Goal: Information Seeking & Learning: Get advice/opinions

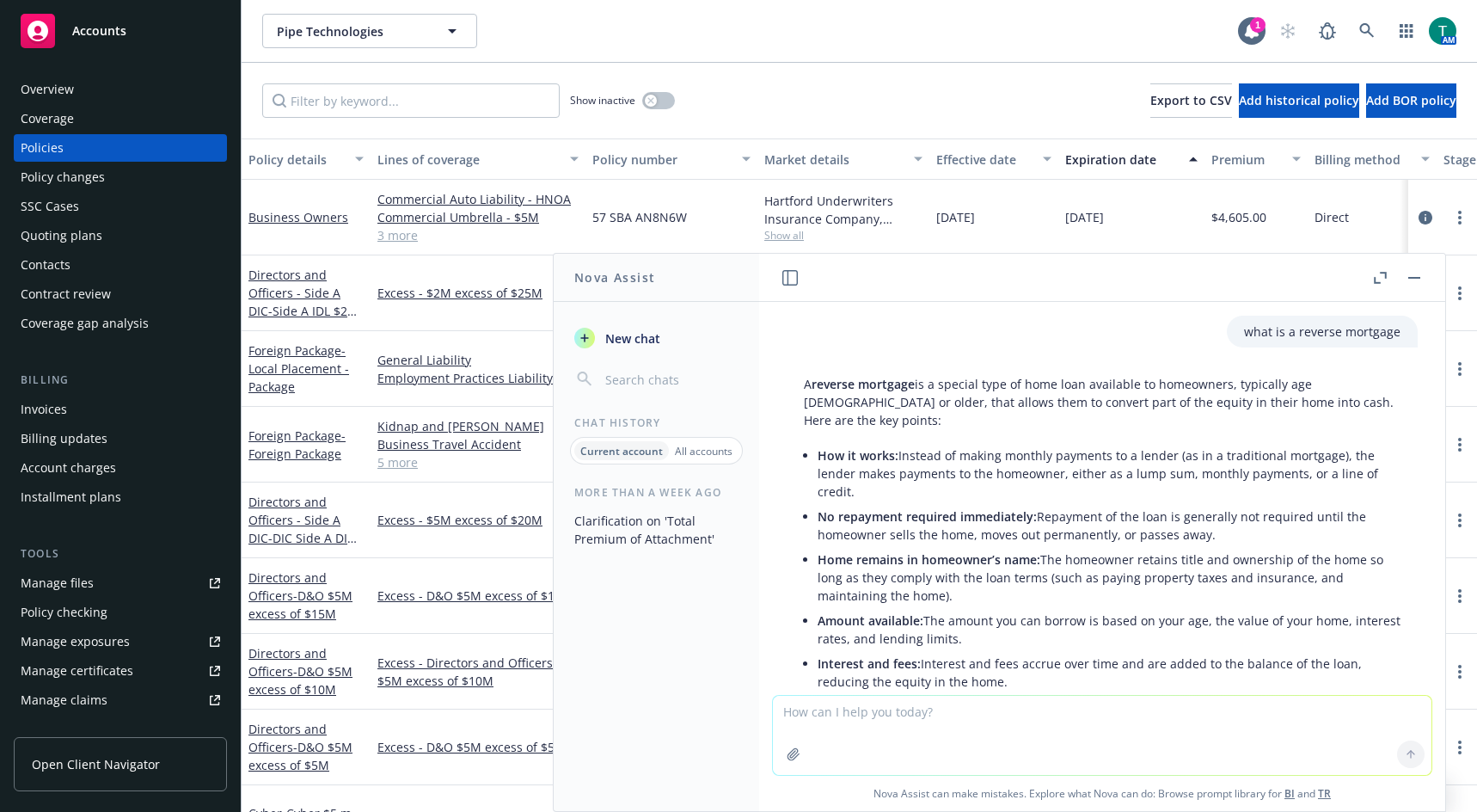
scroll to position [1473, 0]
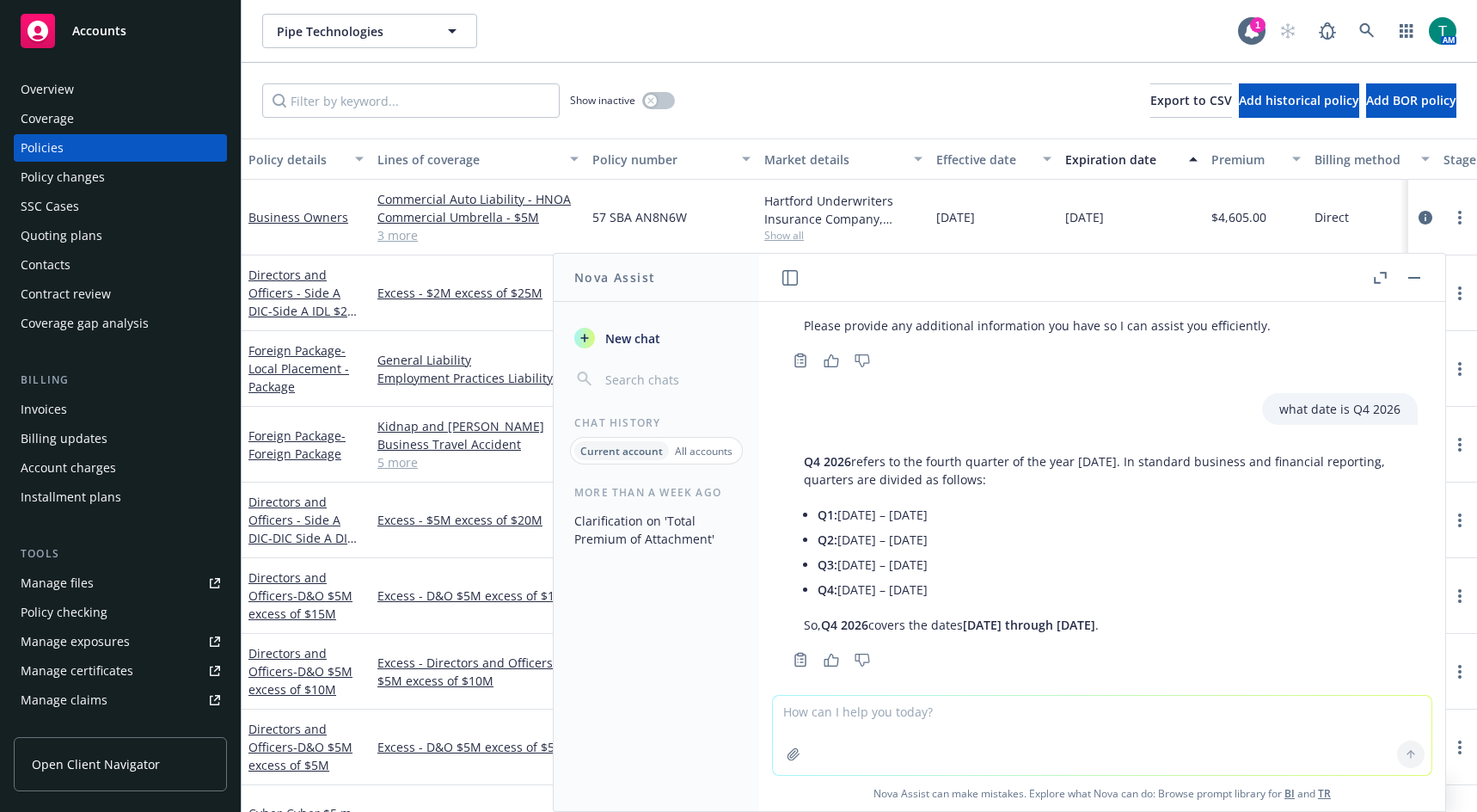
click at [1420, 276] on button "button" at bounding box center [1414, 277] width 21 height 21
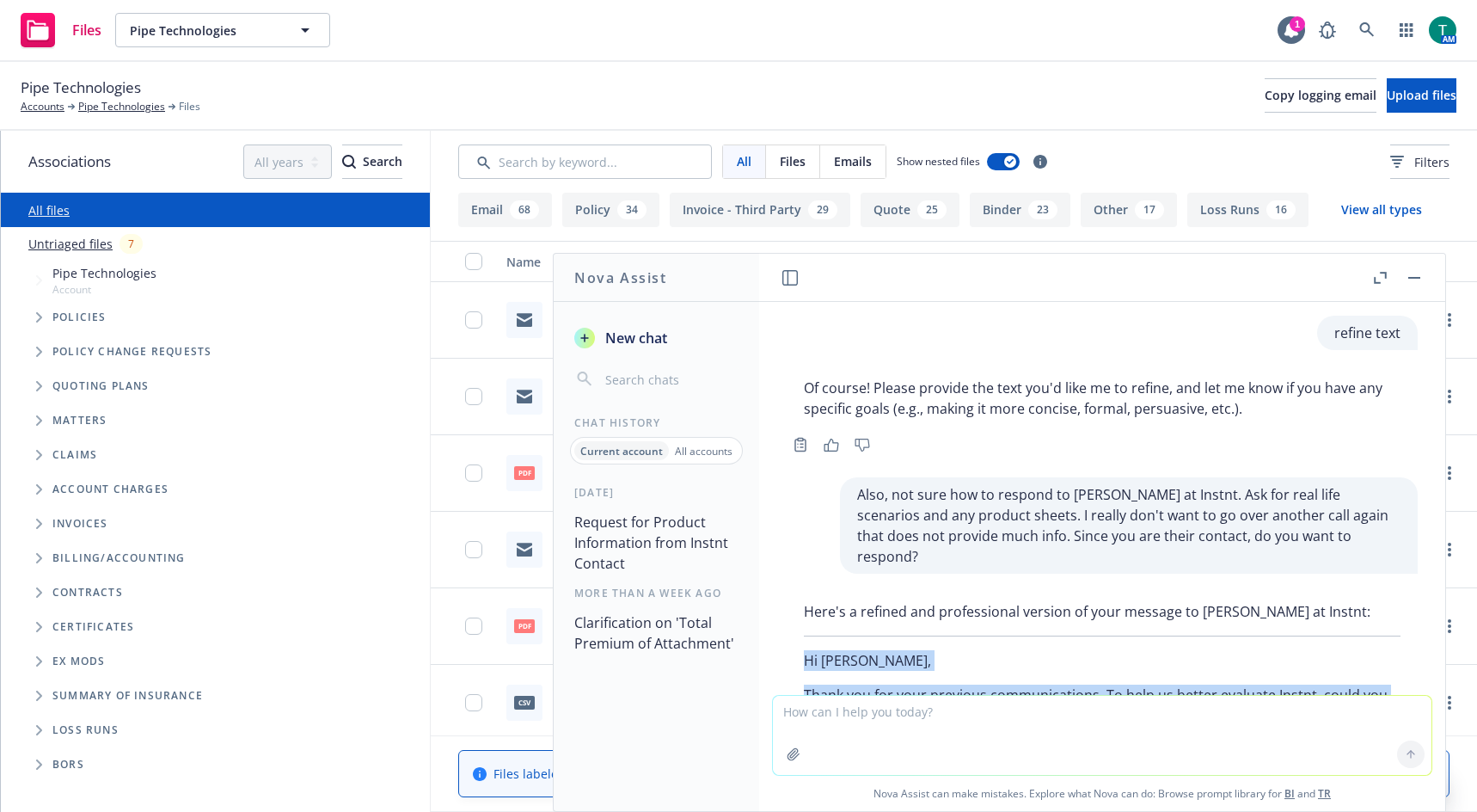
scroll to position [173, 0]
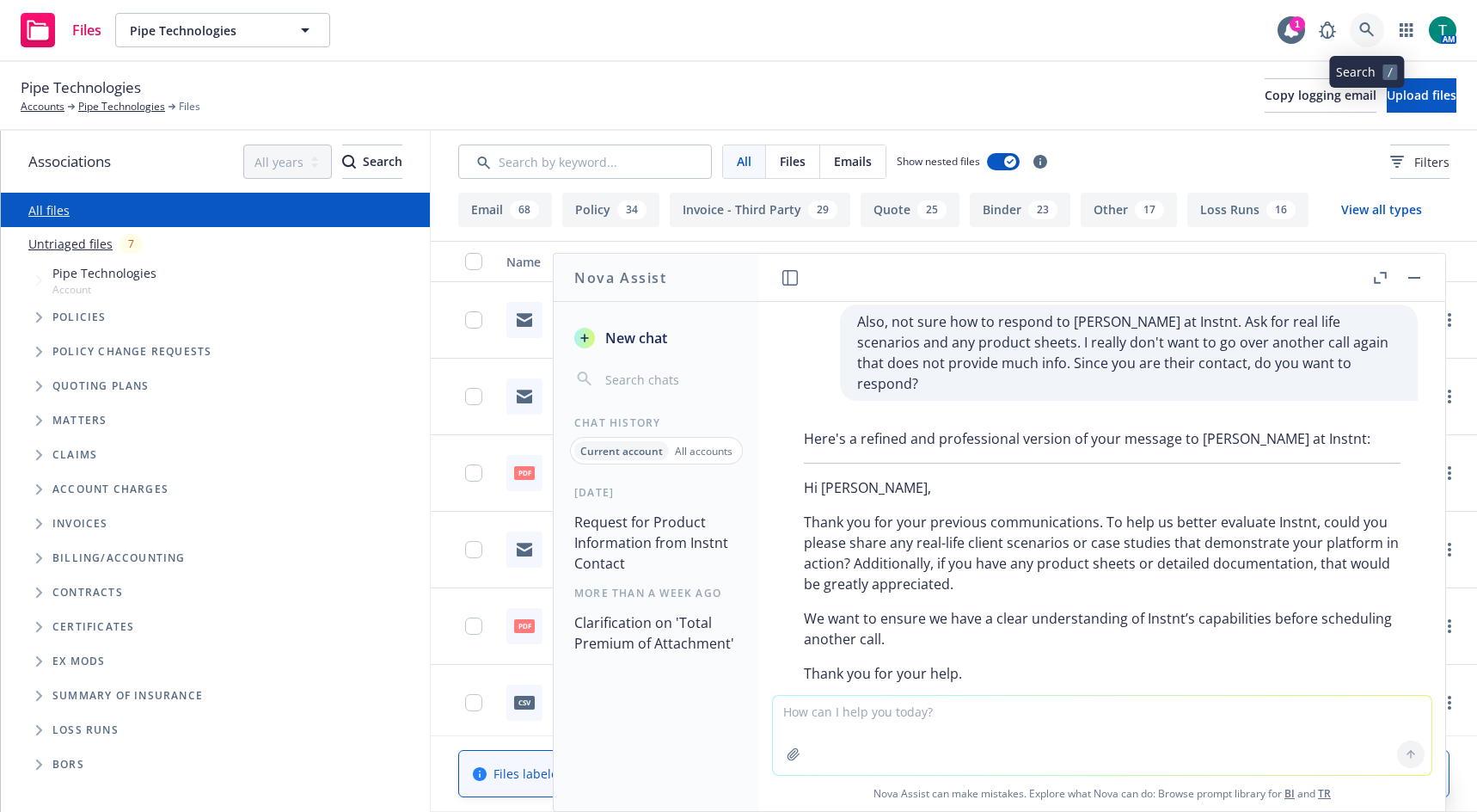
click at [1377, 30] on link at bounding box center [1367, 30] width 35 height 35
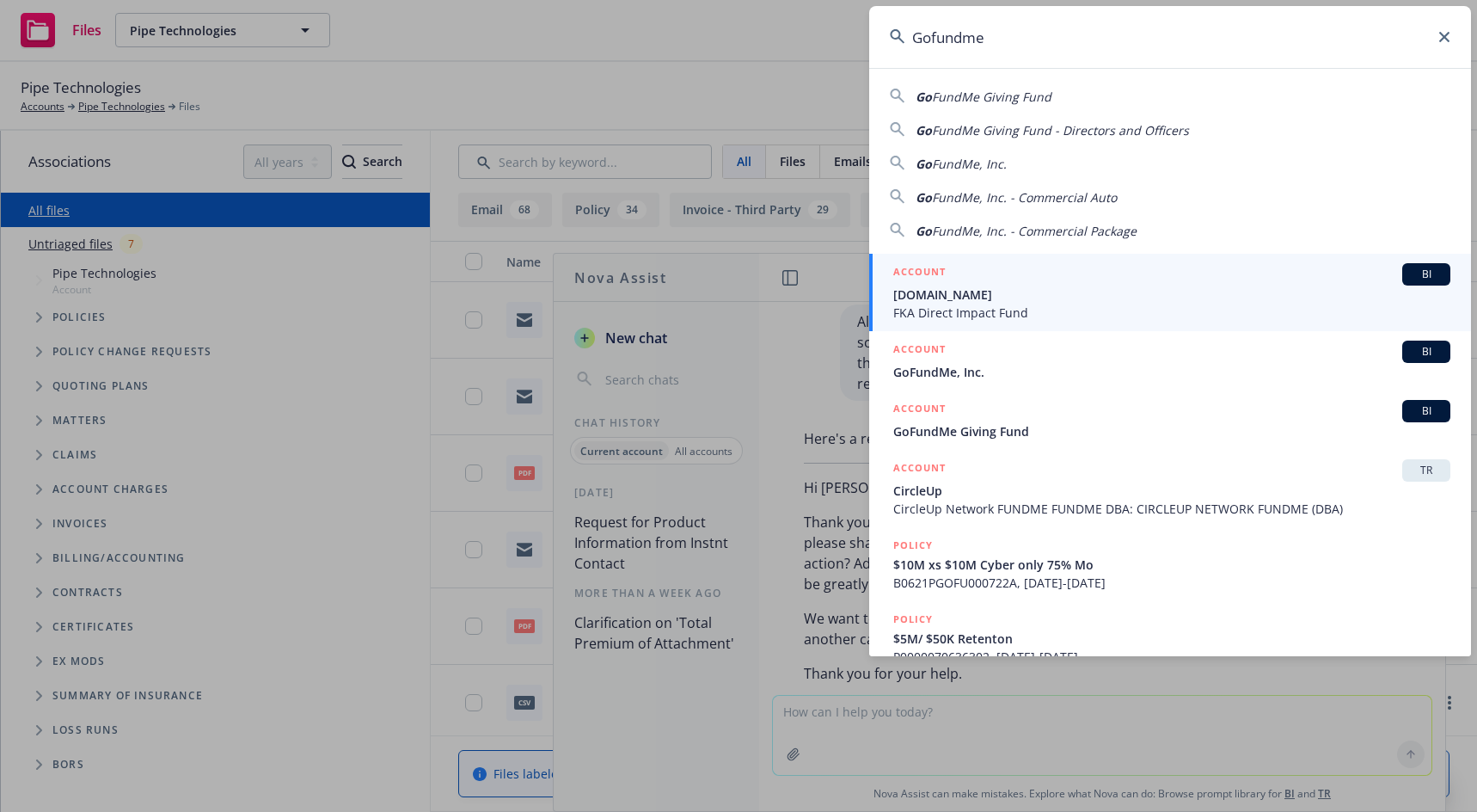
type input "Gofundme"
click at [1419, 277] on span "BI" at bounding box center [1426, 274] width 35 height 16
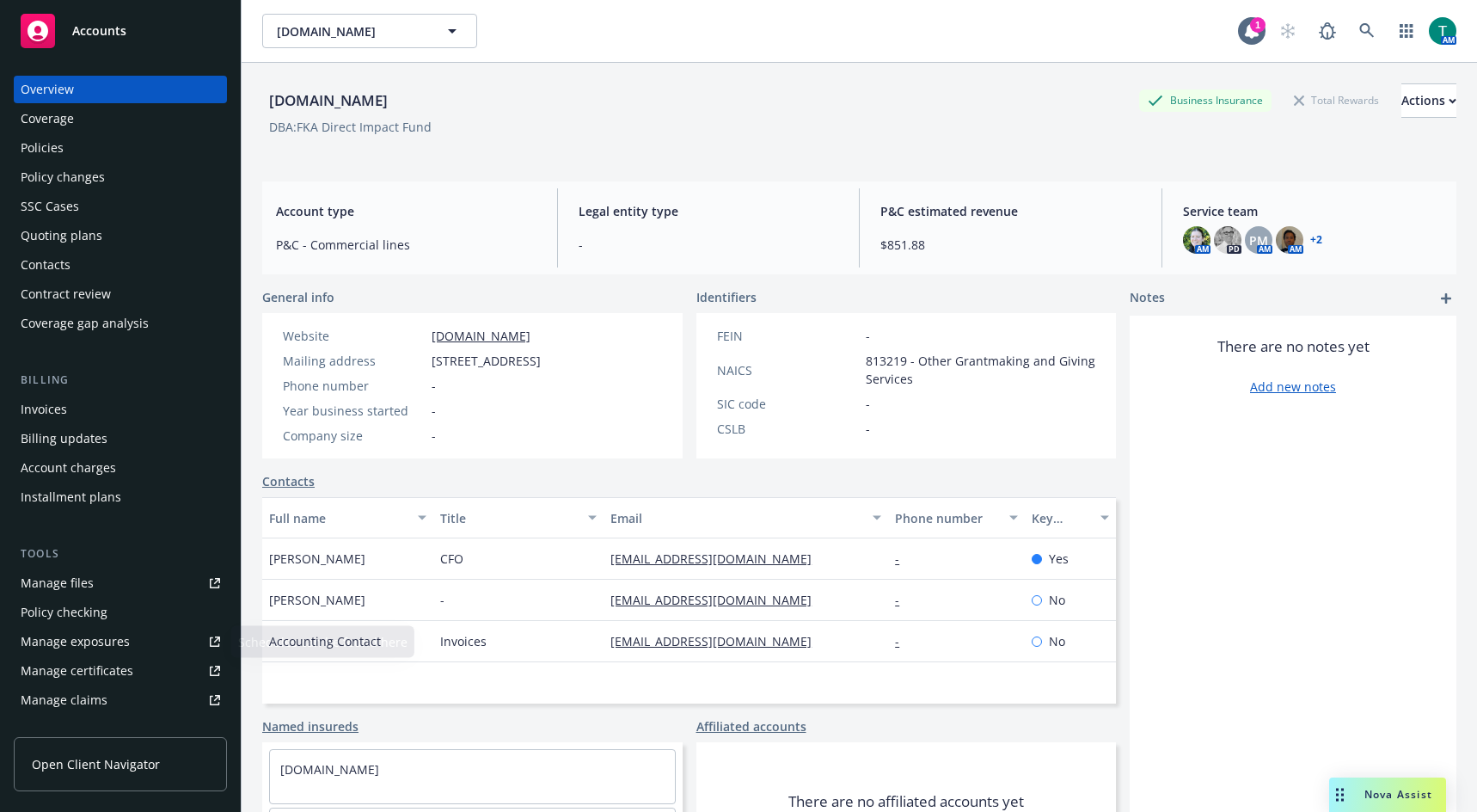
click at [106, 587] on link "Manage files" at bounding box center [120, 583] width 214 height 28
click at [62, 583] on div "Manage files" at bounding box center [58, 583] width 74 height 28
click at [76, 142] on div "Policies" at bounding box center [120, 148] width 200 height 28
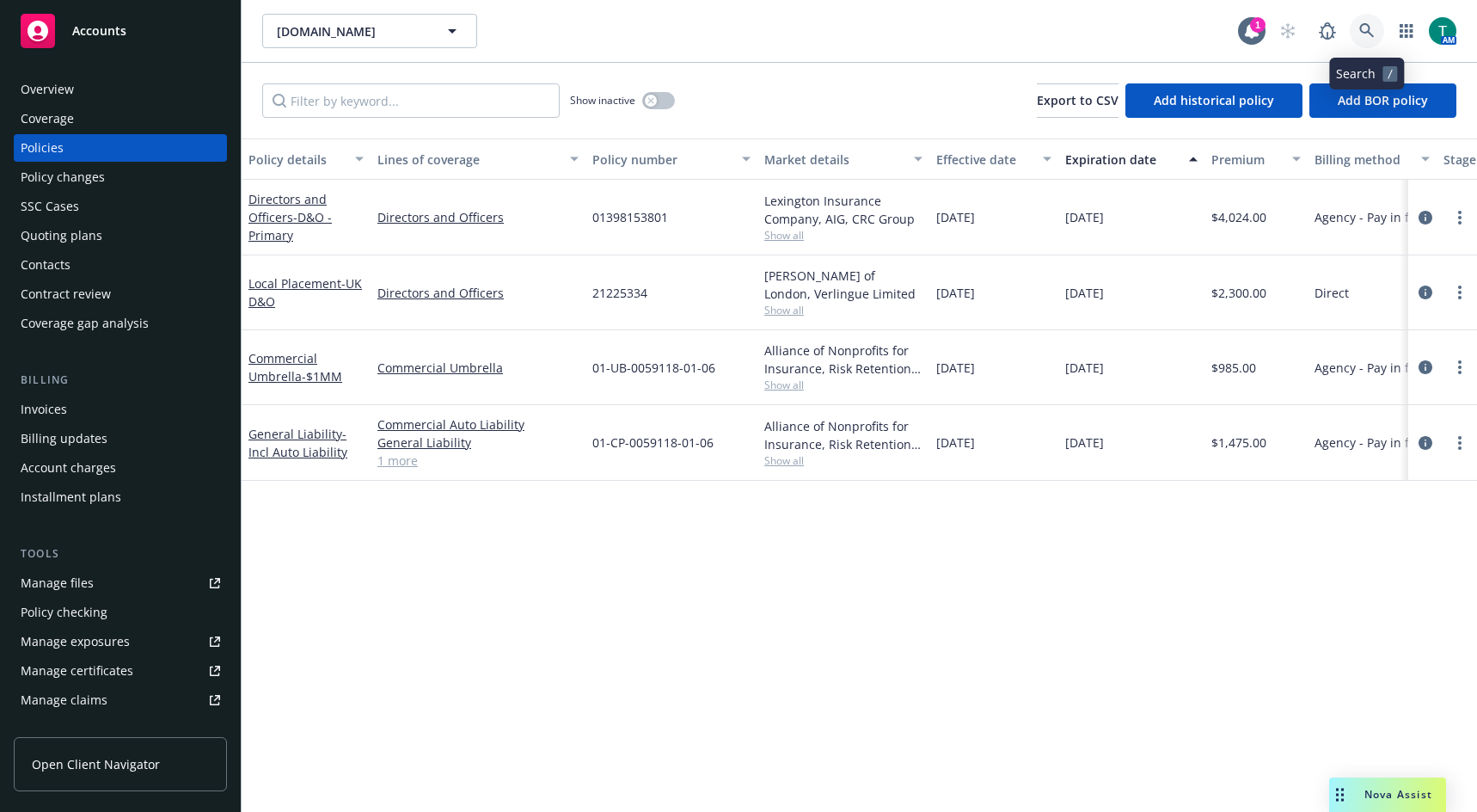
click at [1365, 29] on icon at bounding box center [1368, 31] width 16 height 16
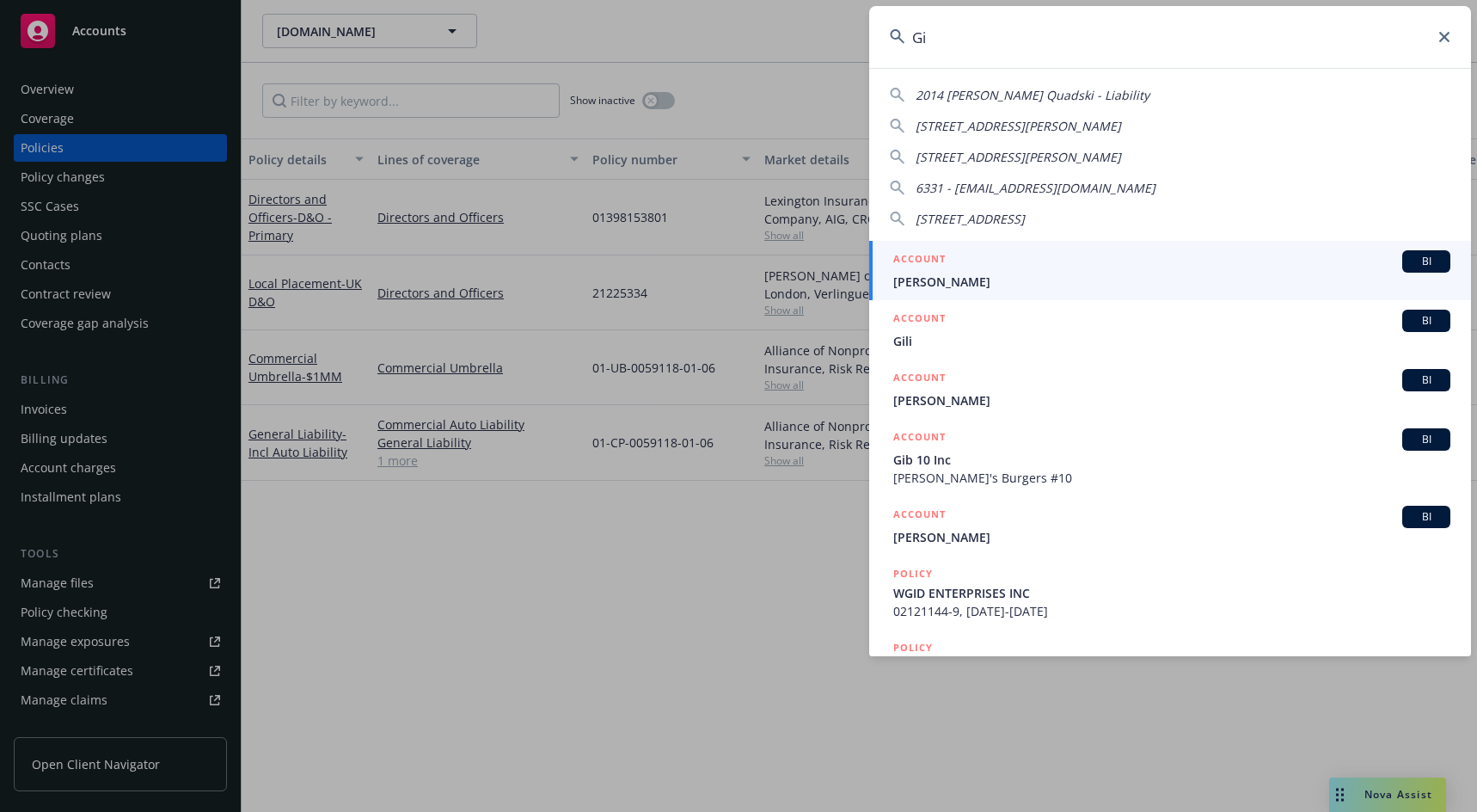
type input "G"
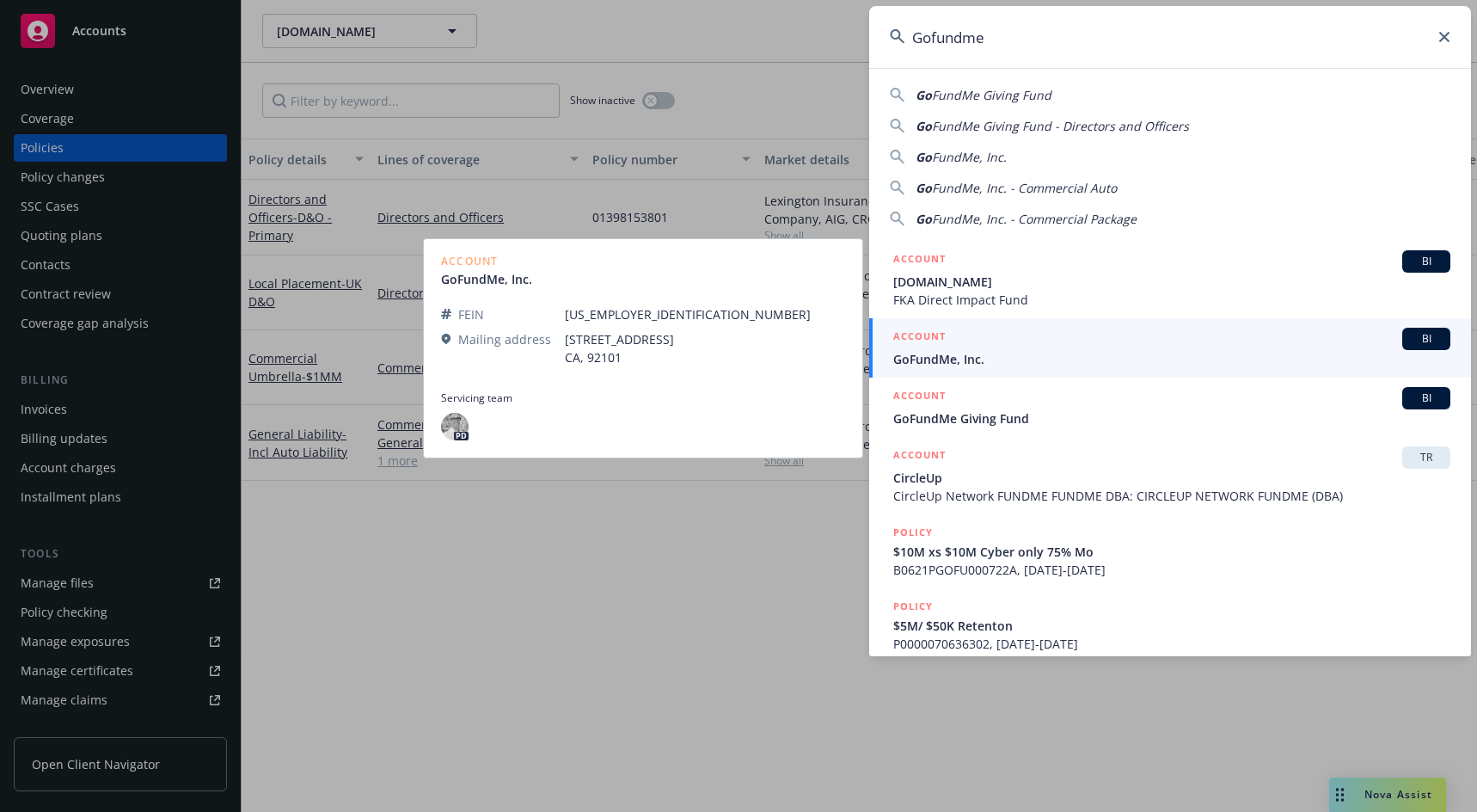
type input "Gofundme"
click at [991, 361] on span "GoFundMe, Inc." at bounding box center [1172, 359] width 558 height 18
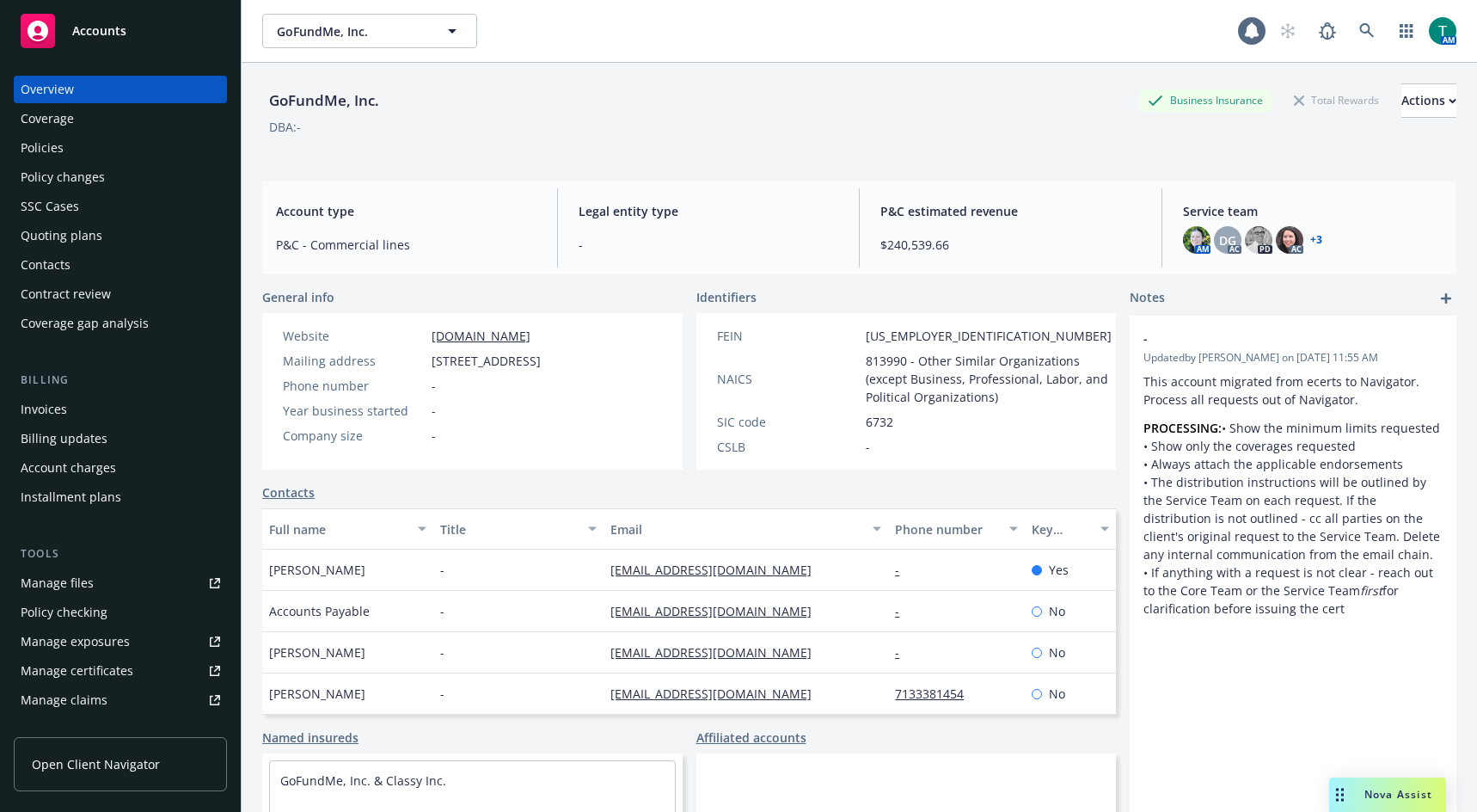
click at [71, 149] on div "Policies" at bounding box center [120, 148] width 200 height 28
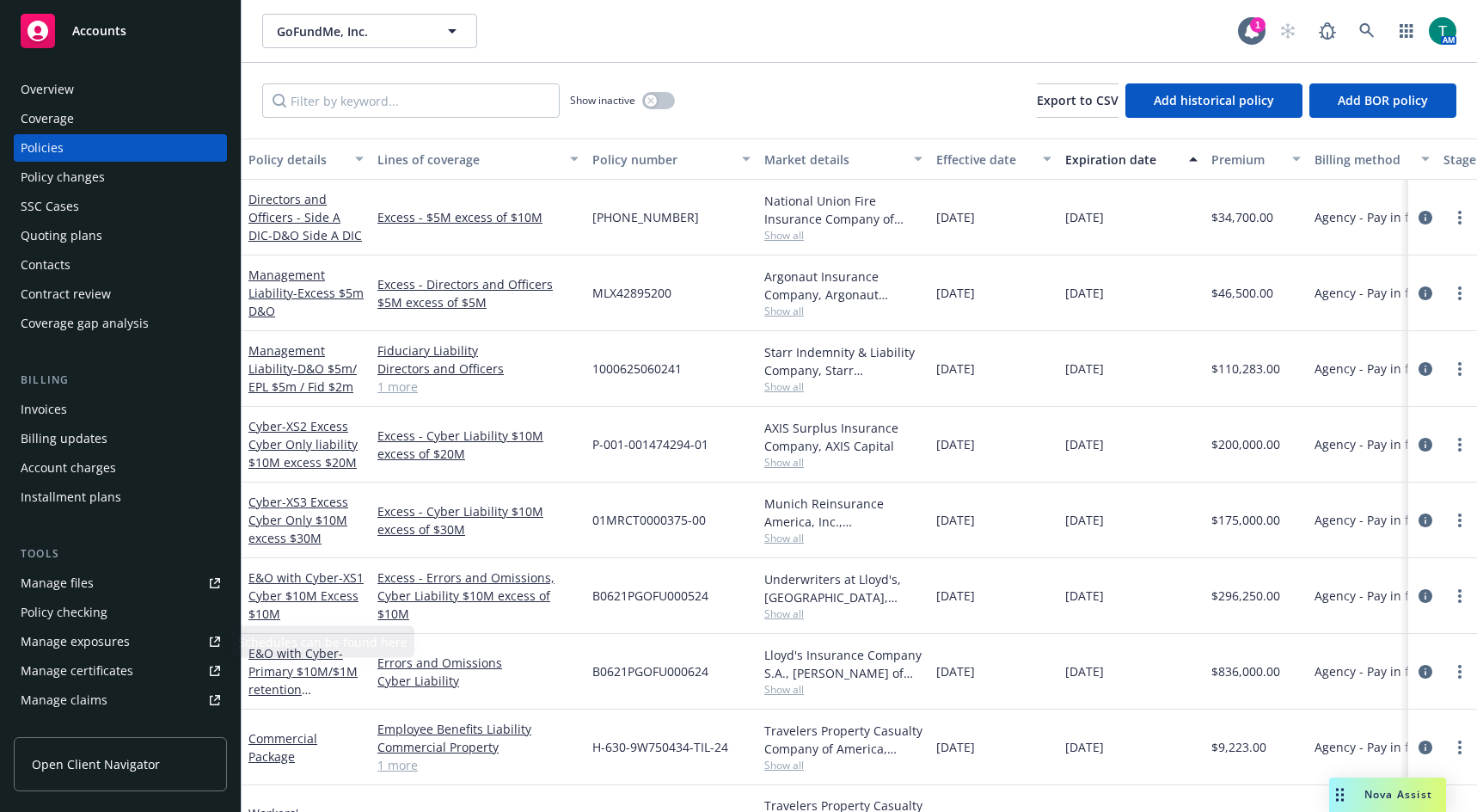
click at [95, 576] on link "Manage files" at bounding box center [120, 583] width 214 height 28
click at [1360, 27] on icon at bounding box center [1368, 31] width 16 height 16
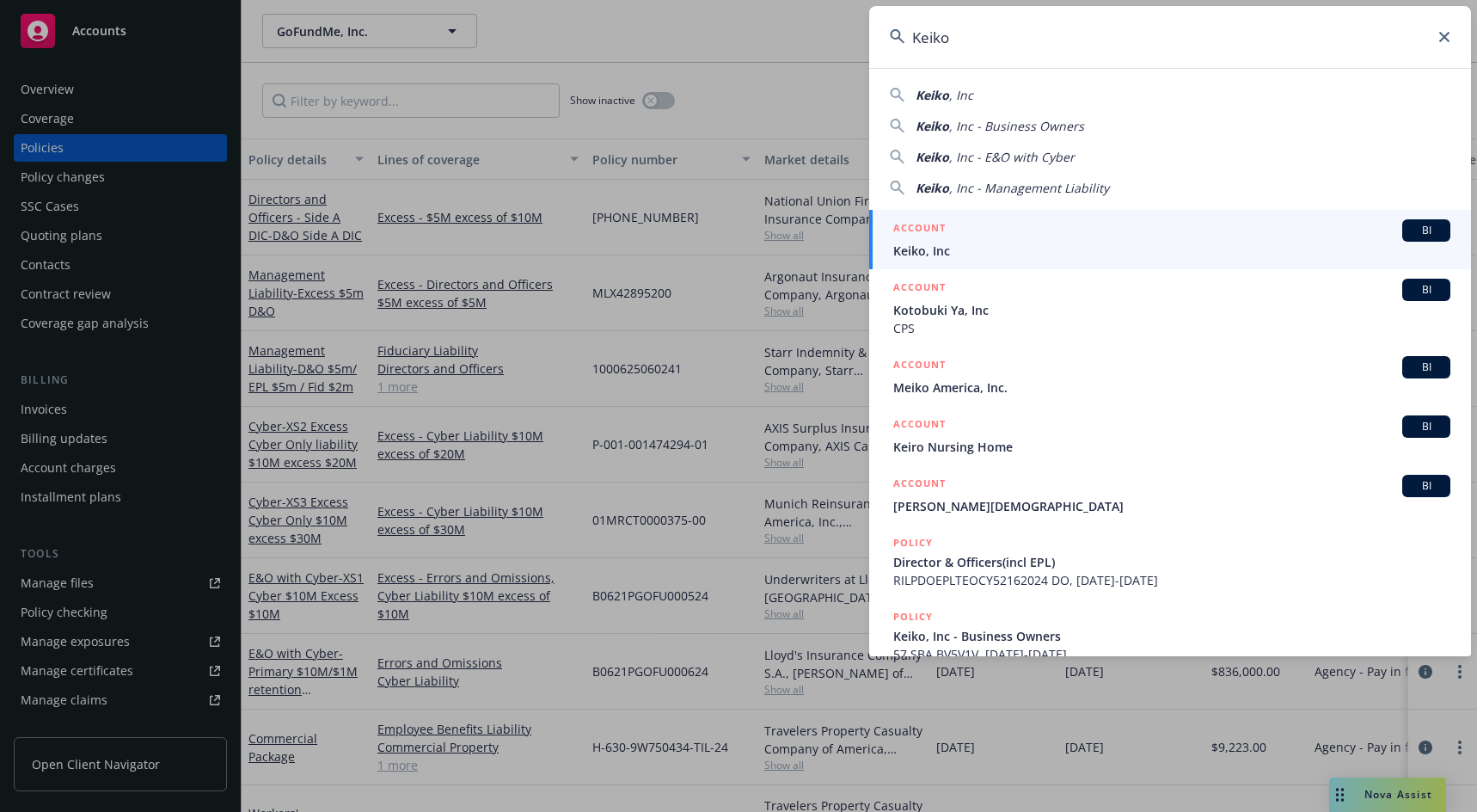
type input "Keiko"
click at [1412, 233] on span "BI" at bounding box center [1426, 231] width 35 height 16
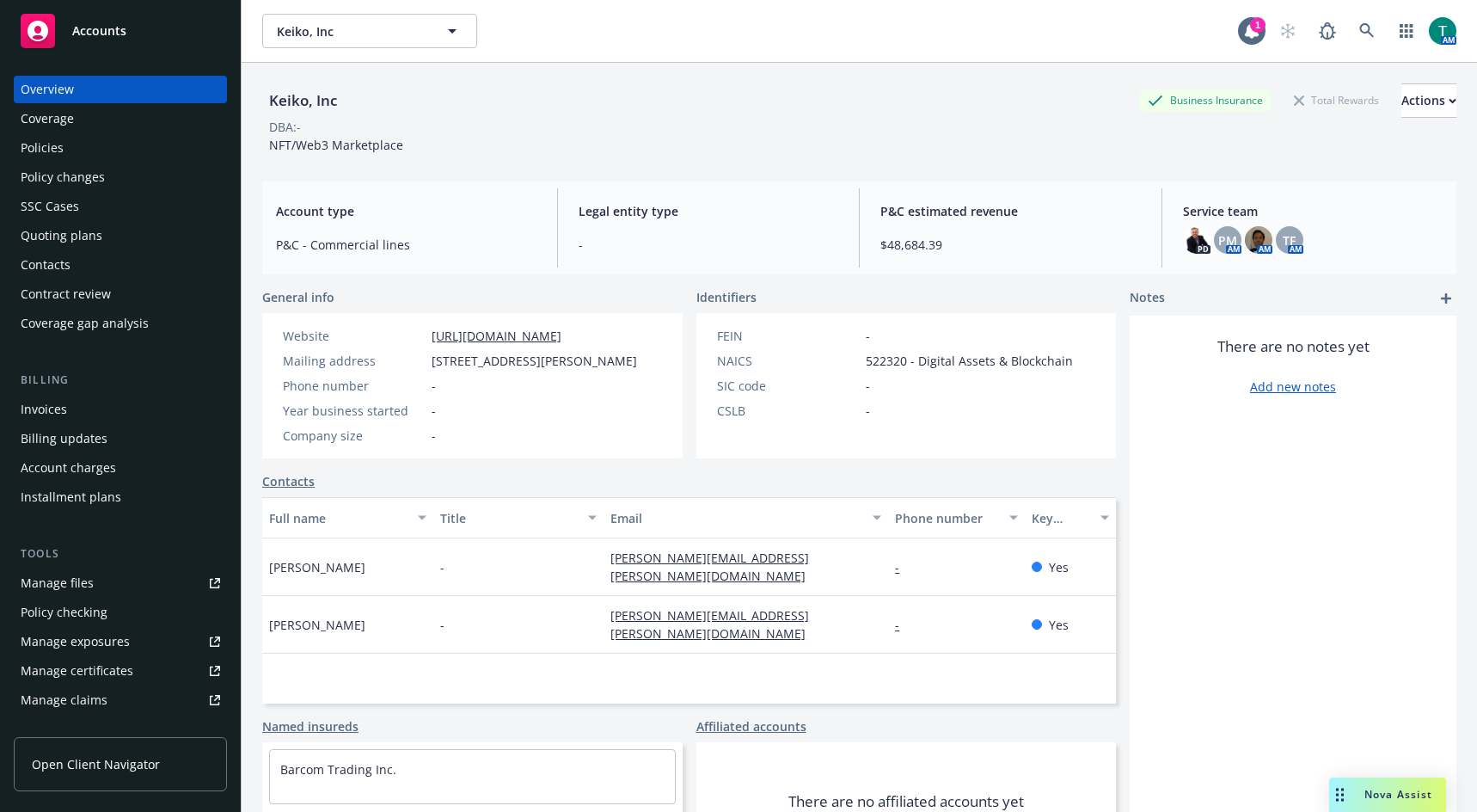
click at [107, 578] on link "Manage files" at bounding box center [120, 583] width 214 height 28
click at [1360, 30] on icon at bounding box center [1368, 31] width 16 height 16
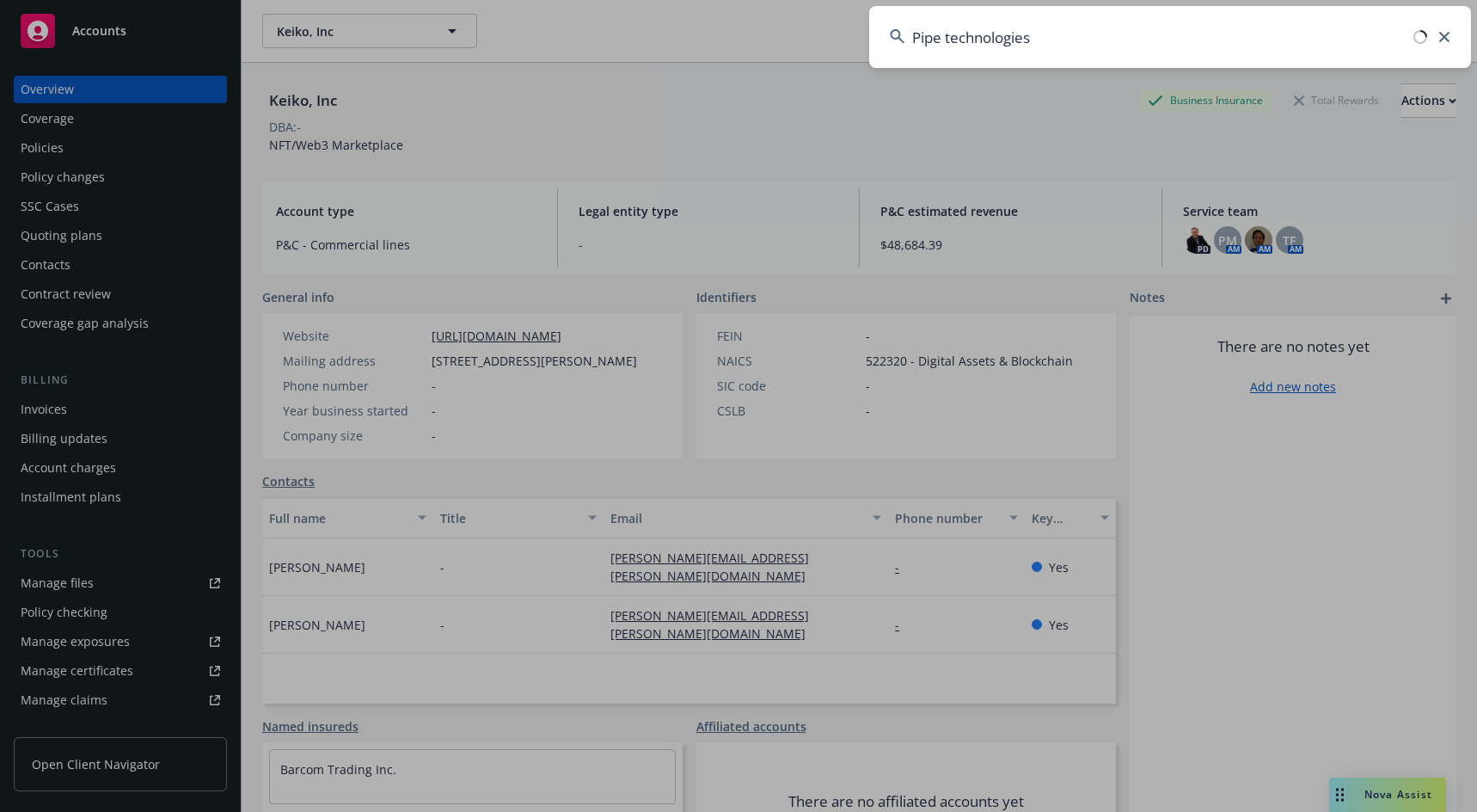
type input "Pipe technologies"
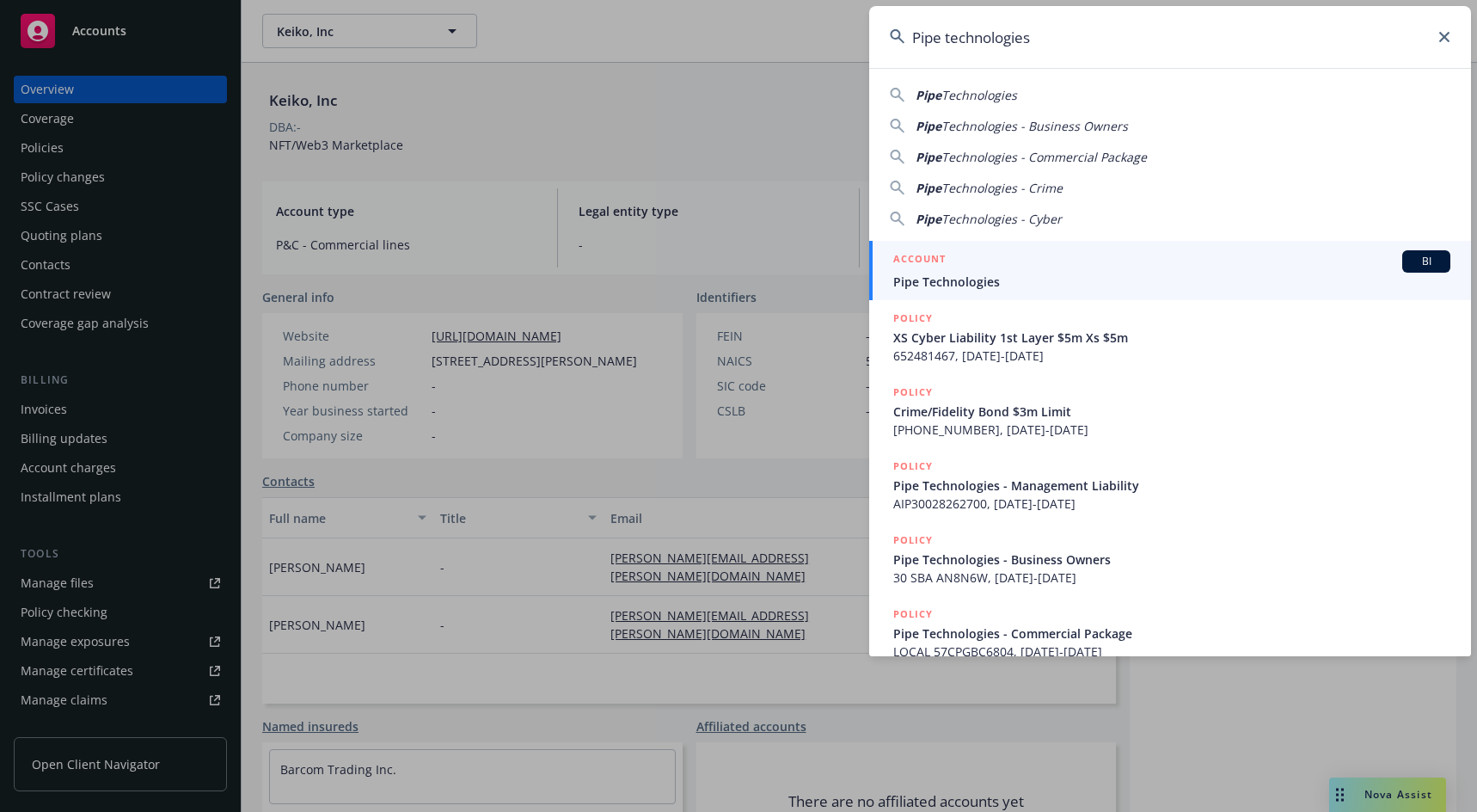
click at [965, 270] on div "ACCOUNT BI" at bounding box center [1172, 261] width 558 height 22
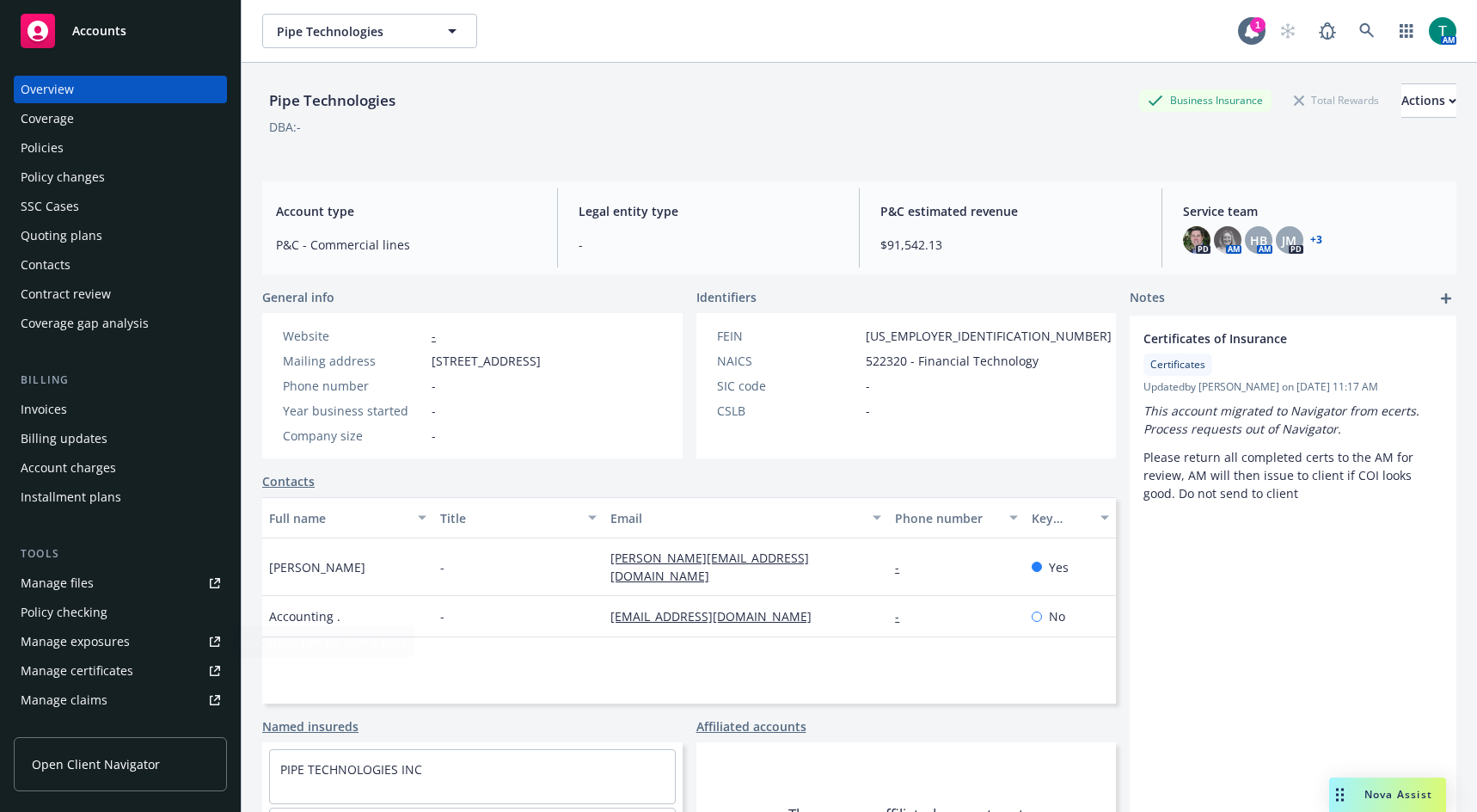
click at [82, 580] on div "Manage files" at bounding box center [58, 583] width 74 height 28
click at [49, 148] on div "Policies" at bounding box center [42, 148] width 43 height 28
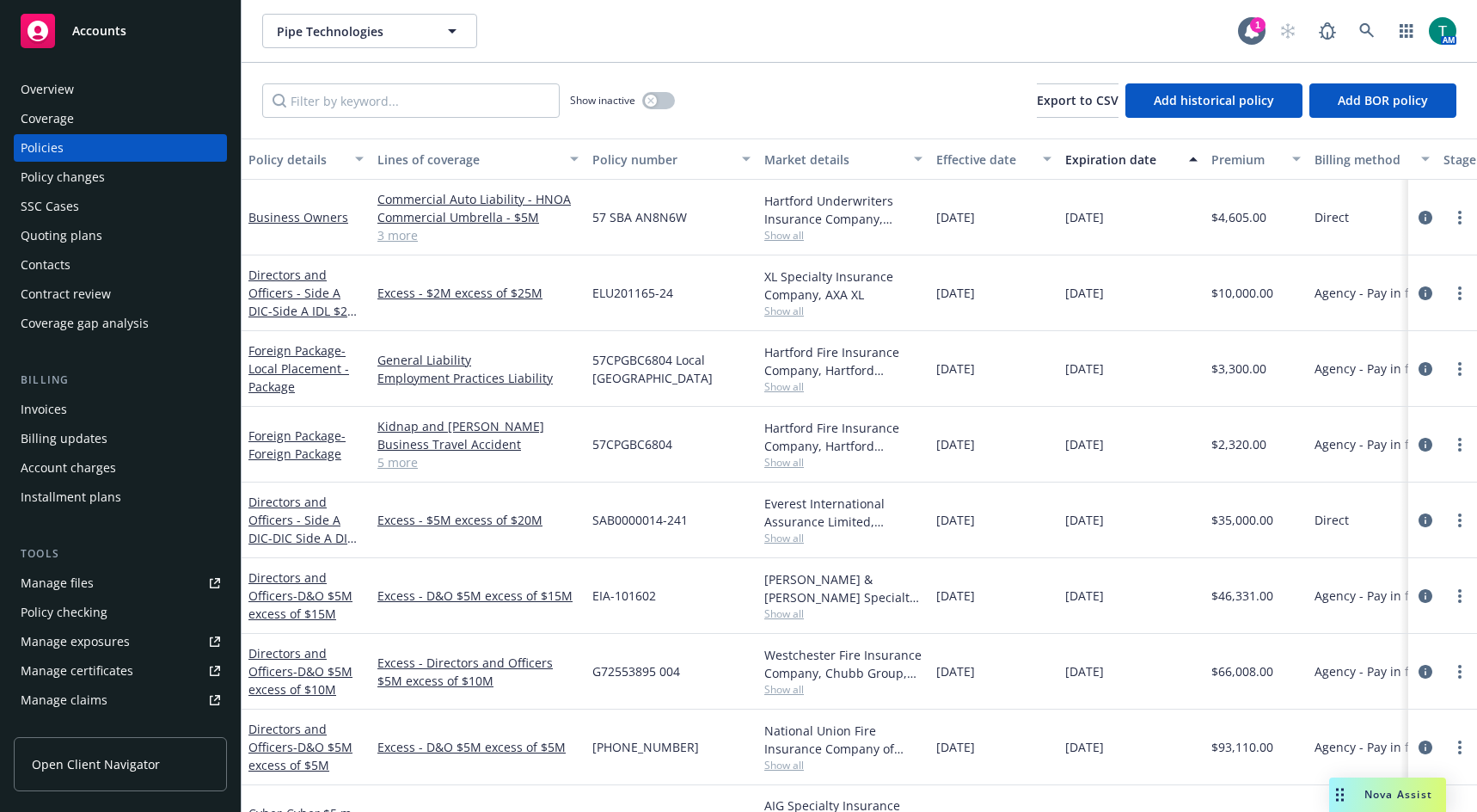
click at [1388, 788] on span "Nova Assist" at bounding box center [1398, 794] width 68 height 15
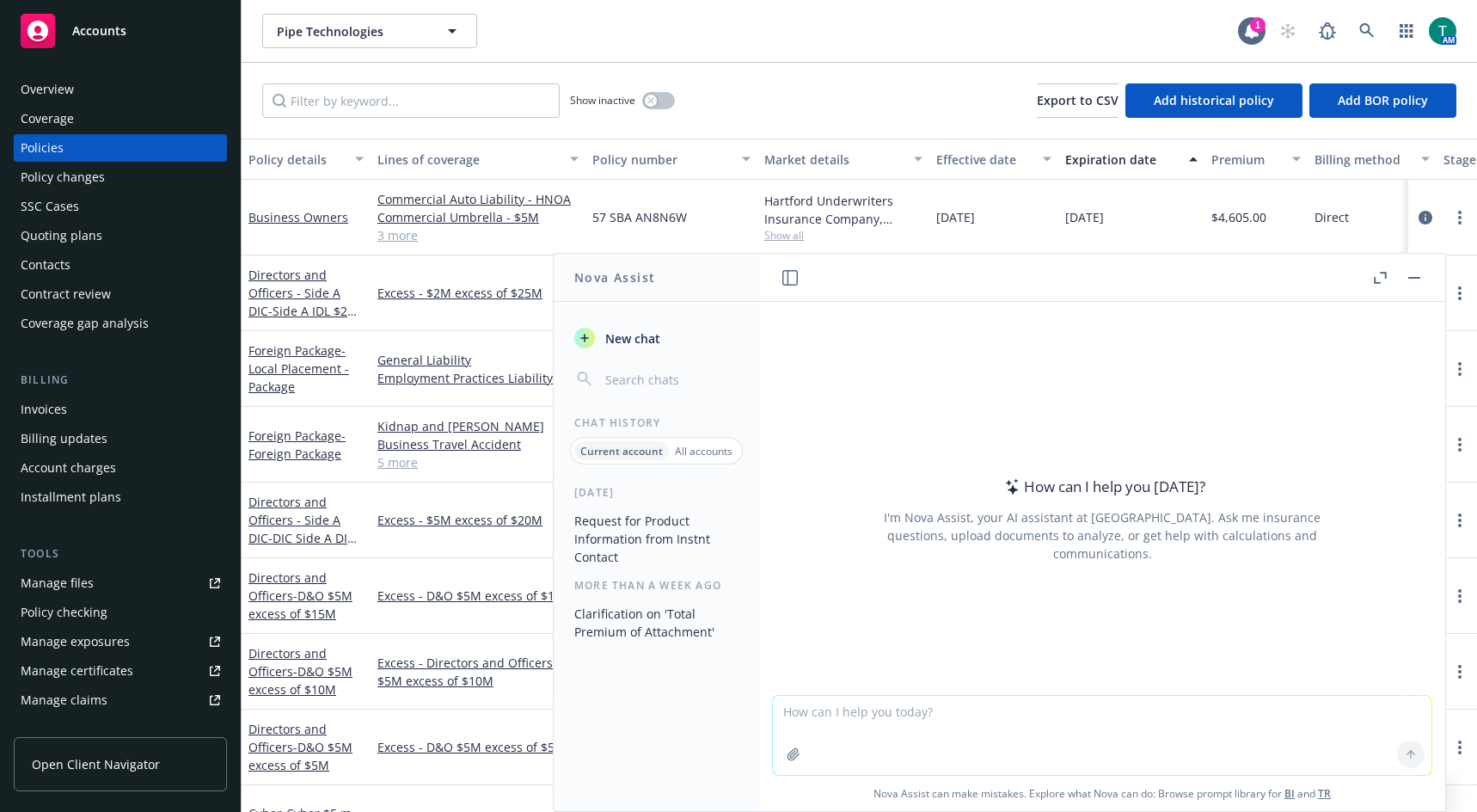
click at [829, 715] on textarea at bounding box center [1102, 735] width 659 height 80
type textarea "Can you list all policies for Pipe Technologies in a chart format by policy det…"
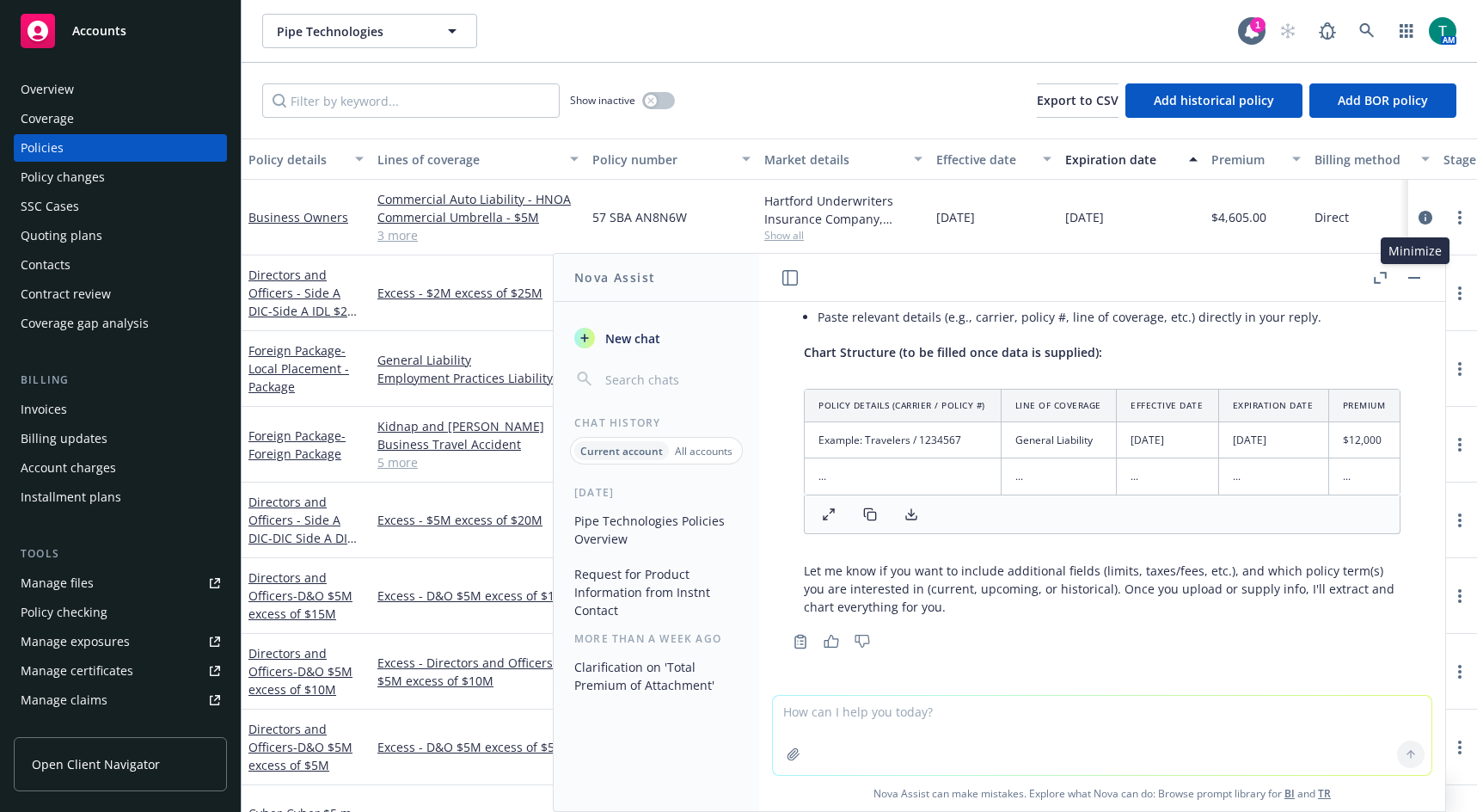
click at [1419, 275] on button "button" at bounding box center [1414, 277] width 21 height 21
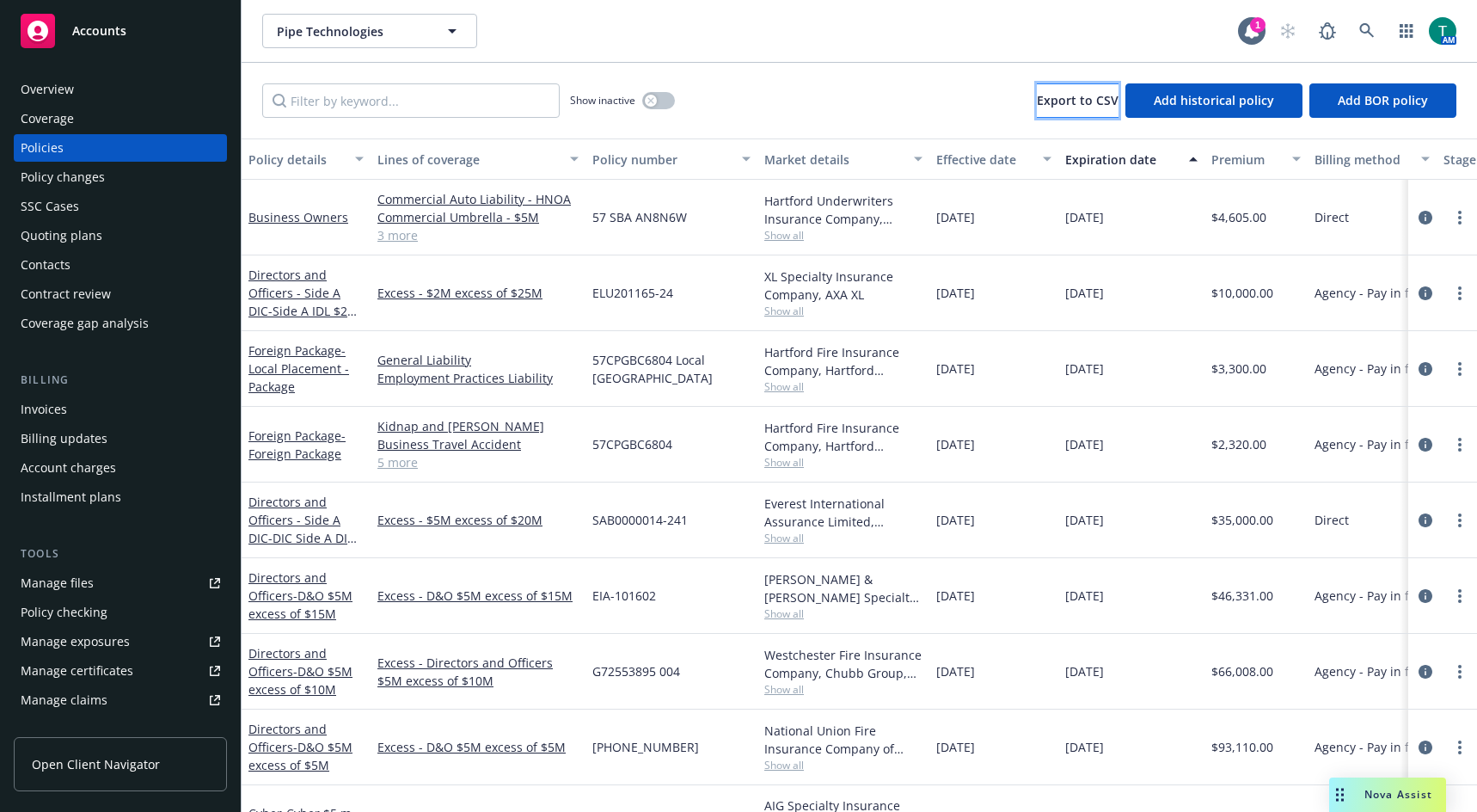
click at [1074, 99] on span "Export to CSV" at bounding box center [1077, 100] width 82 height 16
click at [1397, 796] on span "Nova Assist" at bounding box center [1398, 794] width 68 height 15
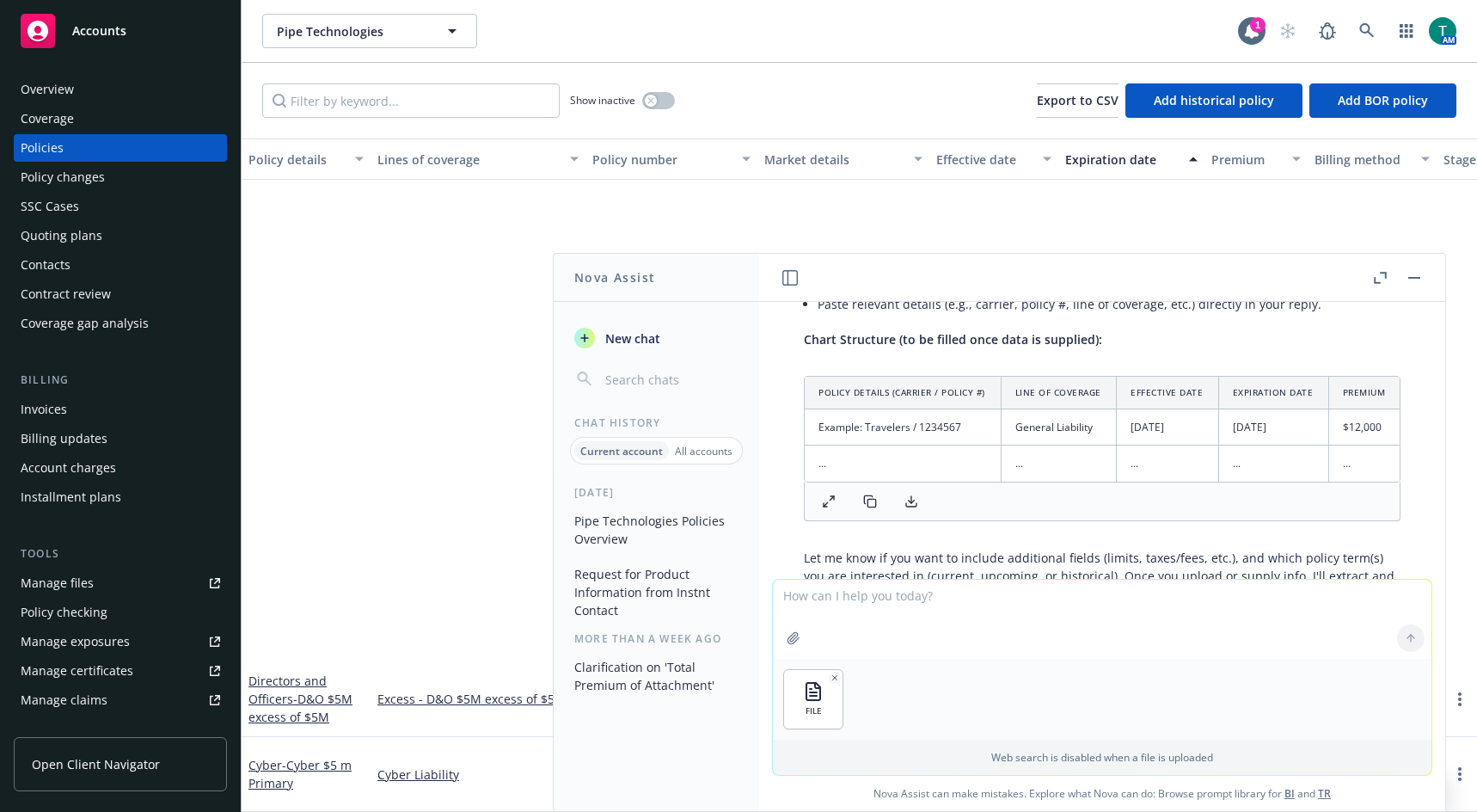
scroll to position [602, 0]
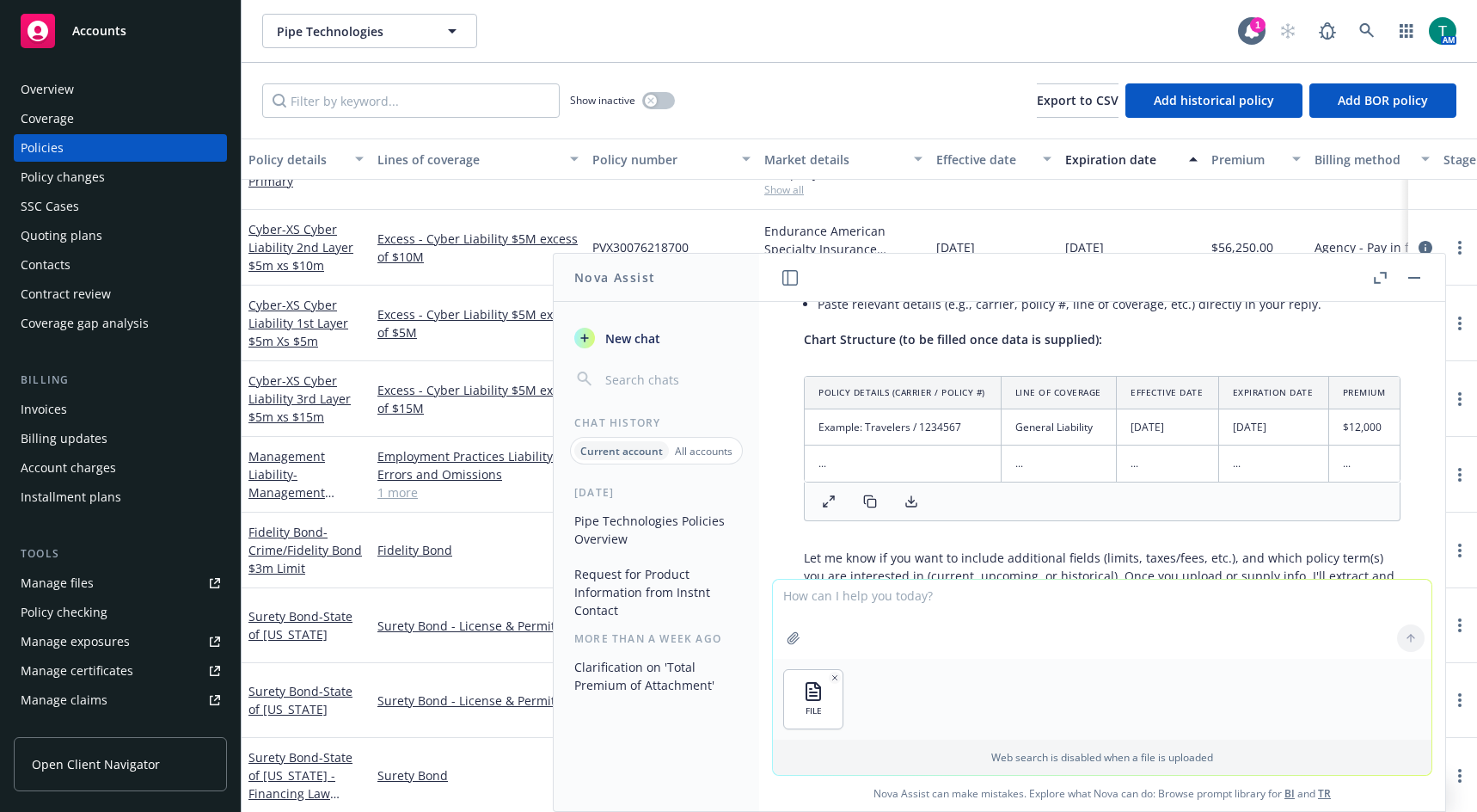
click at [1399, 635] on div at bounding box center [1411, 638] width 42 height 42
click at [994, 642] on textarea at bounding box center [1102, 619] width 659 height 80
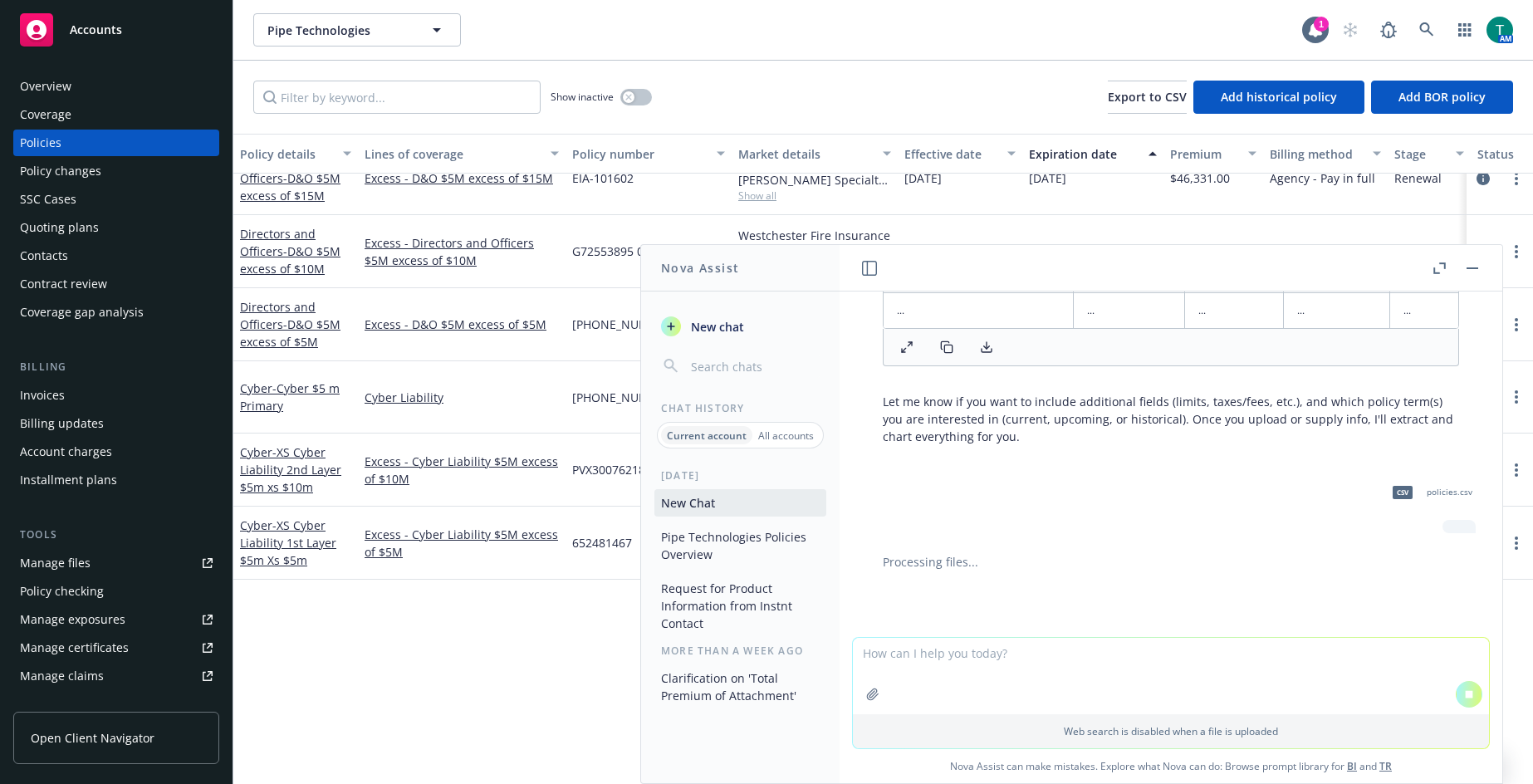
scroll to position [0, 0]
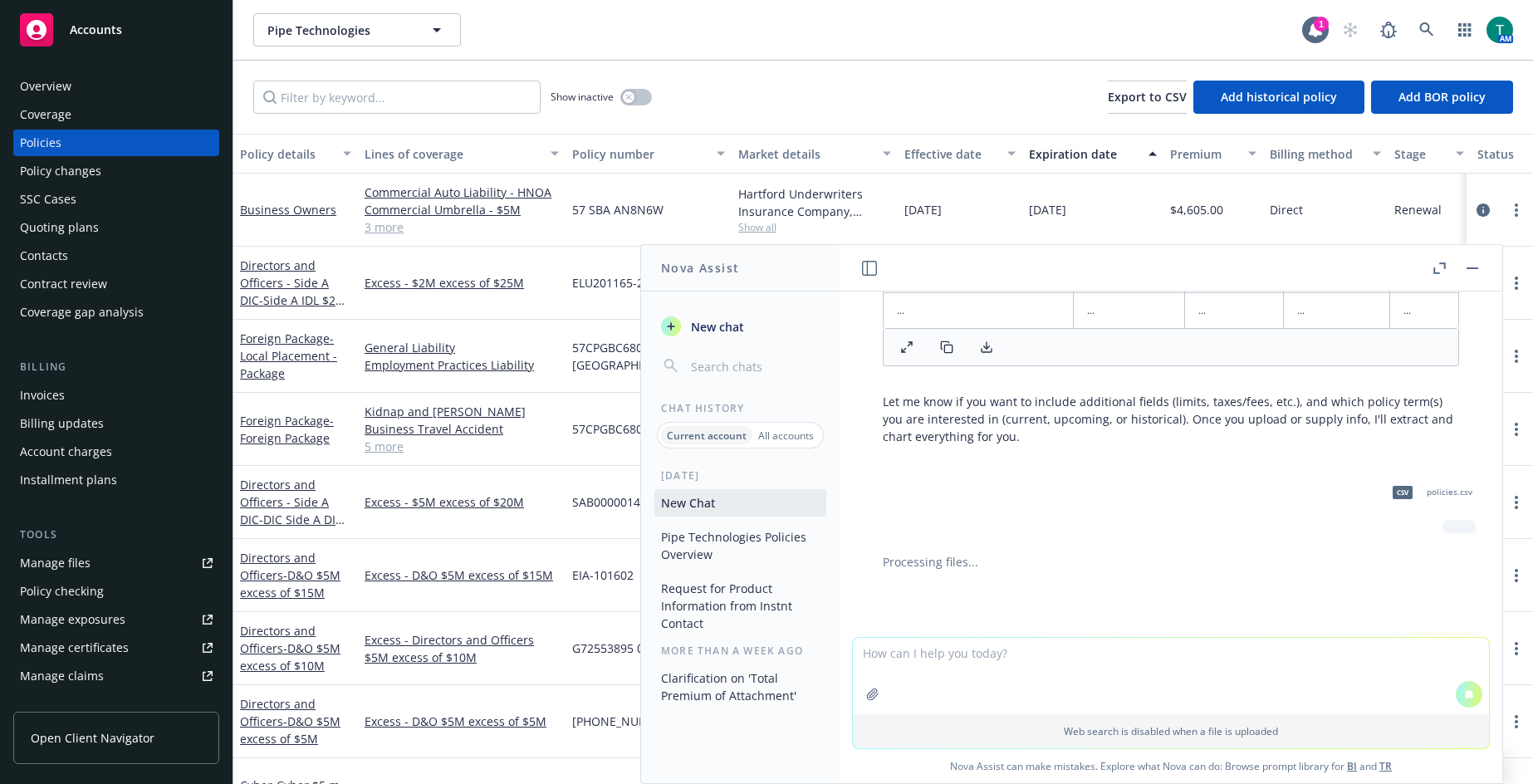
click at [1426, 258] on button "button" at bounding box center [1473, 268] width 20 height 20
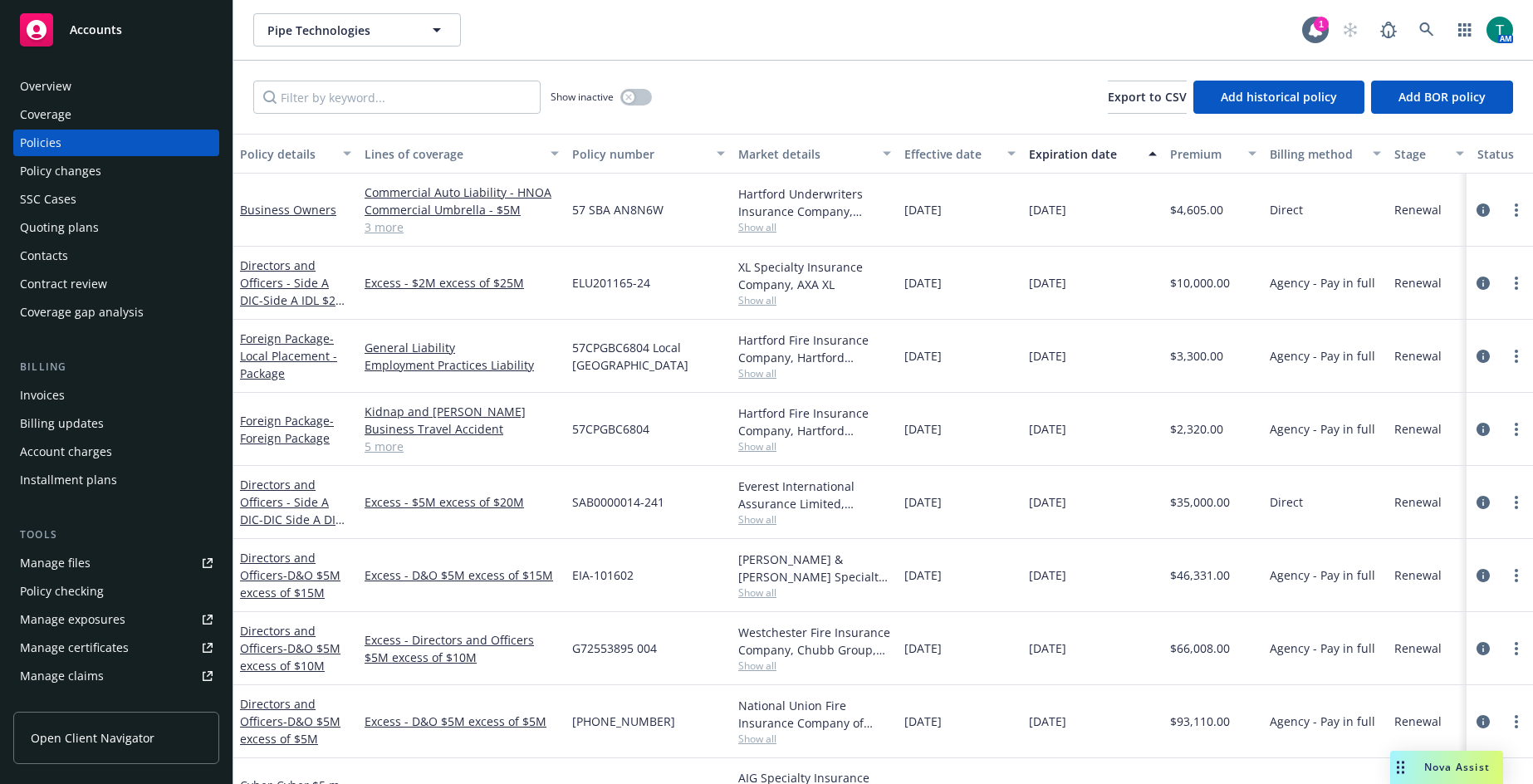
click at [1426, 764] on span "Nova Assist" at bounding box center [1457, 767] width 65 height 14
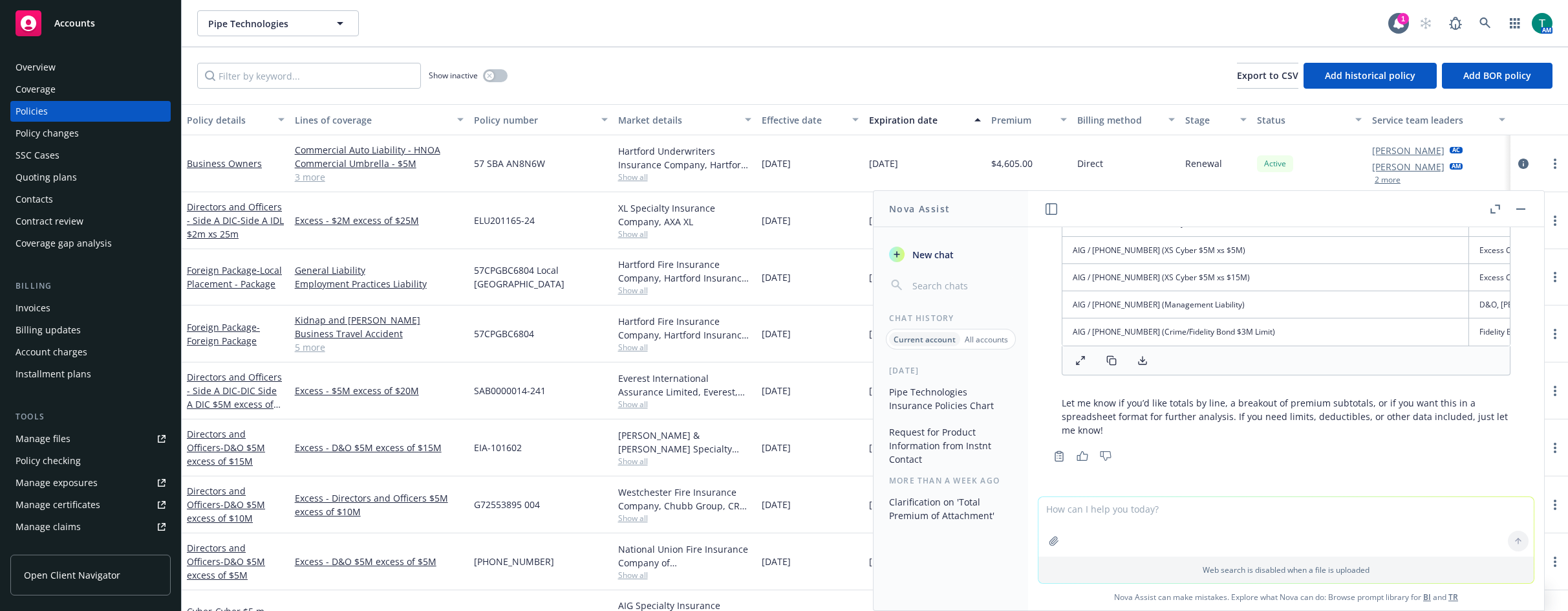
click at [1078, 515] on textarea at bounding box center [1286, 526] width 496 height 60
type textarea "How many total policies is this and what is total premium"
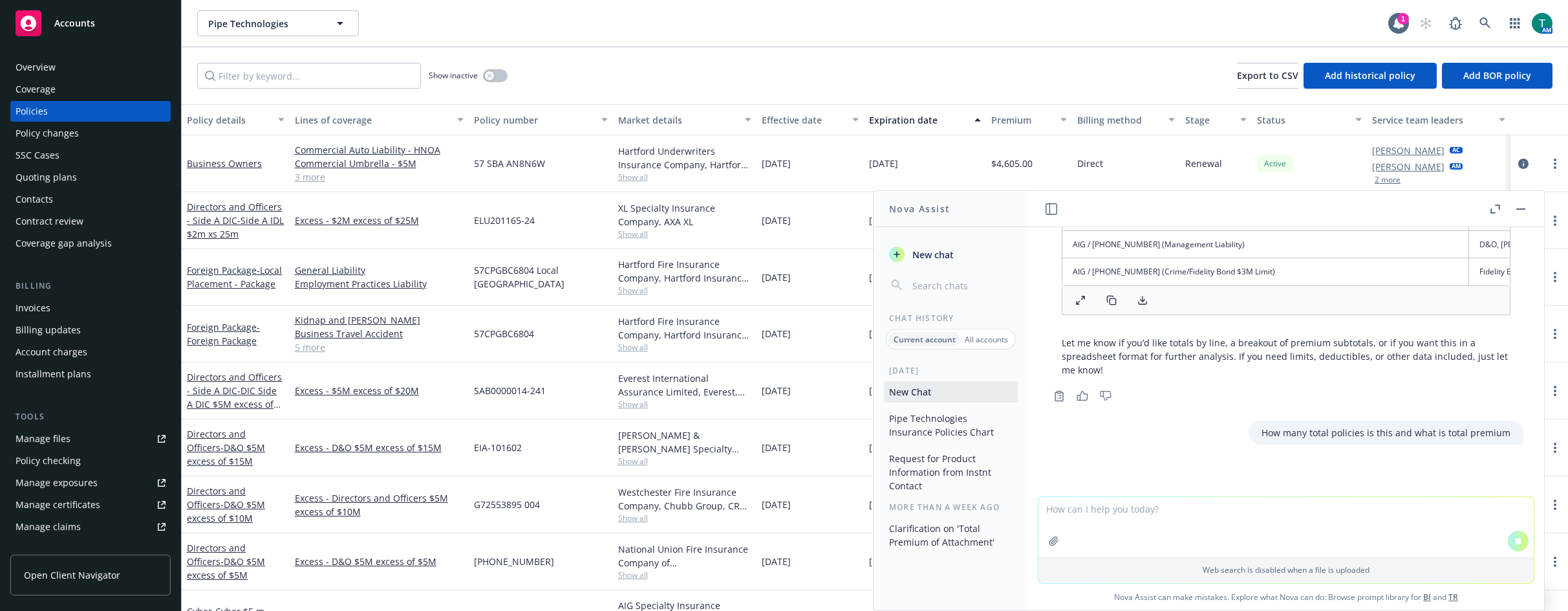
scroll to position [1057, 0]
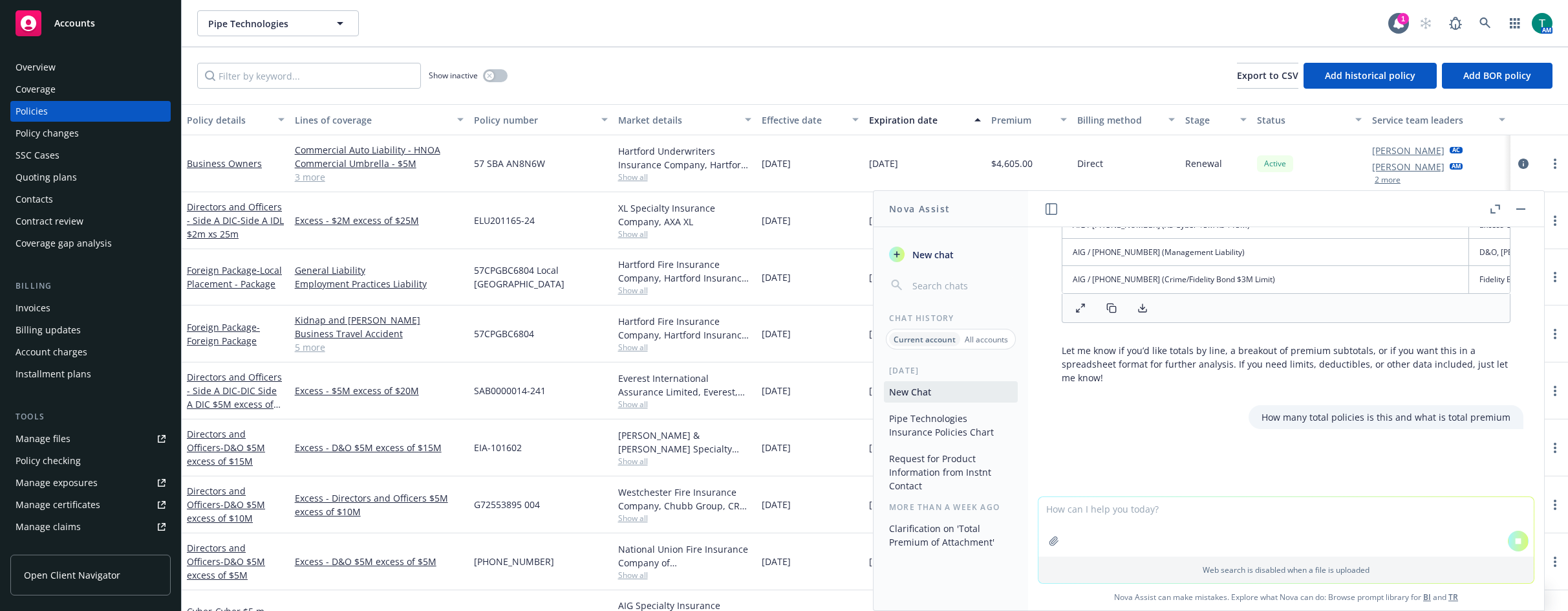
click at [1111, 305] on icon at bounding box center [1143, 308] width 10 height 10
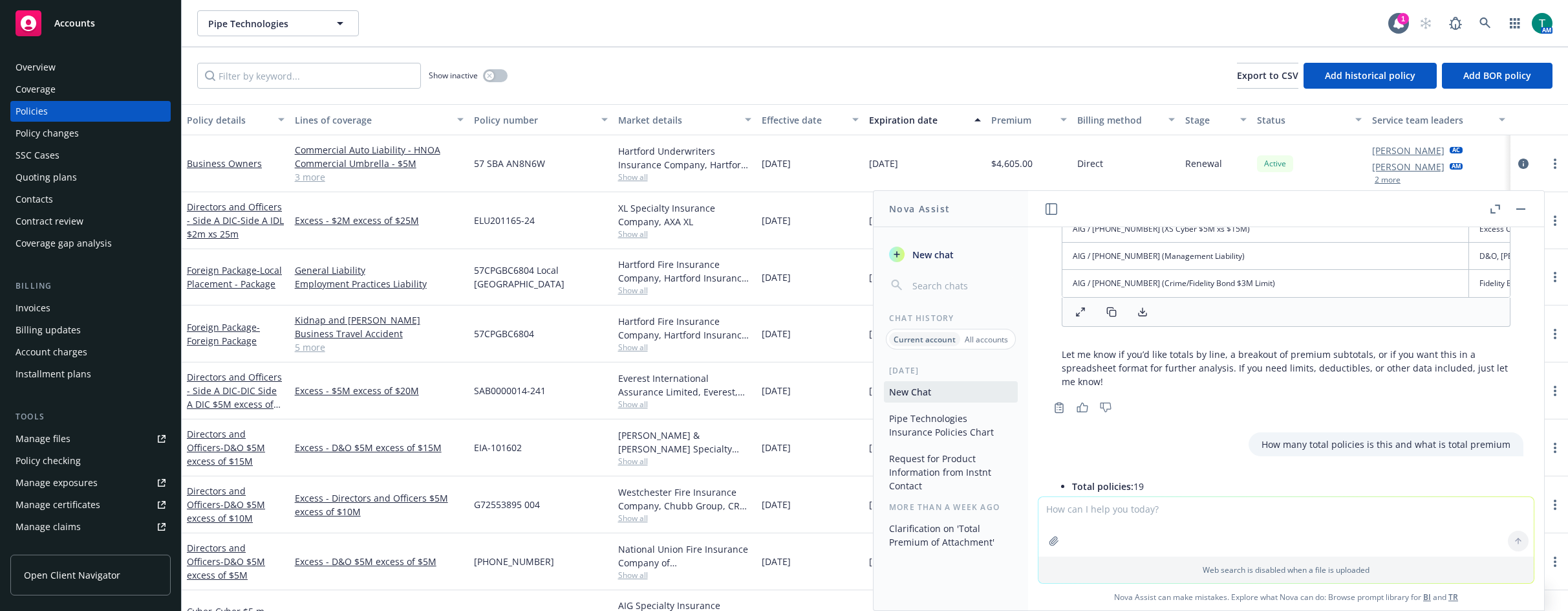
scroll to position [1192, 0]
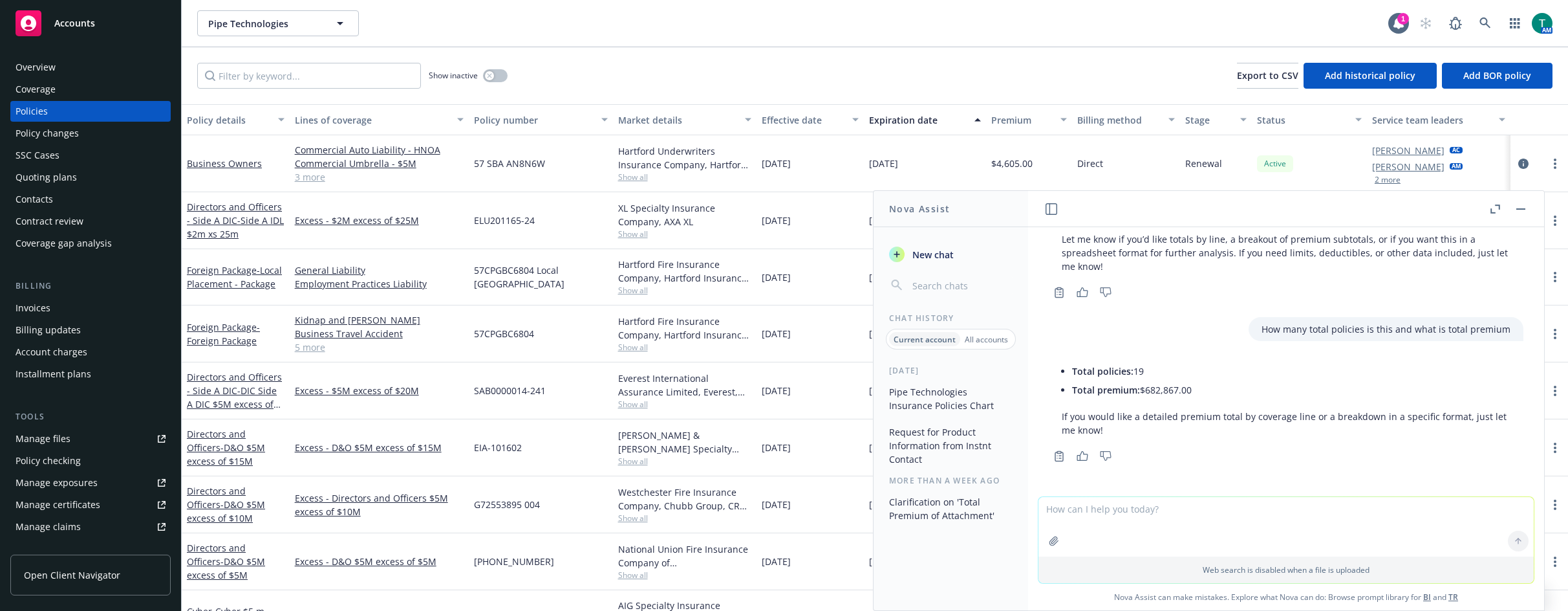
drag, startPoint x: 1126, startPoint y: 372, endPoint x: 1052, endPoint y: 368, distance: 74.1
click at [1052, 368] on div "Total policies: 19 Total premium: $682,867.00 If you would like a detailed prem…" at bounding box center [1285, 399] width 475 height 85
copy ul "Total policies: 19 Total premium: $682,867.00"
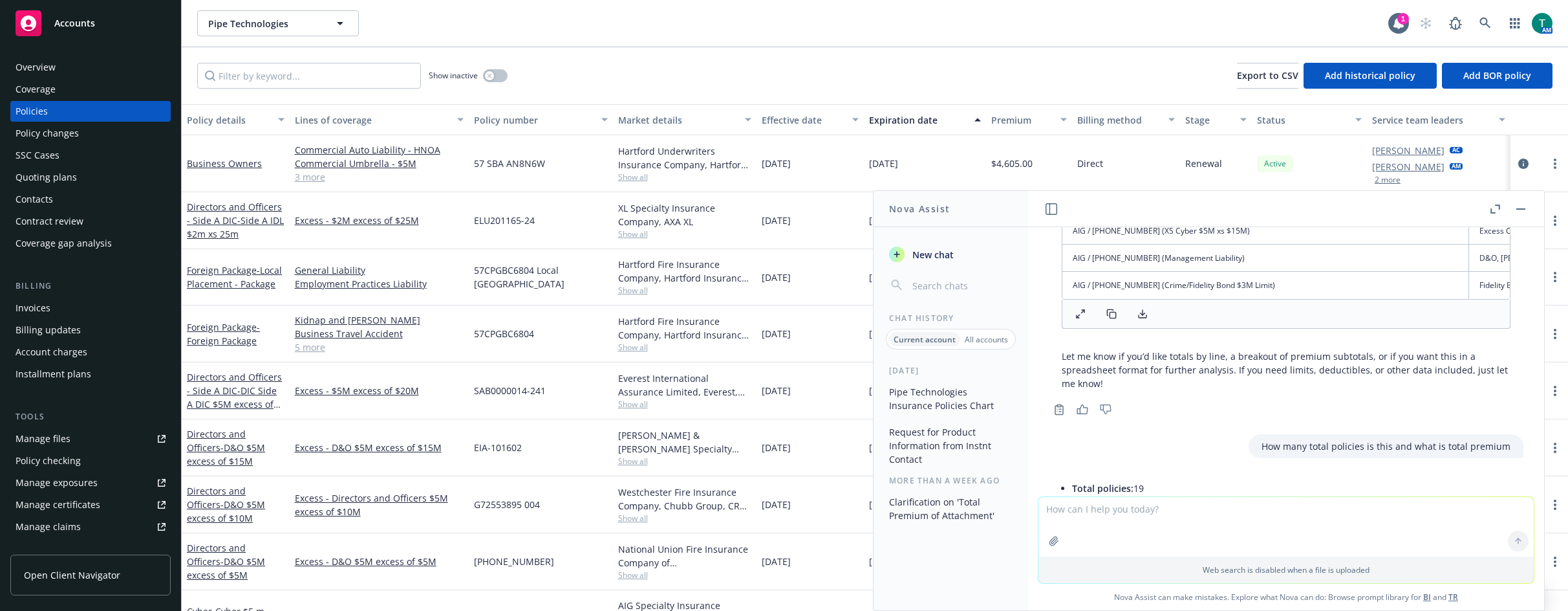
scroll to position [998, 0]
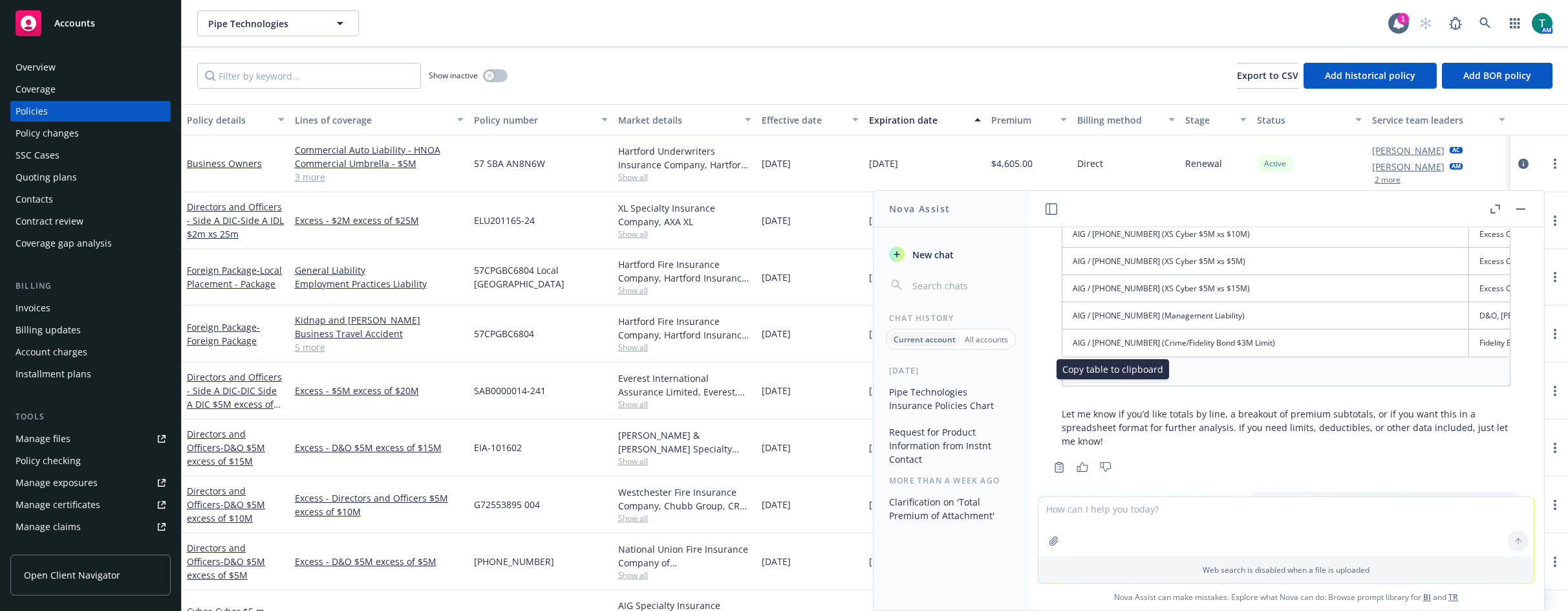
click at [1111, 375] on rect at bounding box center [1113, 372] width 6 height 6
click at [1082, 377] on icon at bounding box center [1081, 372] width 10 height 10
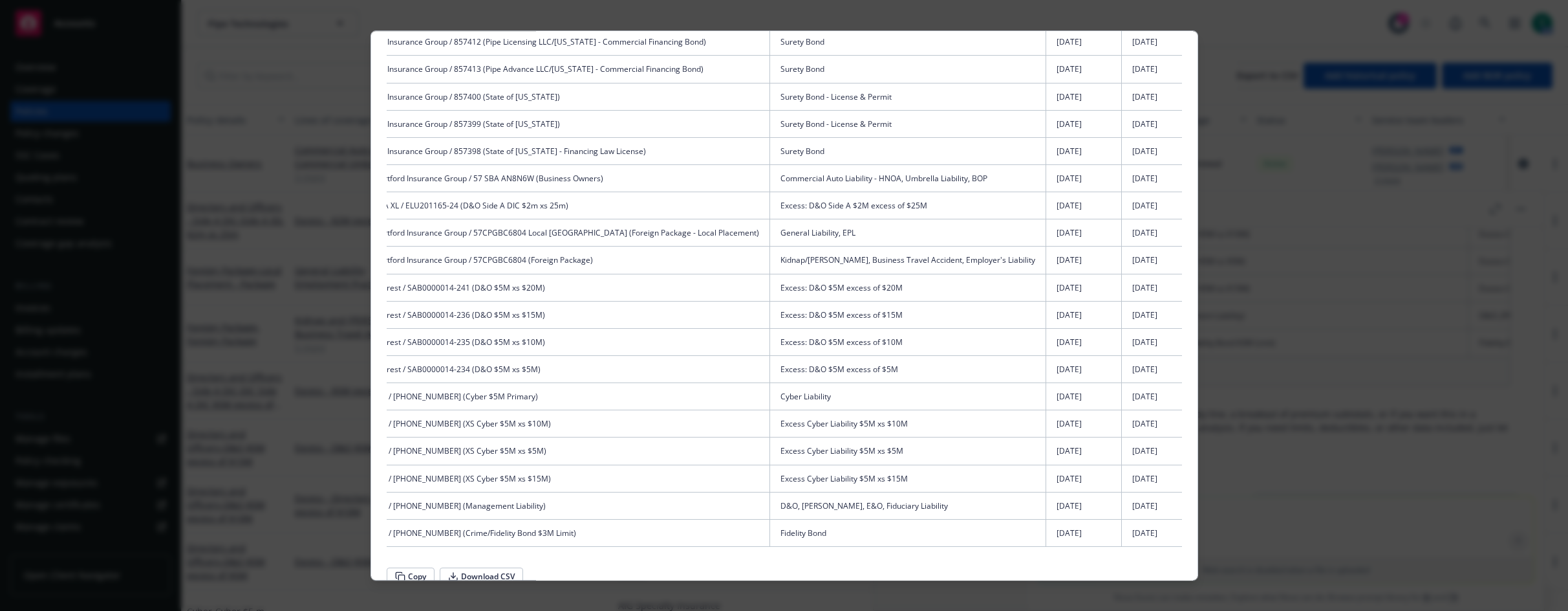
scroll to position [0, 0]
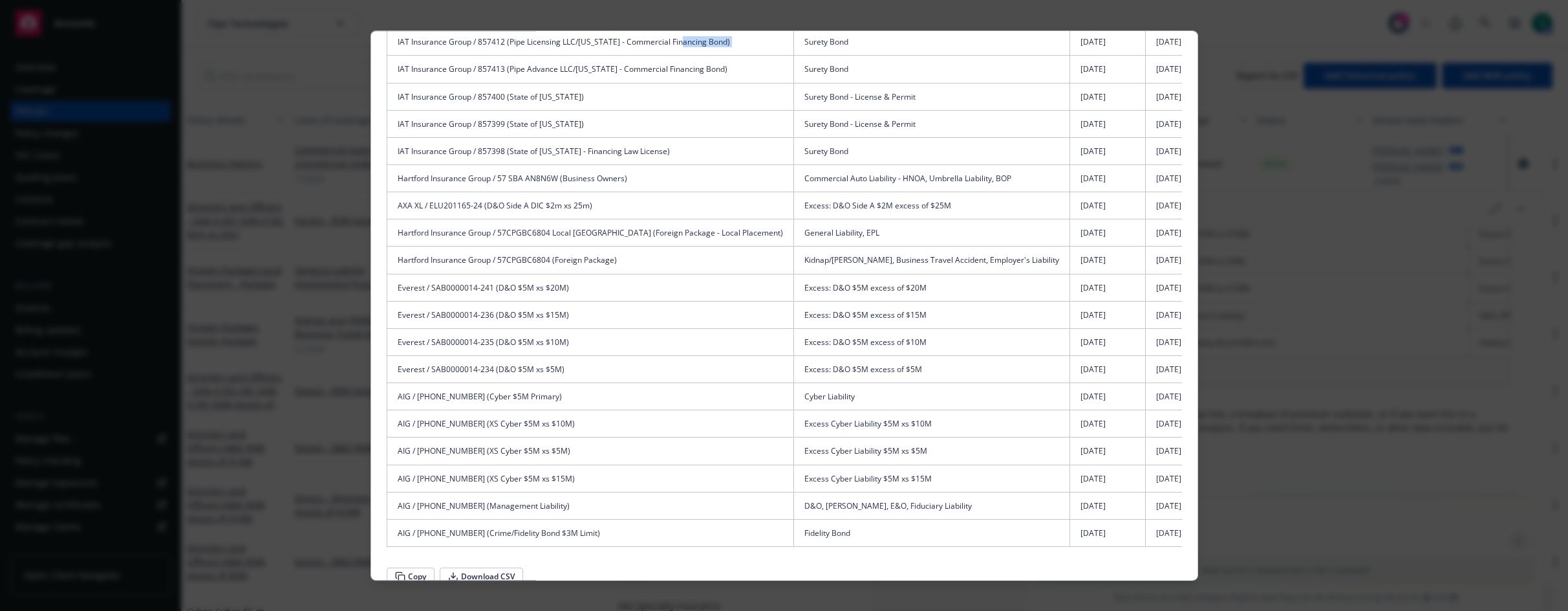
drag, startPoint x: 730, startPoint y: 37, endPoint x: 678, endPoint y: 36, distance: 52.0
click at [679, 36] on tr "IAT Insurance Group / 857412 (Pipe Licensing LLC/Missouri - Commercial Financin…" at bounding box center [839, 42] width 907 height 27
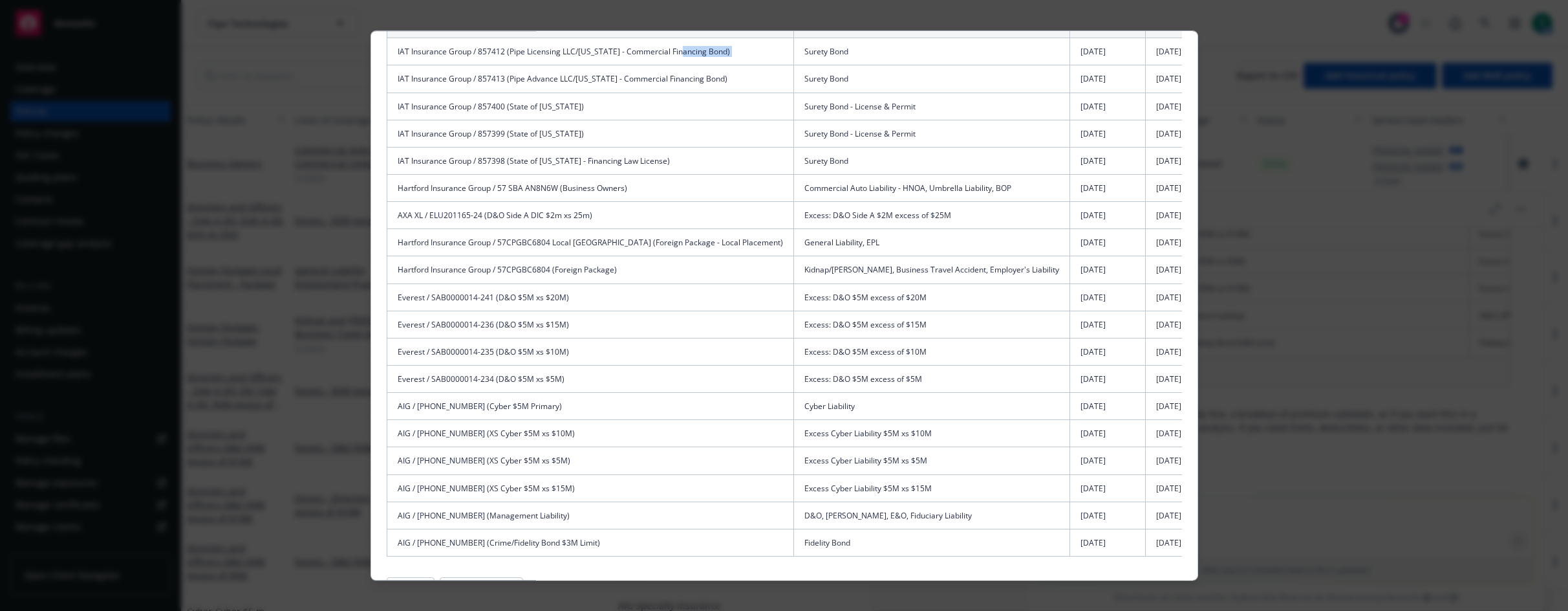
scroll to position [96, 0]
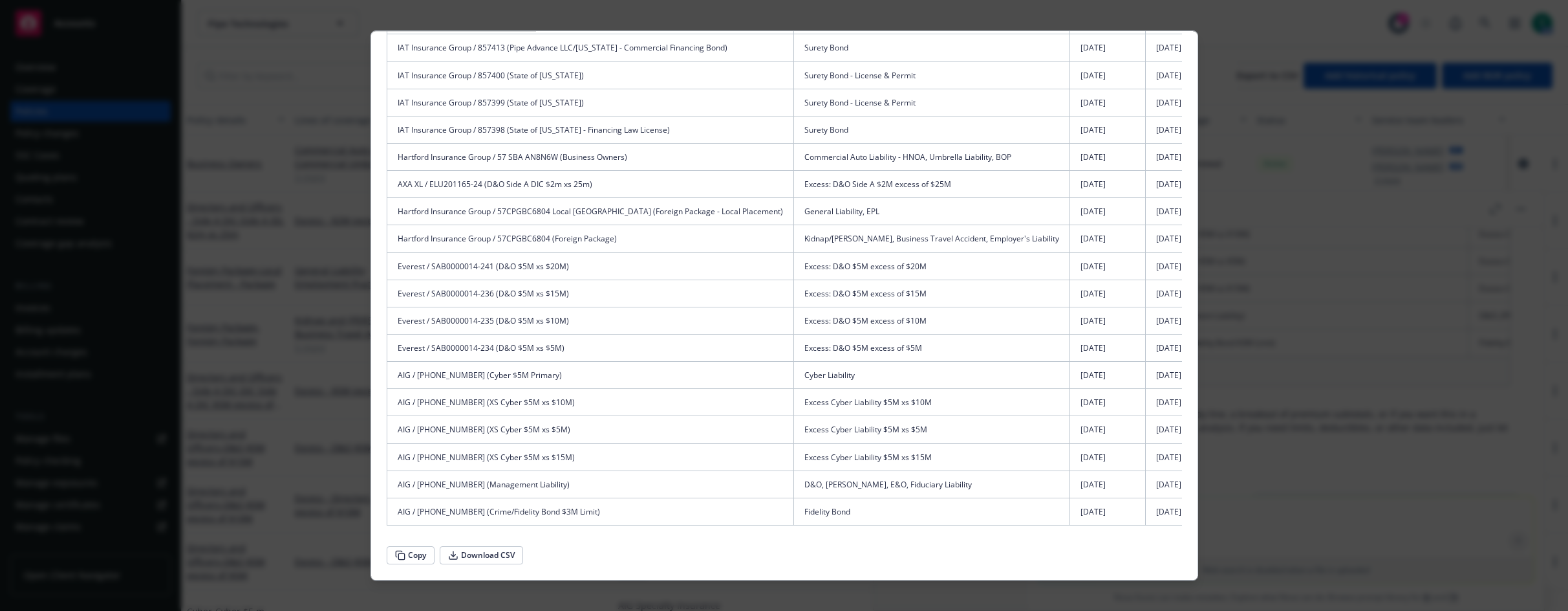
click at [411, 556] on button "Copy" at bounding box center [410, 555] width 48 height 18
drag, startPoint x: 408, startPoint y: 558, endPoint x: 785, endPoint y: 387, distance: 414.0
click at [794, 389] on td "Excess Cyber Liability $5M xs $10M" at bounding box center [931, 402] width 276 height 27
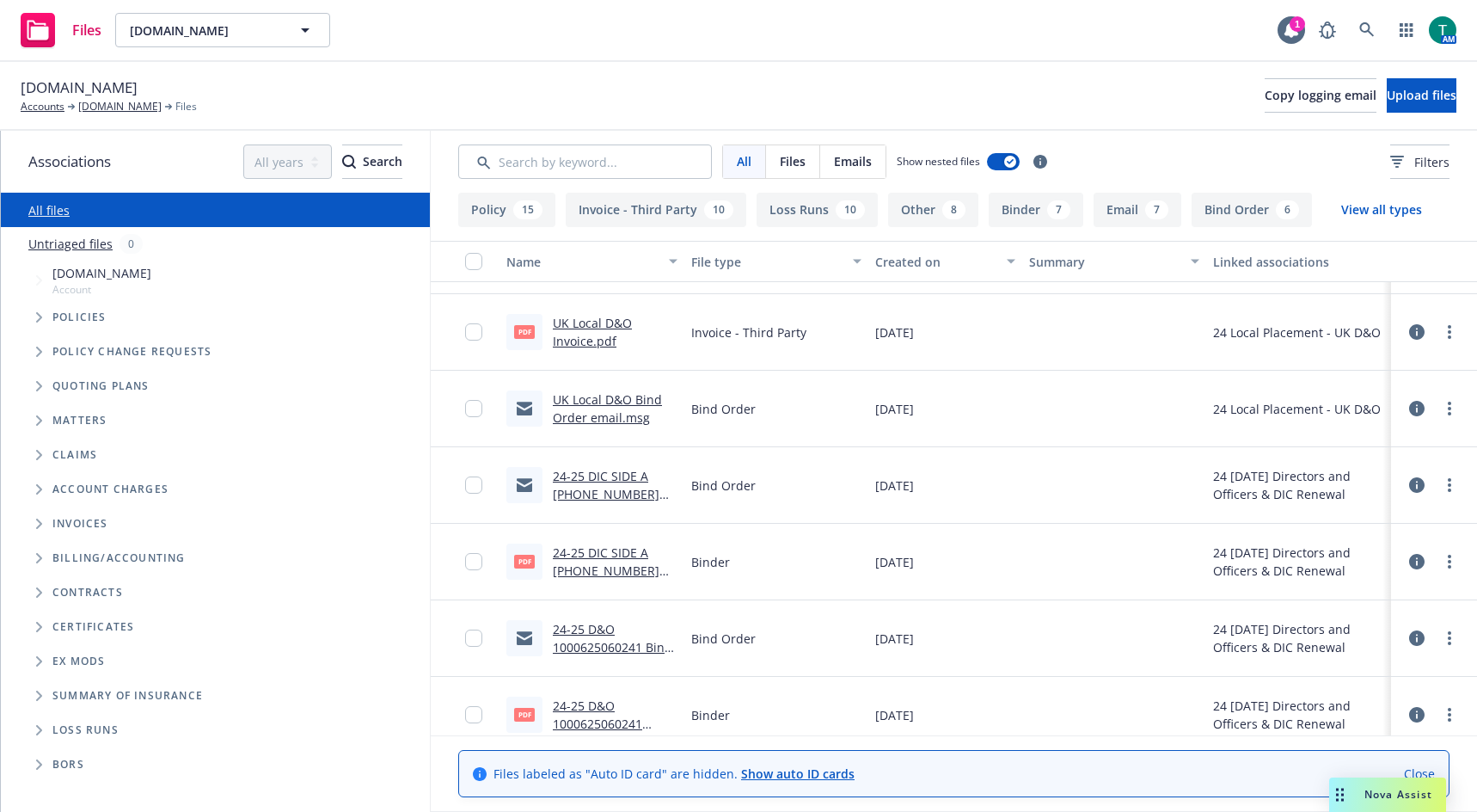
scroll to position [1891, 0]
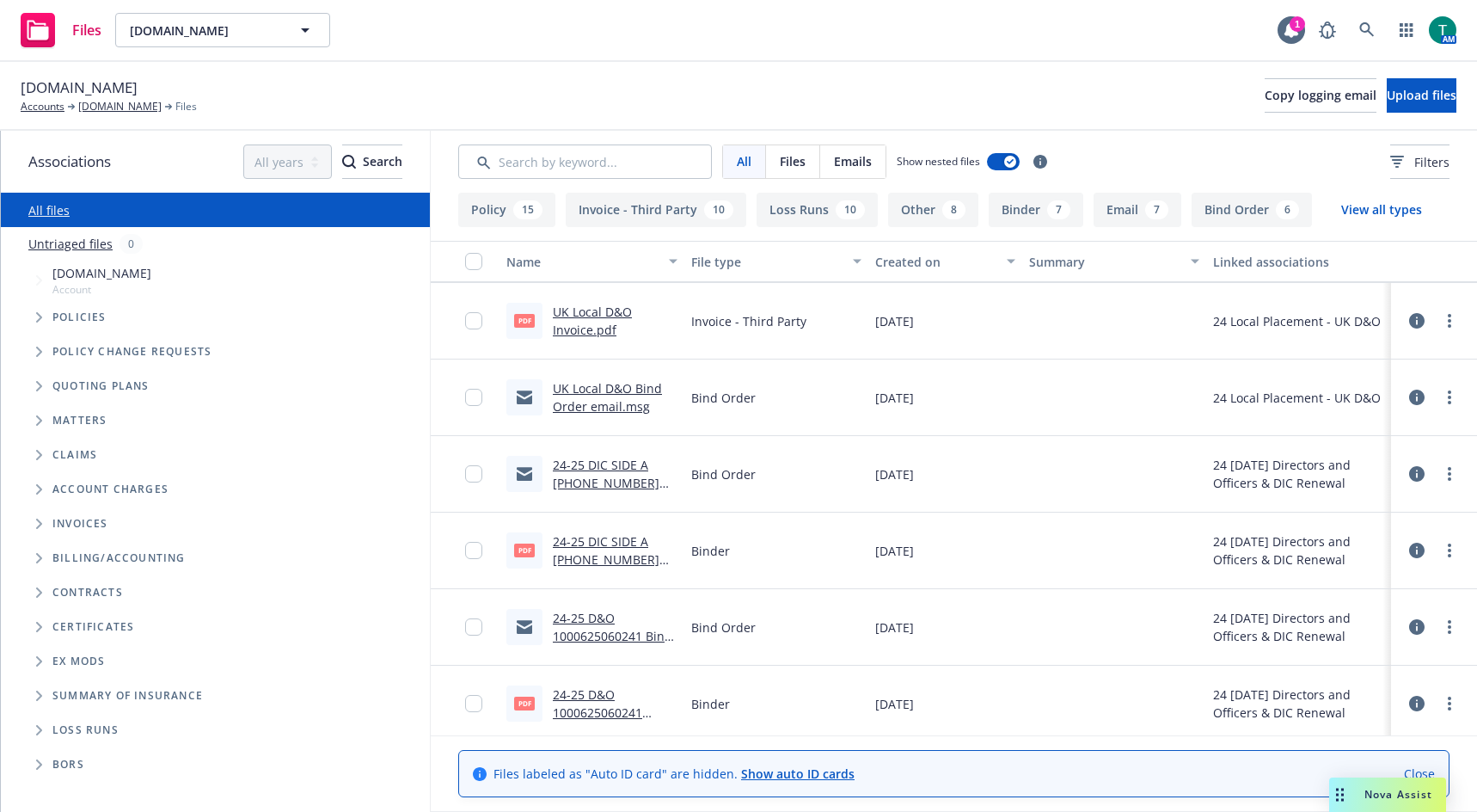
click at [603, 611] on link "24-25 D&O 1000625060241 Bind Order.msg" at bounding box center [612, 635] width 119 height 53
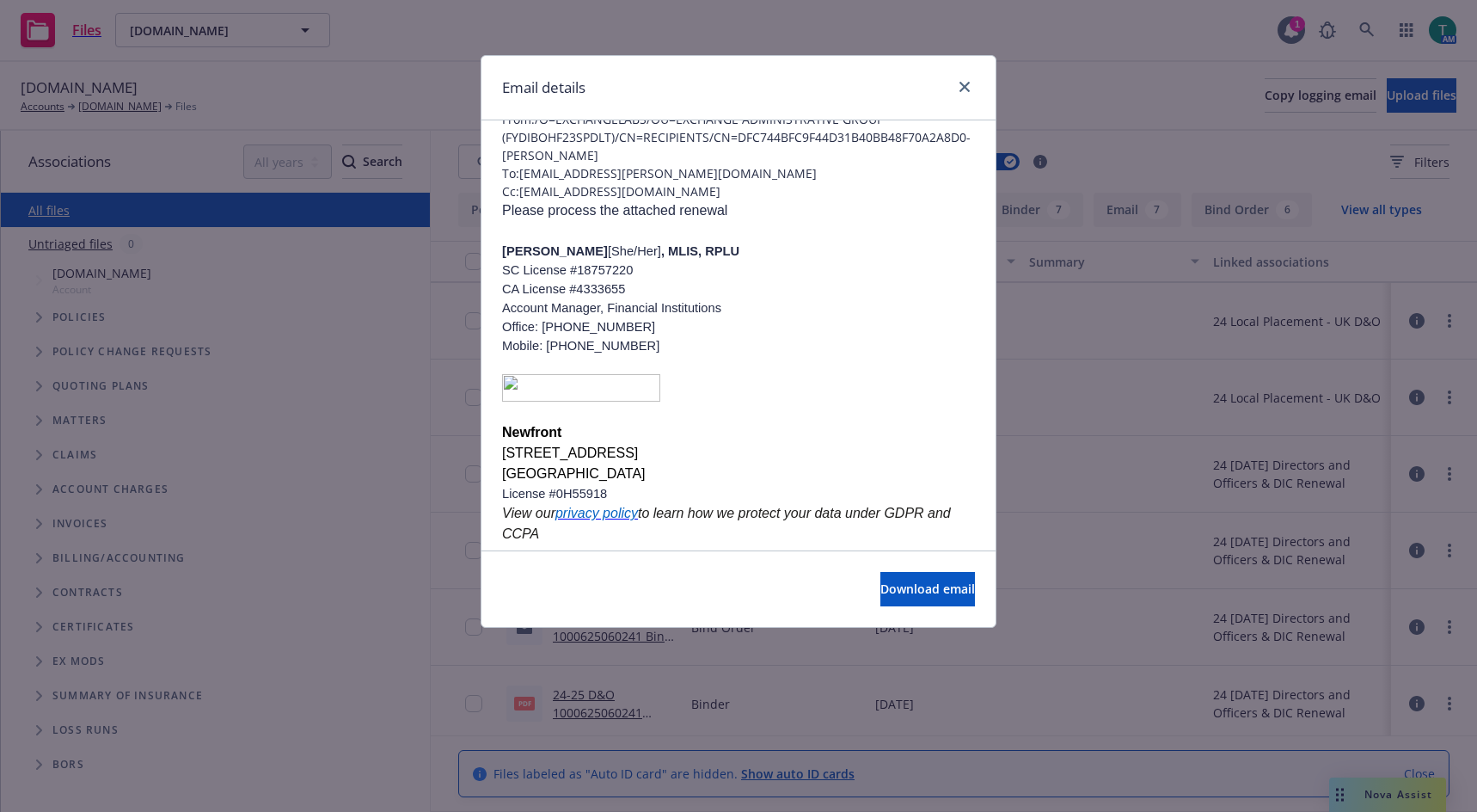
scroll to position [258, 0]
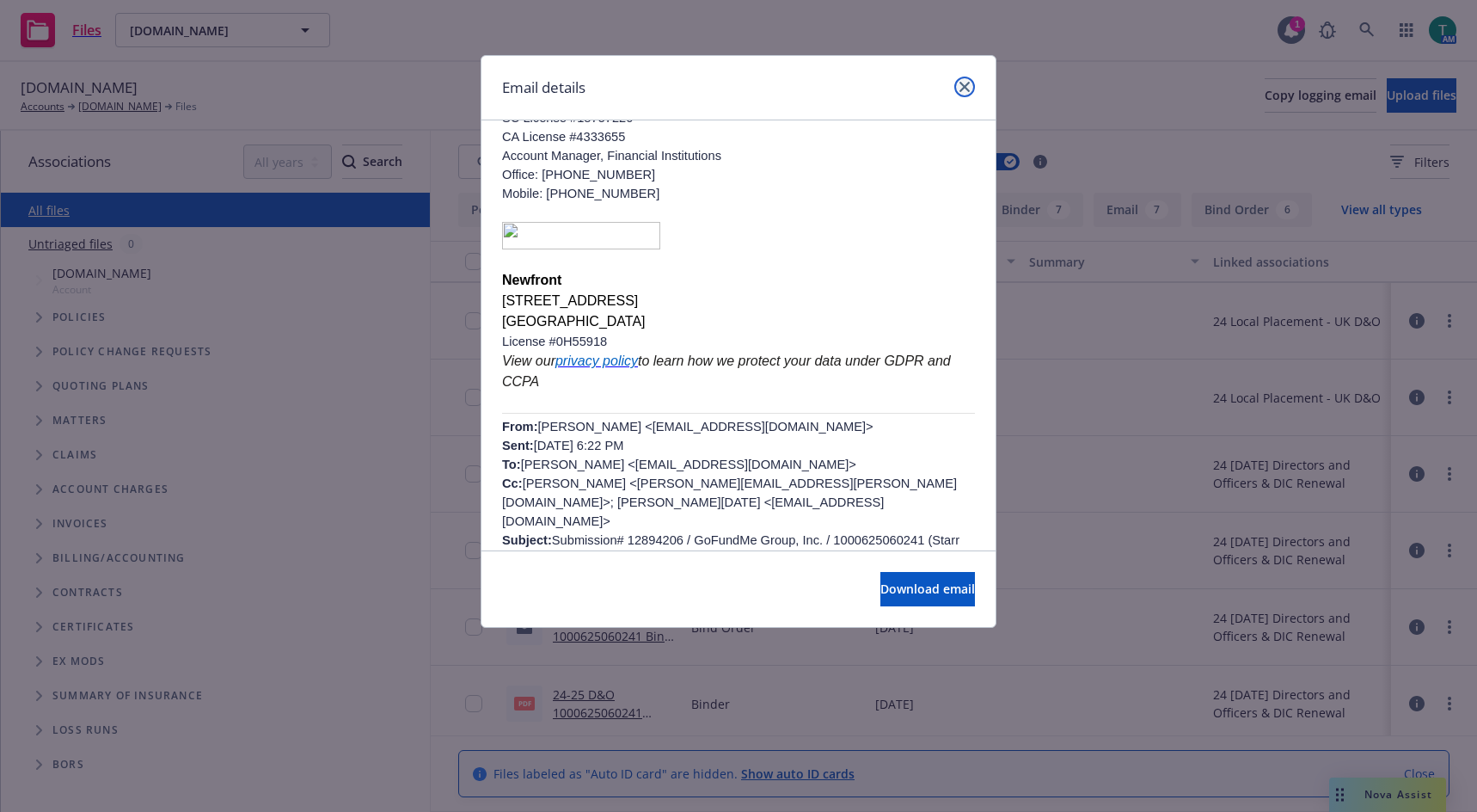
click at [967, 95] on link "close" at bounding box center [964, 86] width 21 height 21
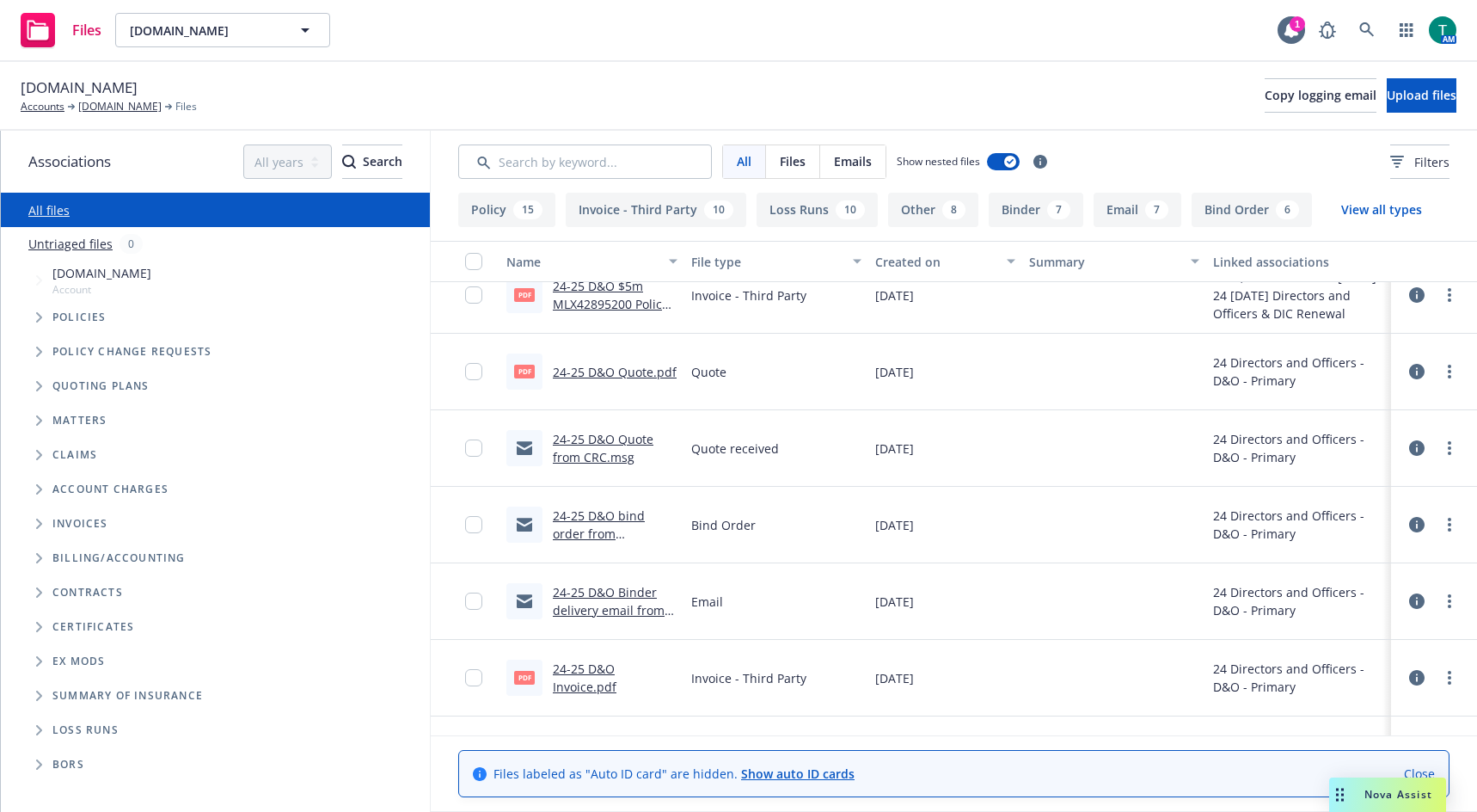
scroll to position [2752, 0]
click at [585, 510] on link "24-25 D&O bind order from client.msg" at bounding box center [598, 532] width 92 height 53
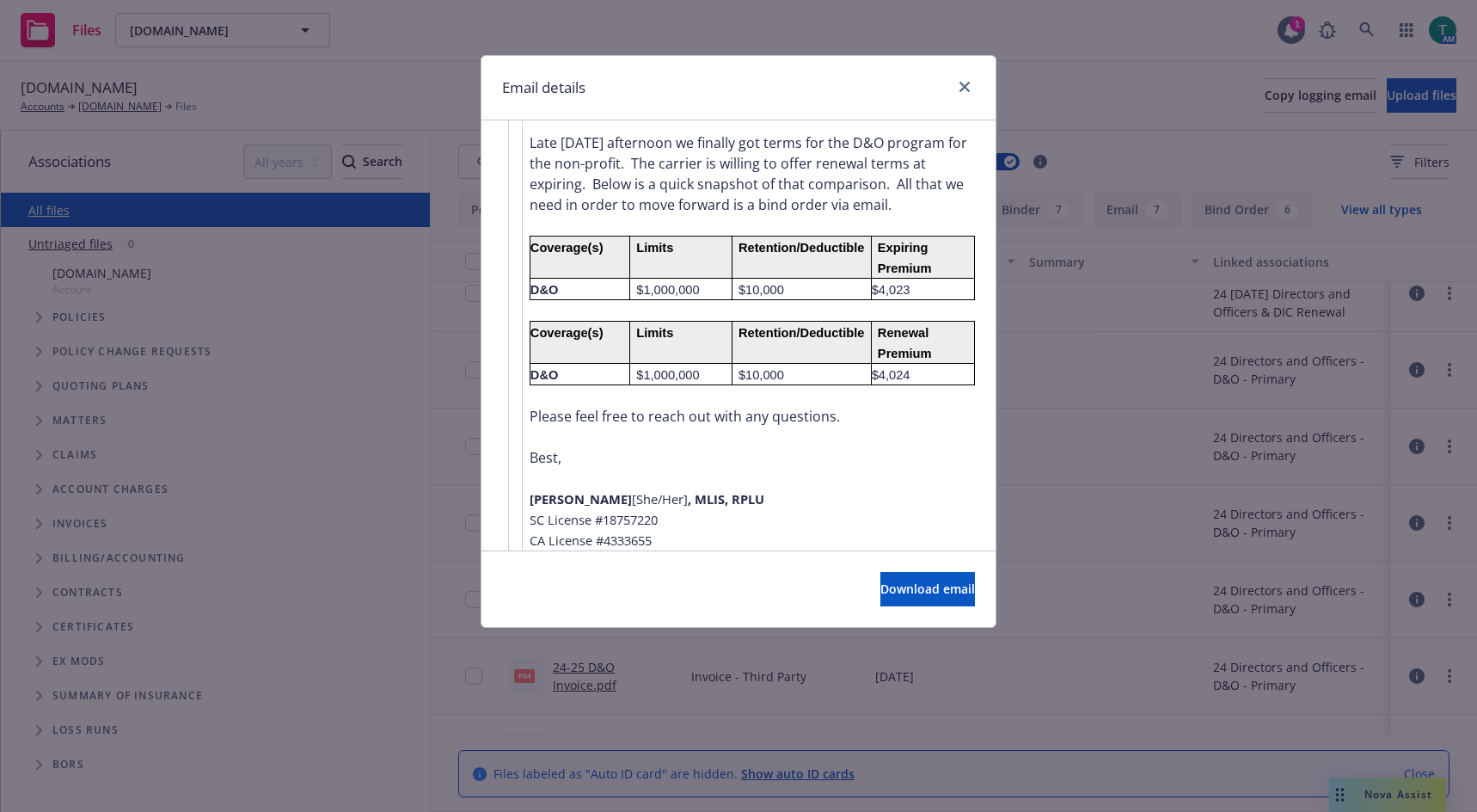
scroll to position [1235, 0]
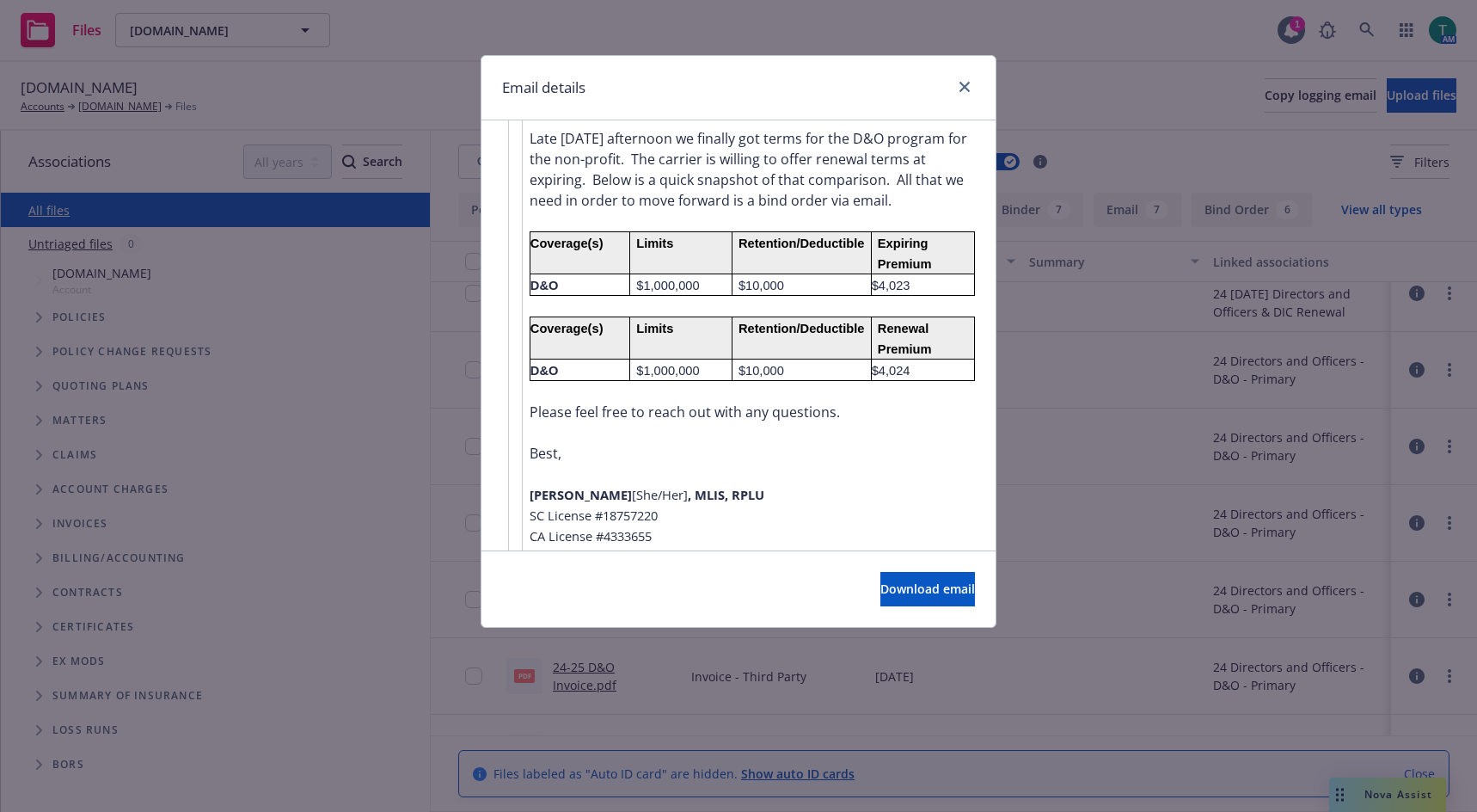
click at [879, 175] on p "Late Friday afternoon we finally got terms for the D&O program for the non-prof…" at bounding box center [752, 169] width 445 height 82
drag, startPoint x: 604, startPoint y: 182, endPoint x: 680, endPoint y: 188, distance: 76.2
click at [680, 188] on p "Late Friday afternoon we finally got terms for the D&O program for the non-prof…" at bounding box center [752, 169] width 445 height 82
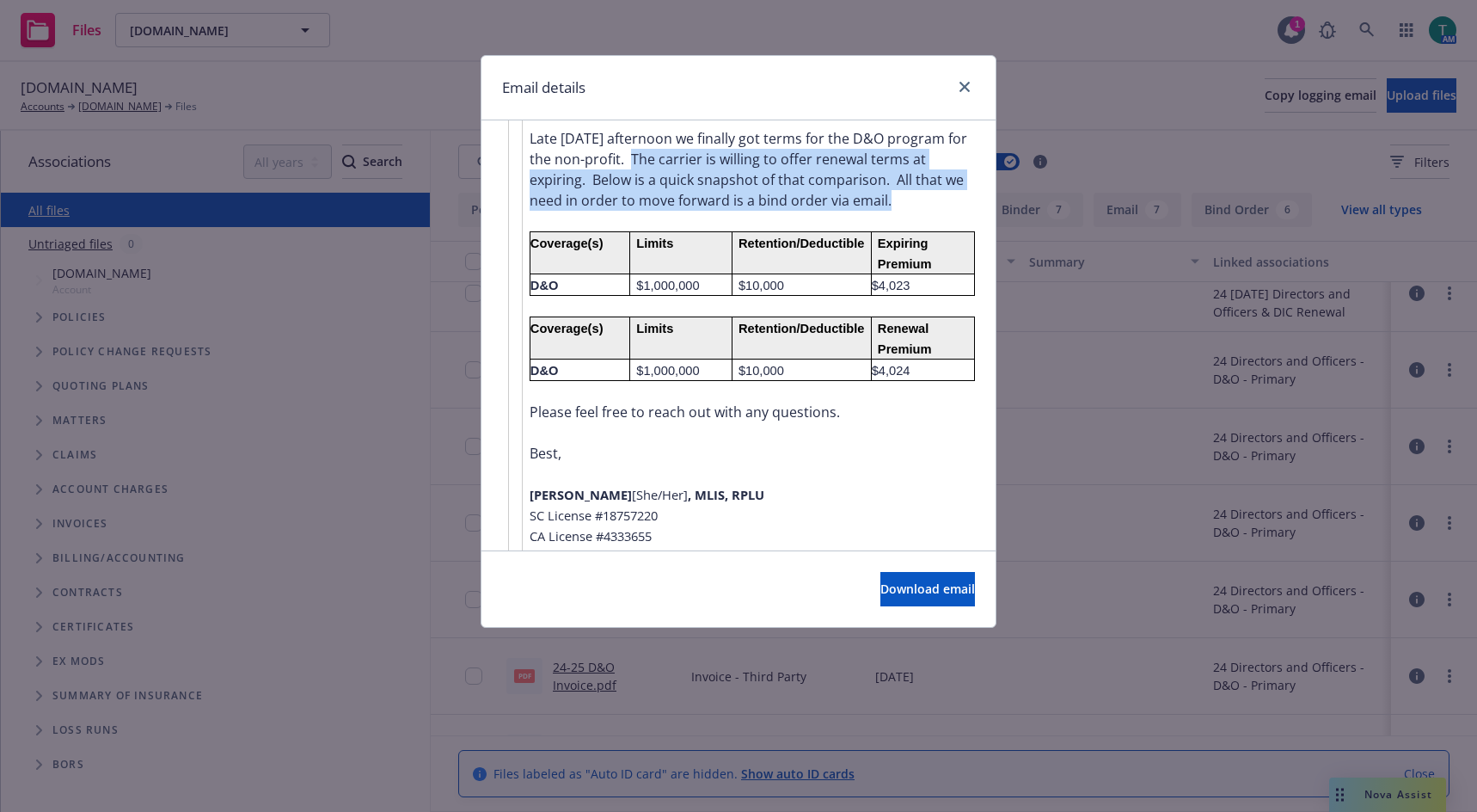
drag, startPoint x: 632, startPoint y: 156, endPoint x: 914, endPoint y: 199, distance: 285.3
click at [914, 199] on p "Late Friday afternoon we finally got terms for the D&O program for the non-prof…" at bounding box center [752, 169] width 445 height 82
copy p "The carrier is willing to offer renewal terms at expiring. Below is a quick sna…"
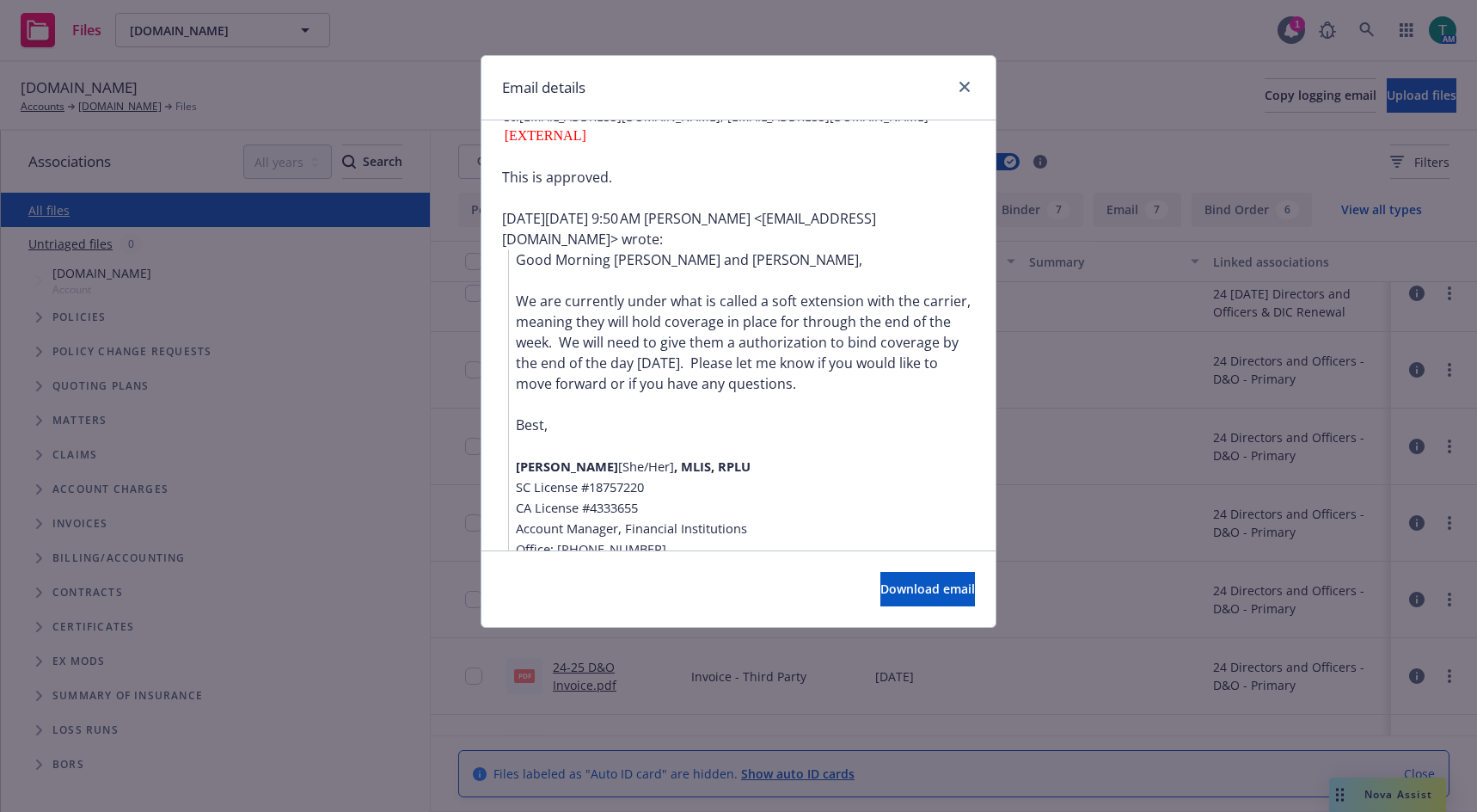
scroll to position [0, 0]
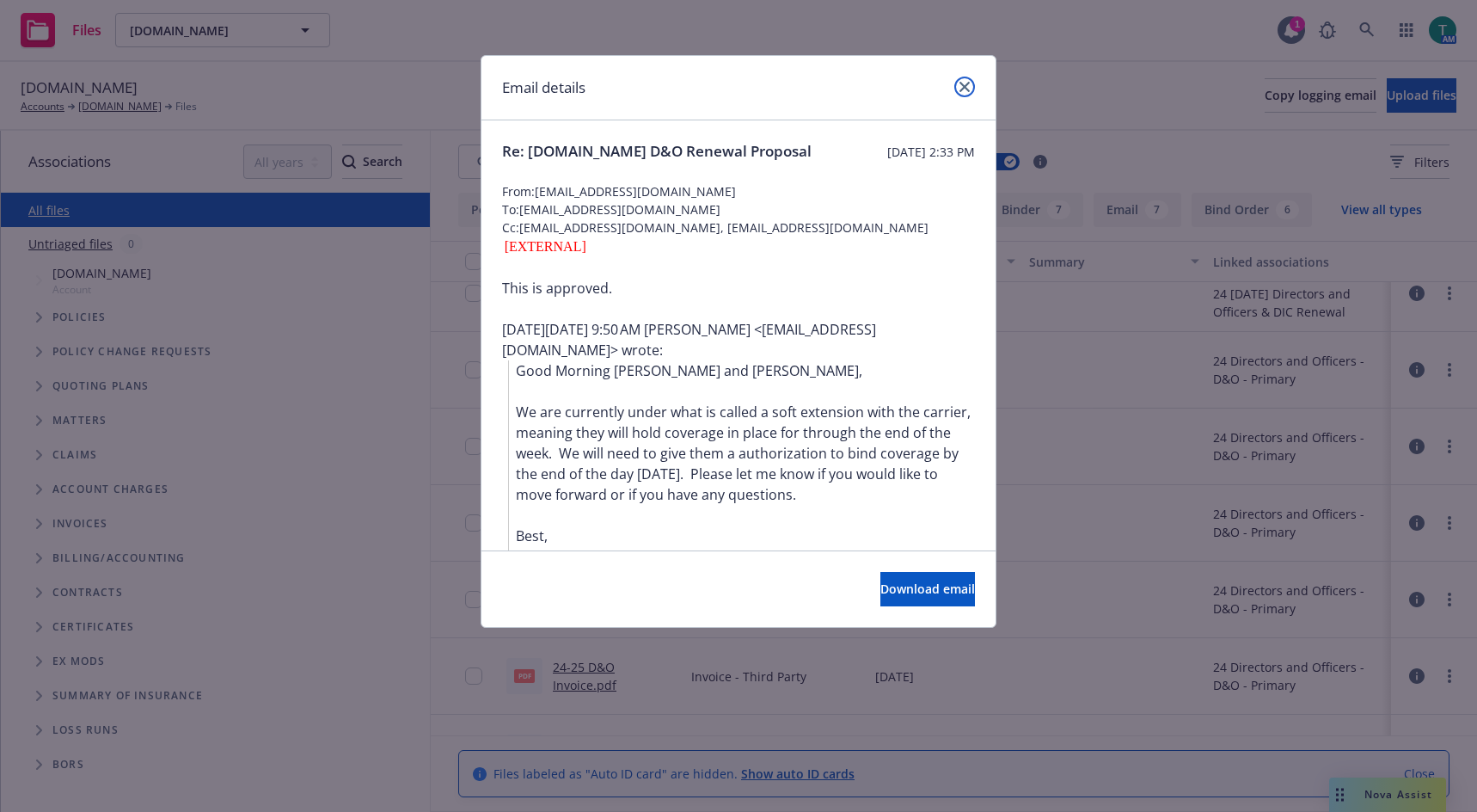
drag, startPoint x: 967, startPoint y: 86, endPoint x: 831, endPoint y: 554, distance: 487.4
click at [967, 86] on icon "close" at bounding box center [965, 86] width 10 height 10
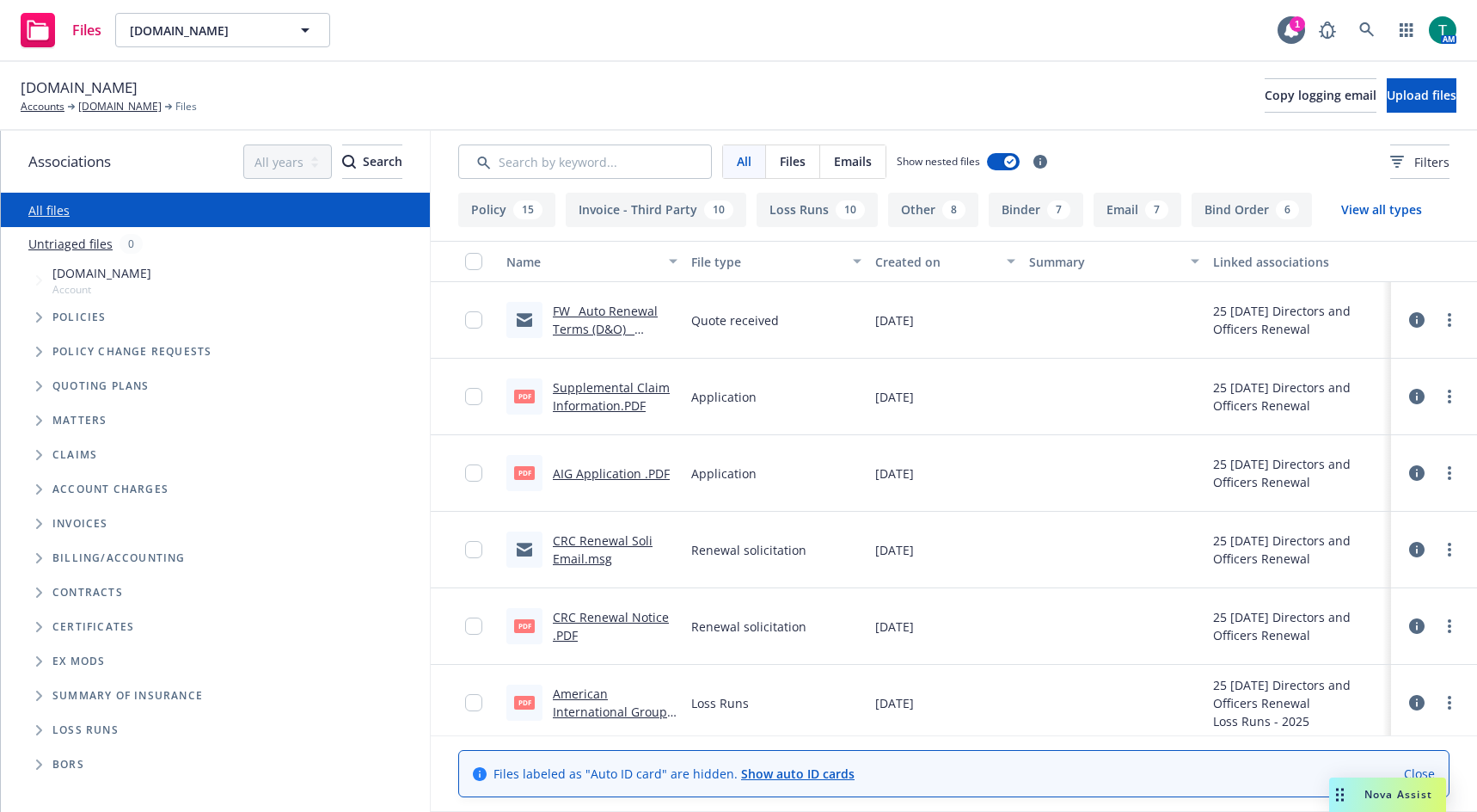
click at [593, 308] on link "FW_ Auto Renewal Terms (D&O) _ GoFundMe_org _ Policy # 01398153801.msg" at bounding box center [605, 347] width 105 height 88
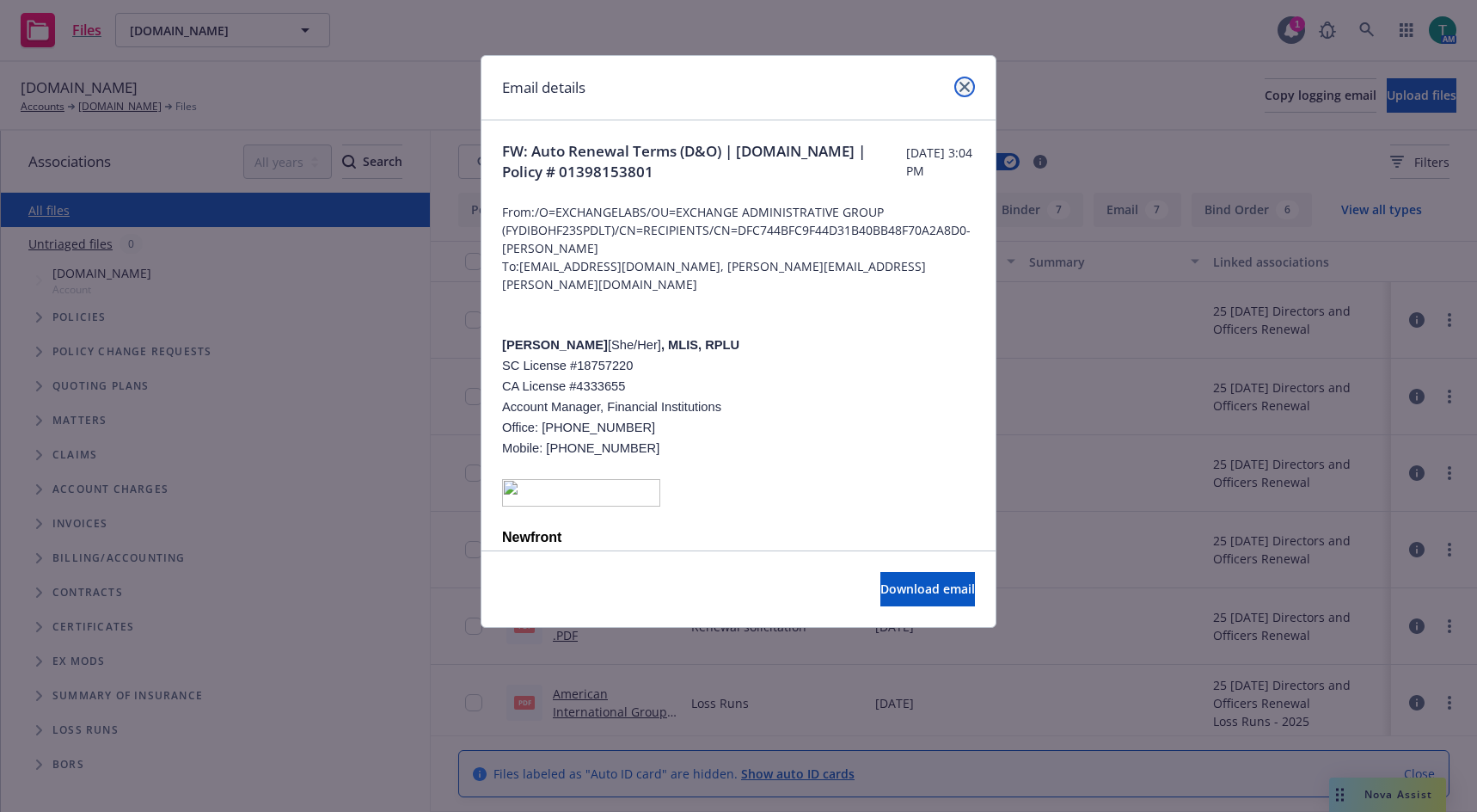
click at [967, 92] on link "close" at bounding box center [964, 86] width 21 height 21
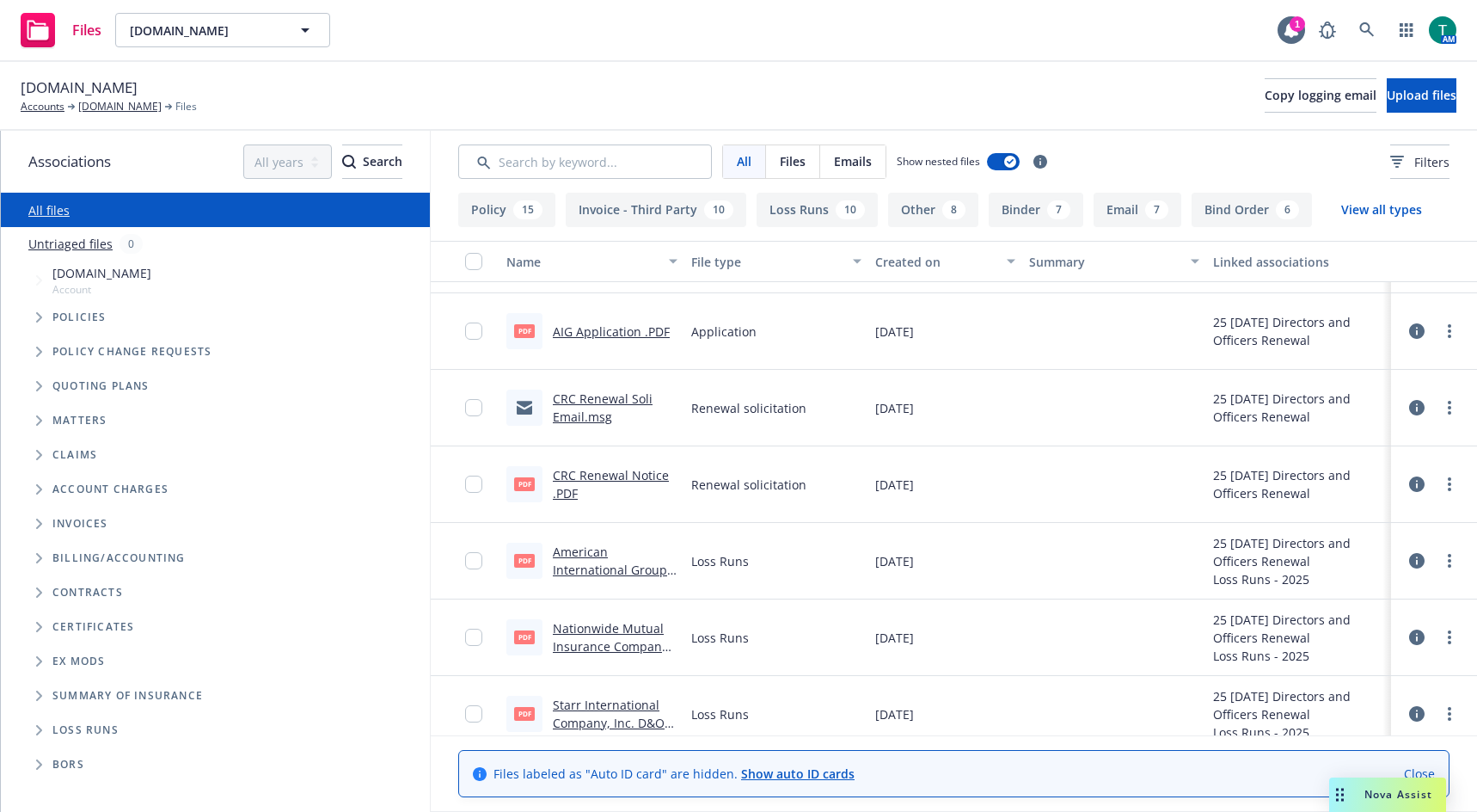
scroll to position [172, 0]
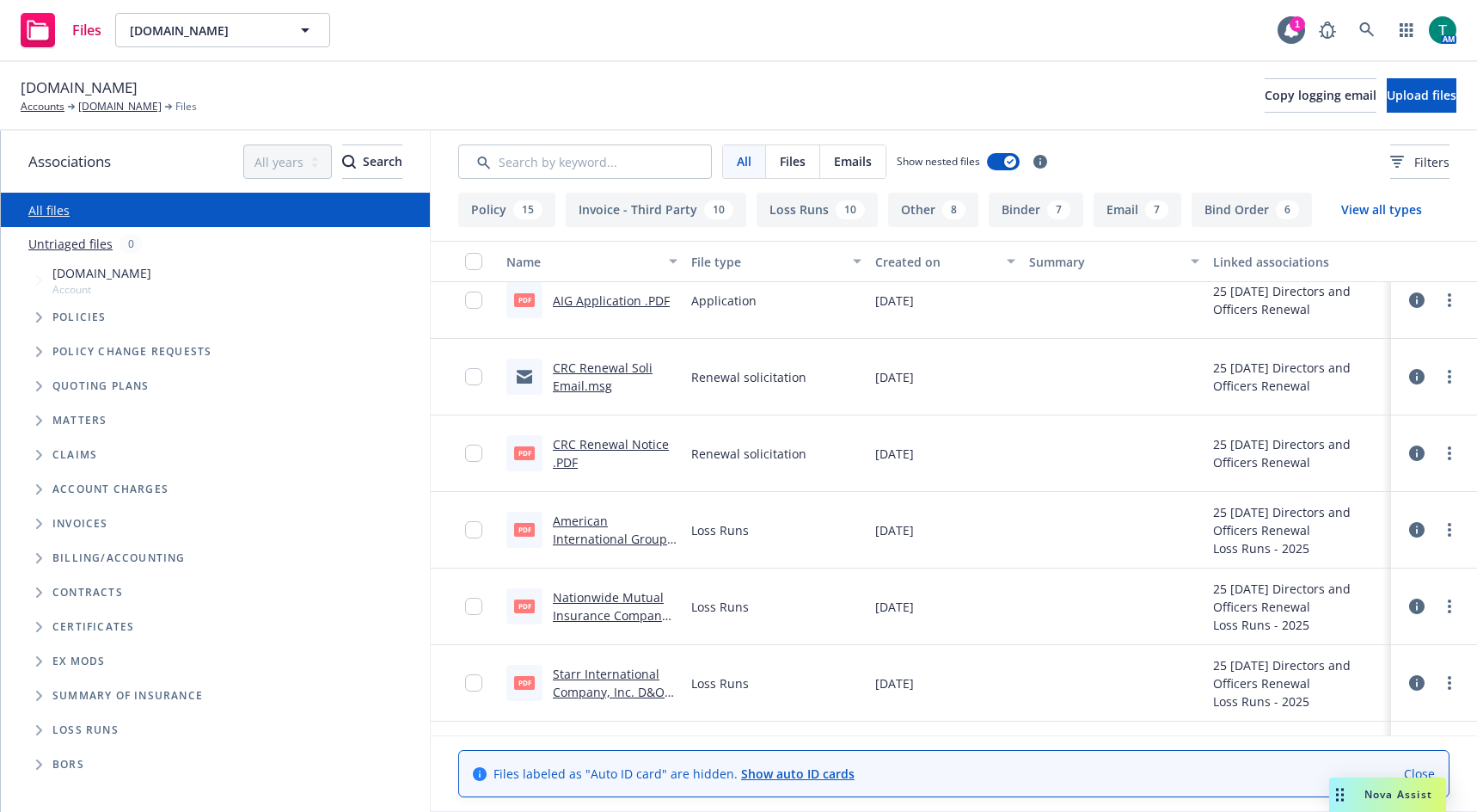
click at [37, 381] on icon "Tree Example" at bounding box center [39, 386] width 7 height 10
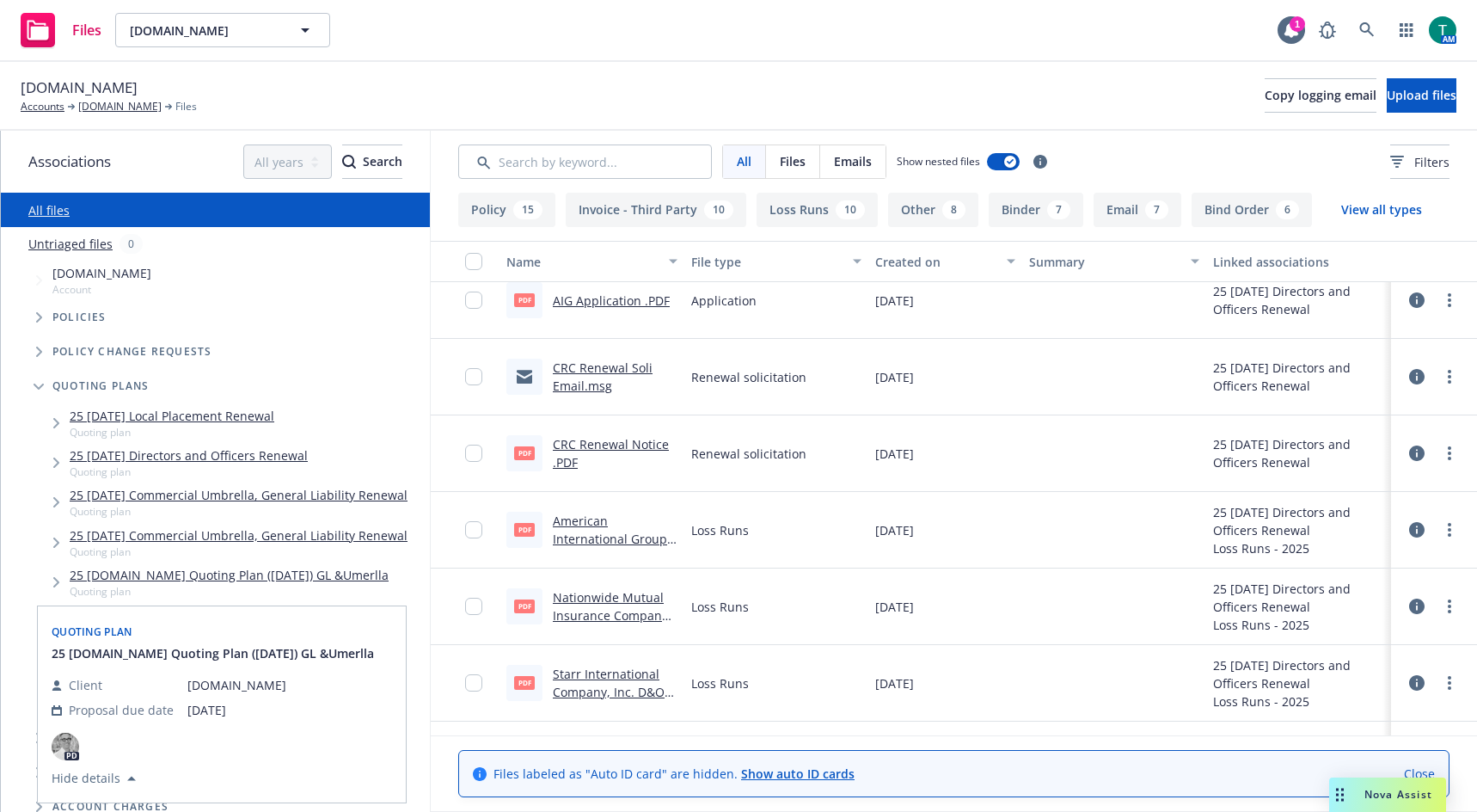
click at [296, 575] on link "25 GoFundMe.org Quoting Plan (2025-03-11) GL &Umerlla" at bounding box center [229, 574] width 319 height 18
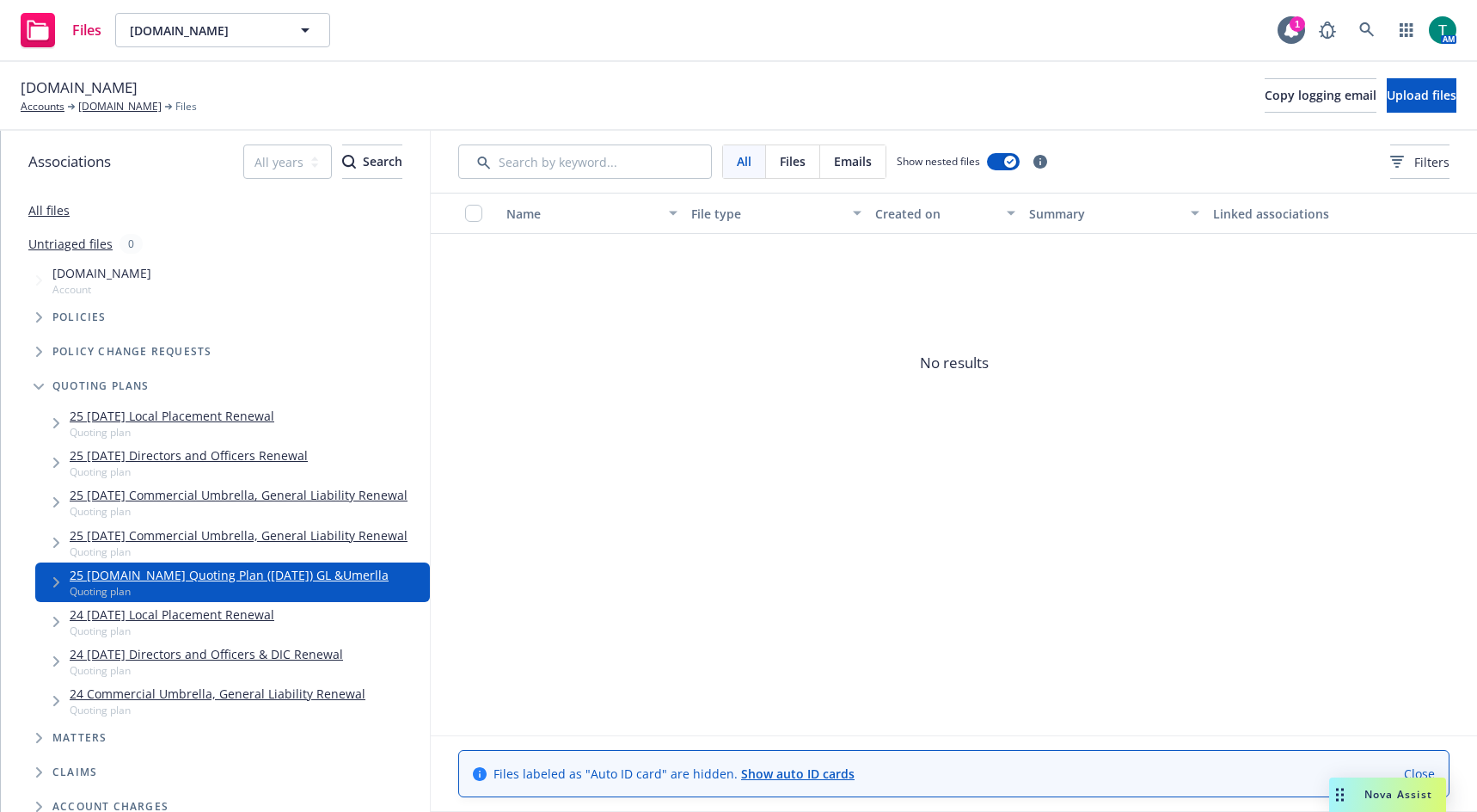
click at [156, 654] on link "24 [DATE] Directors and Officers & DIC Renewal" at bounding box center [206, 654] width 273 height 18
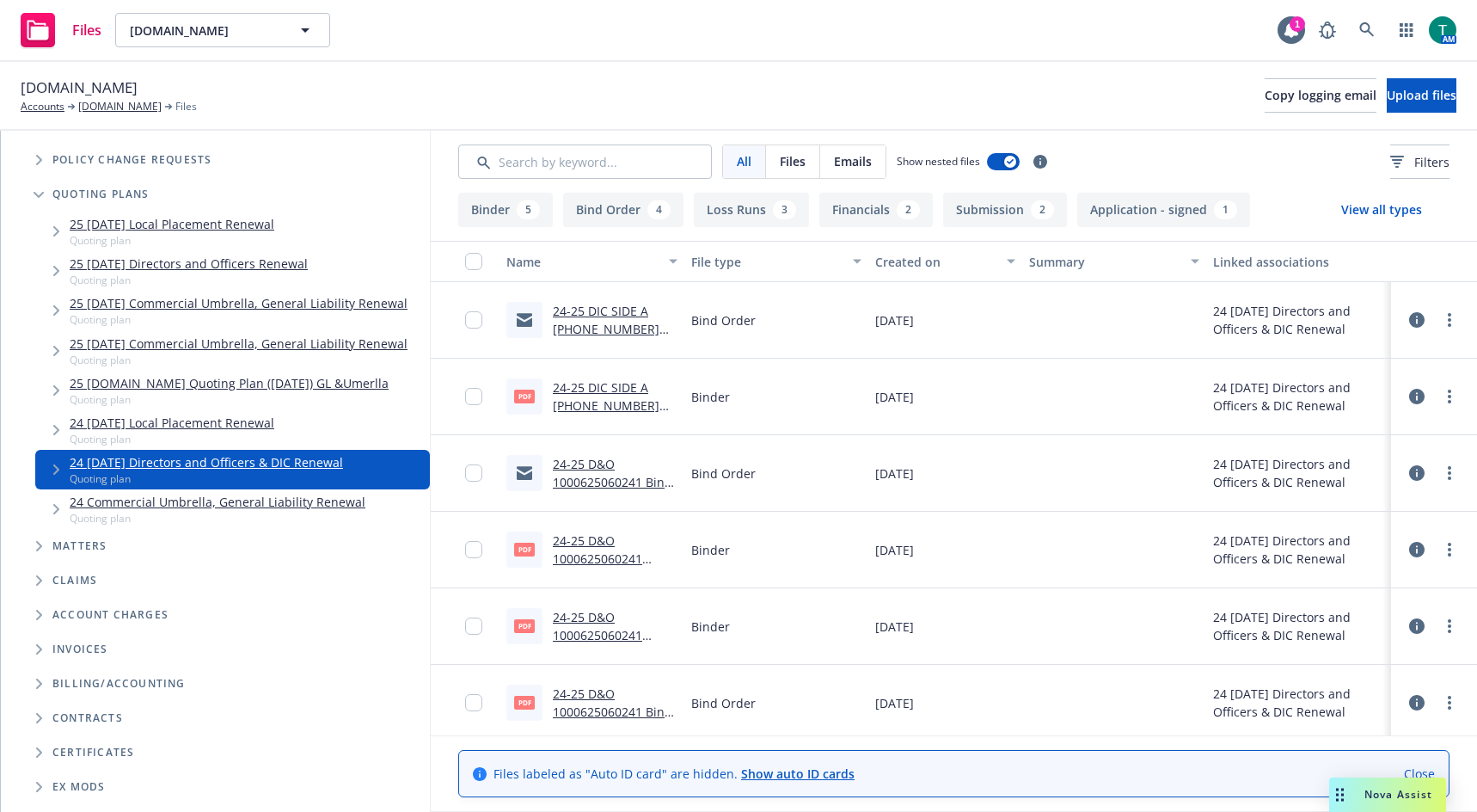
scroll to position [172, 0]
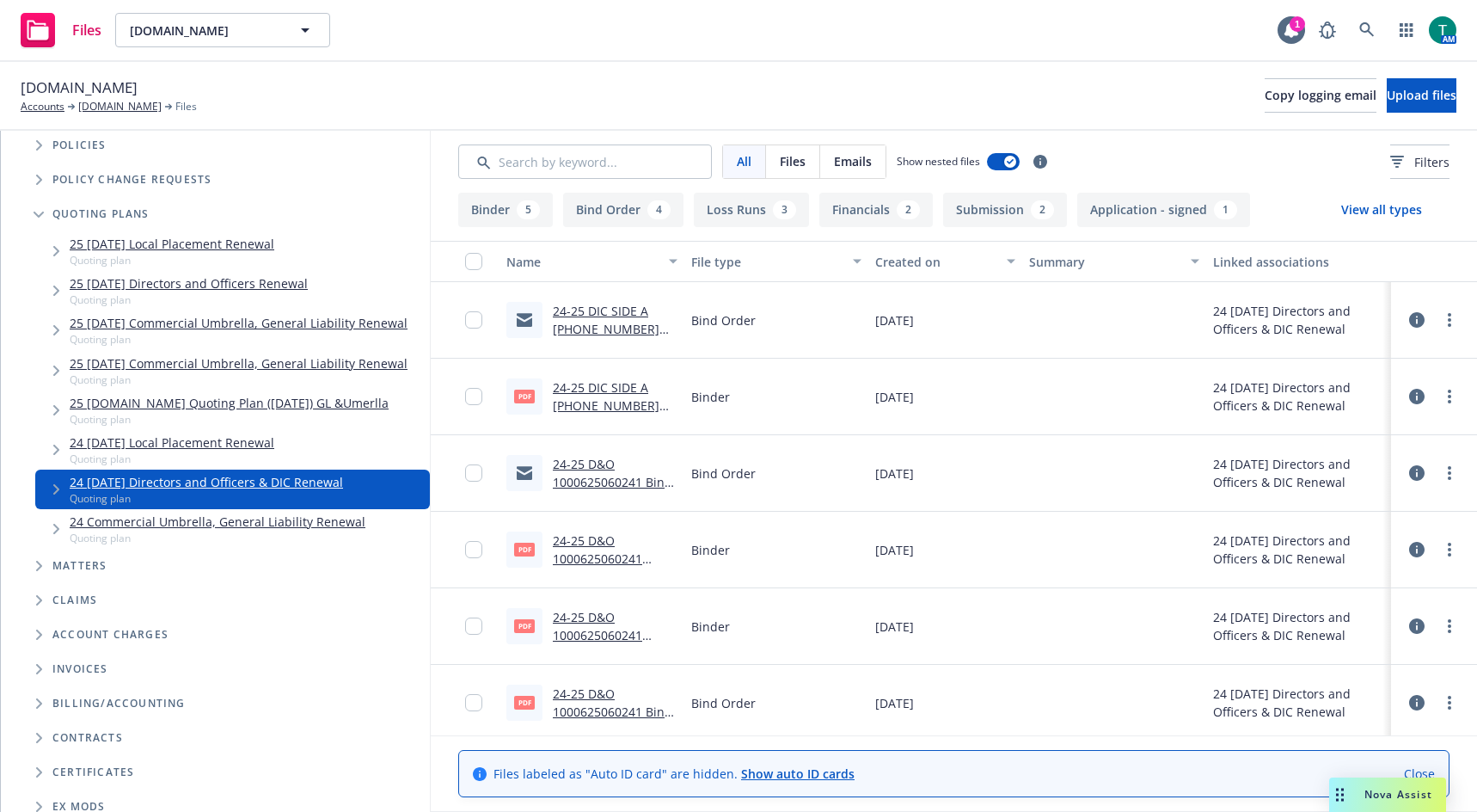
click at [188, 444] on link "24 11/18/24 Local Placement Renewal" at bounding box center [172, 442] width 205 height 18
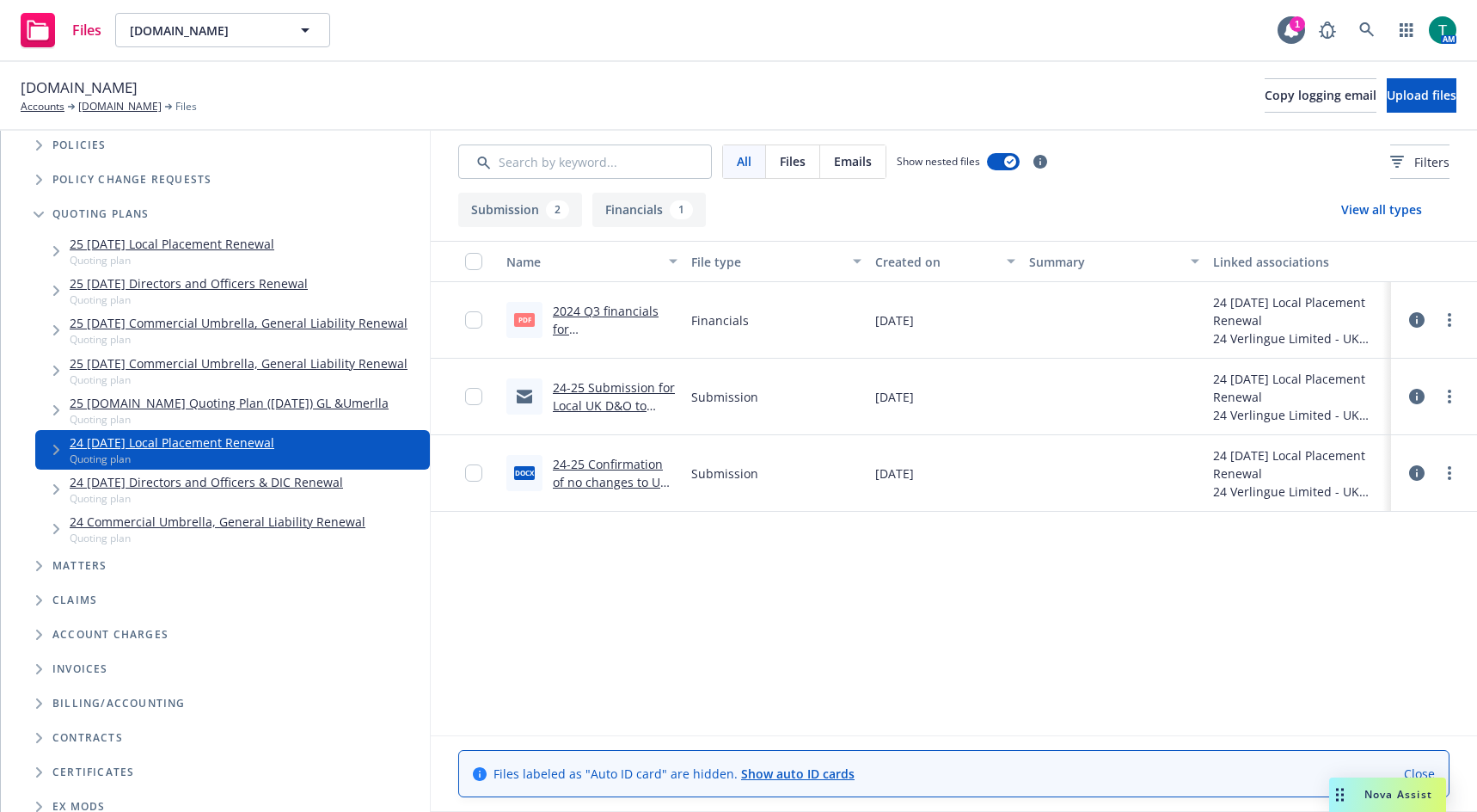
scroll to position [86, 0]
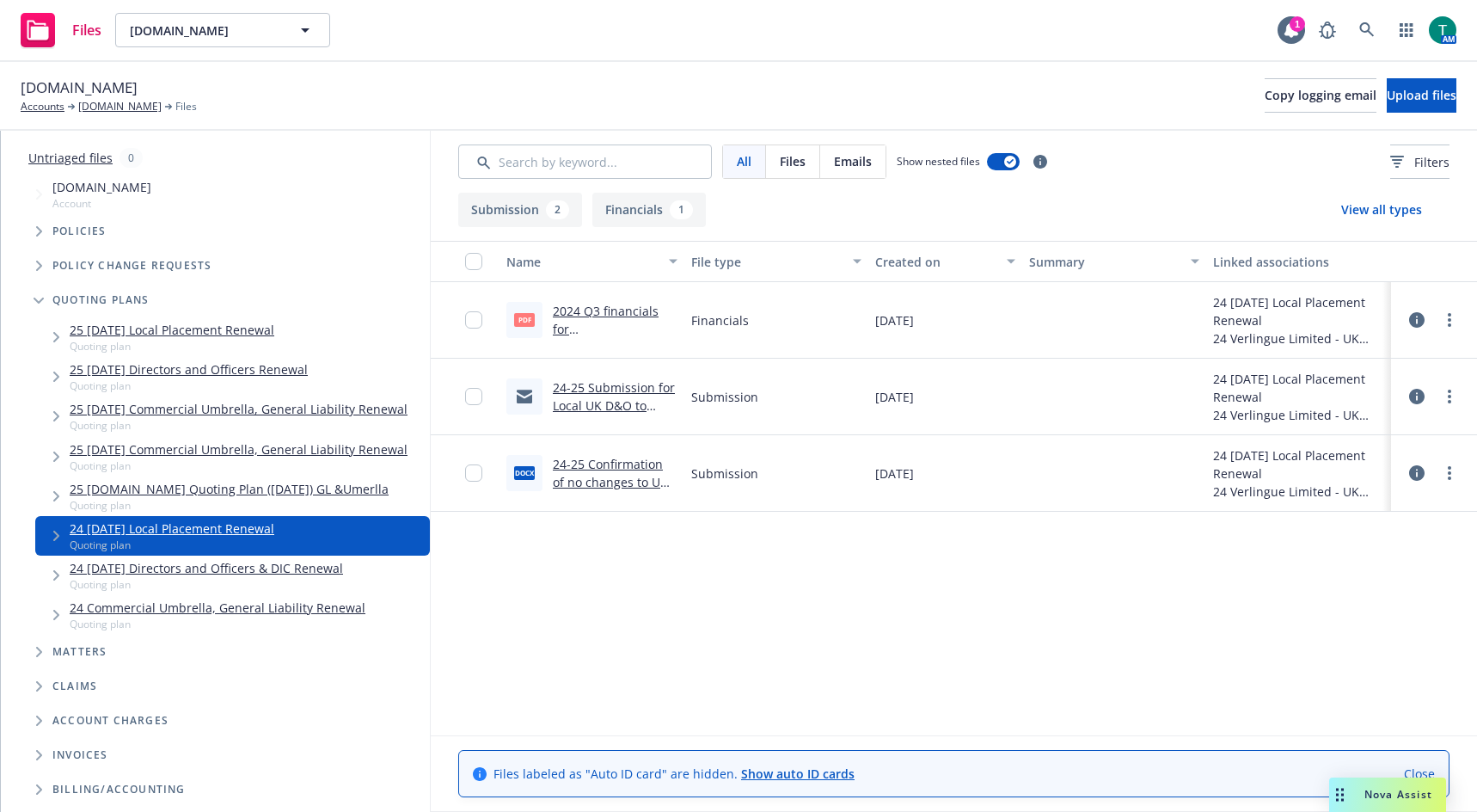
click at [207, 443] on link "25 04/19/25 Commercial Umbrella, General Liability Renewal" at bounding box center [239, 449] width 338 height 18
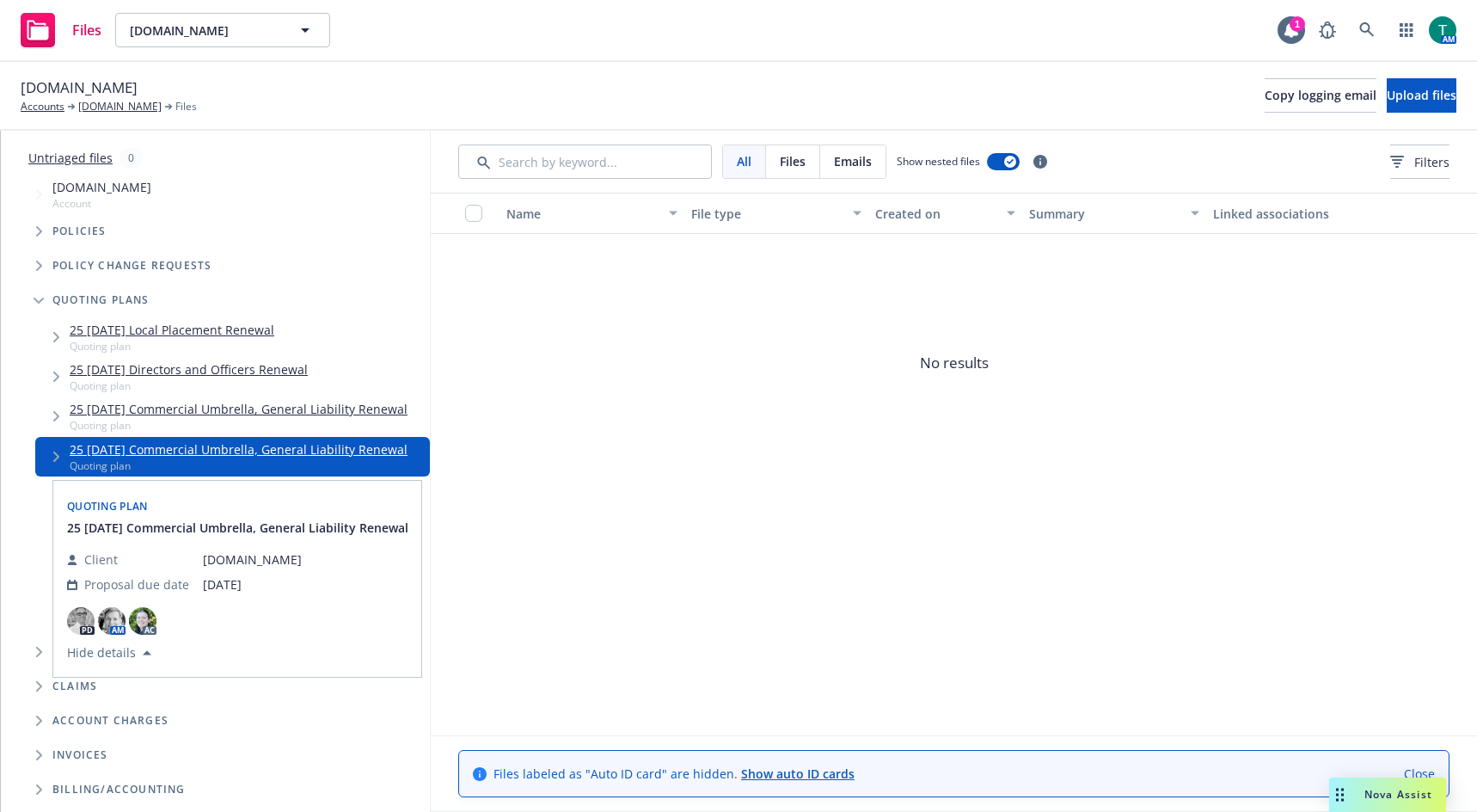
click at [242, 416] on link "25 04/19/25 Commercial Umbrella, General Liability Renewal" at bounding box center [239, 408] width 338 height 18
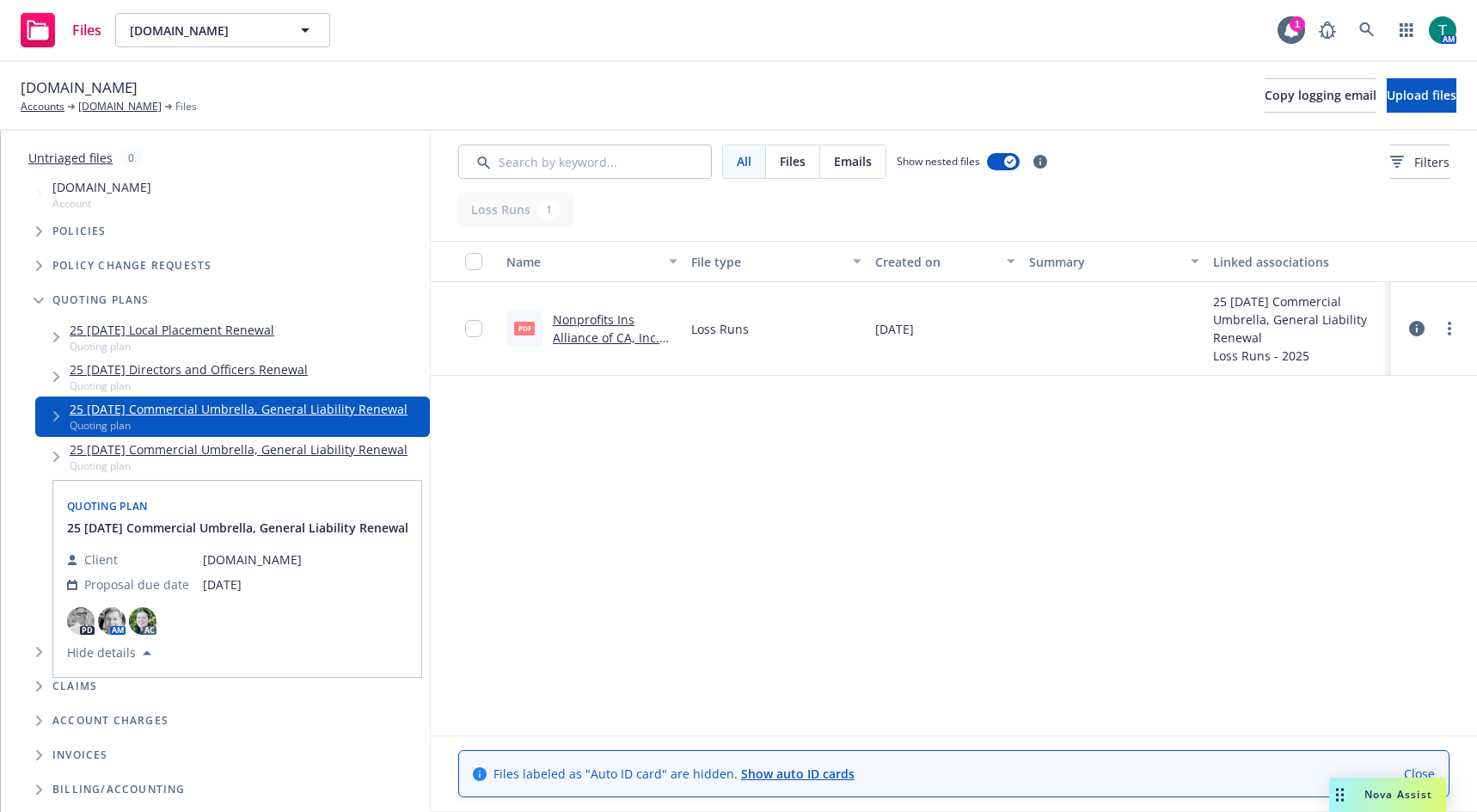
click at [245, 373] on link "25 10/01/25 Directors and Officers Renewal" at bounding box center [189, 370] width 239 height 18
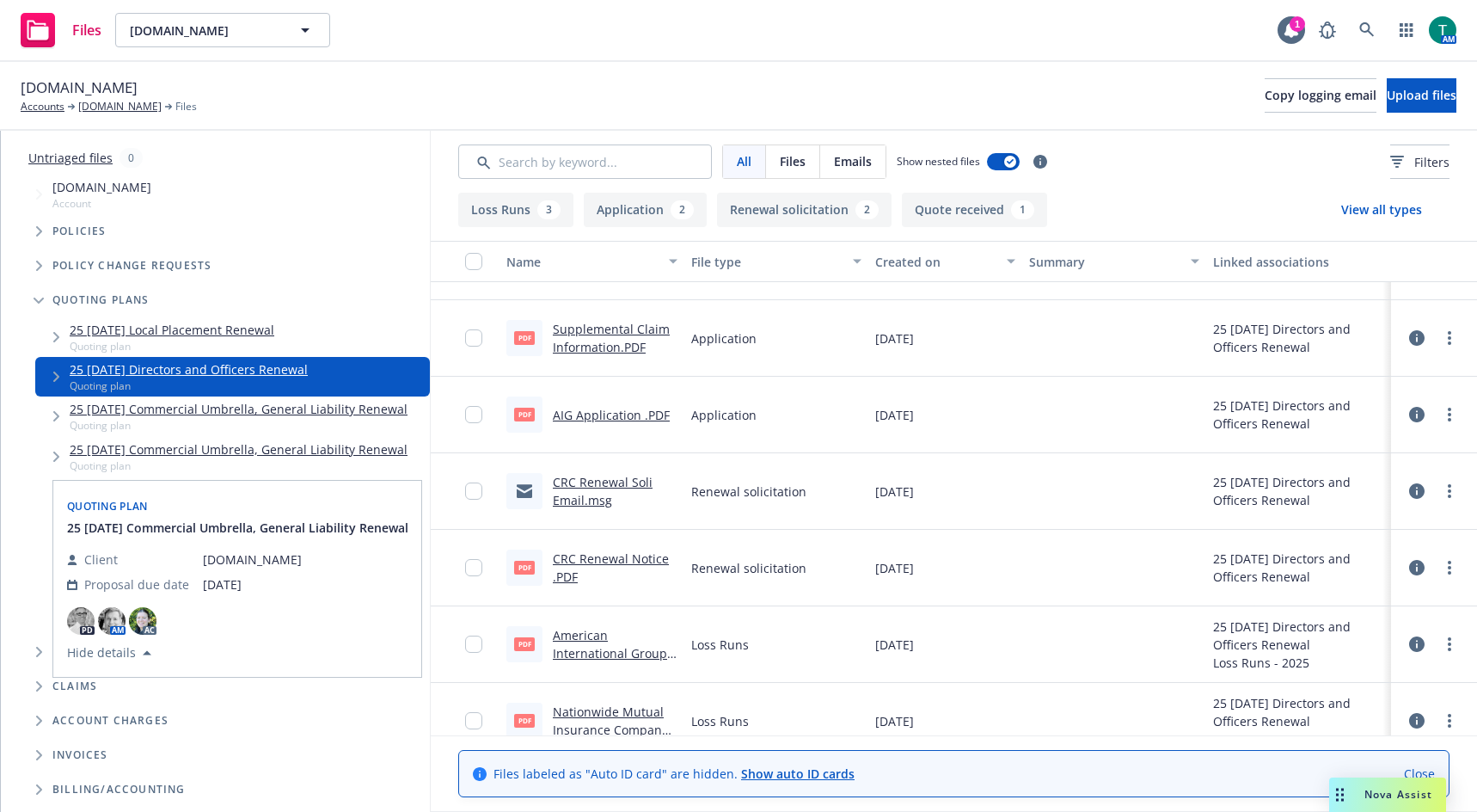
scroll to position [158, 0]
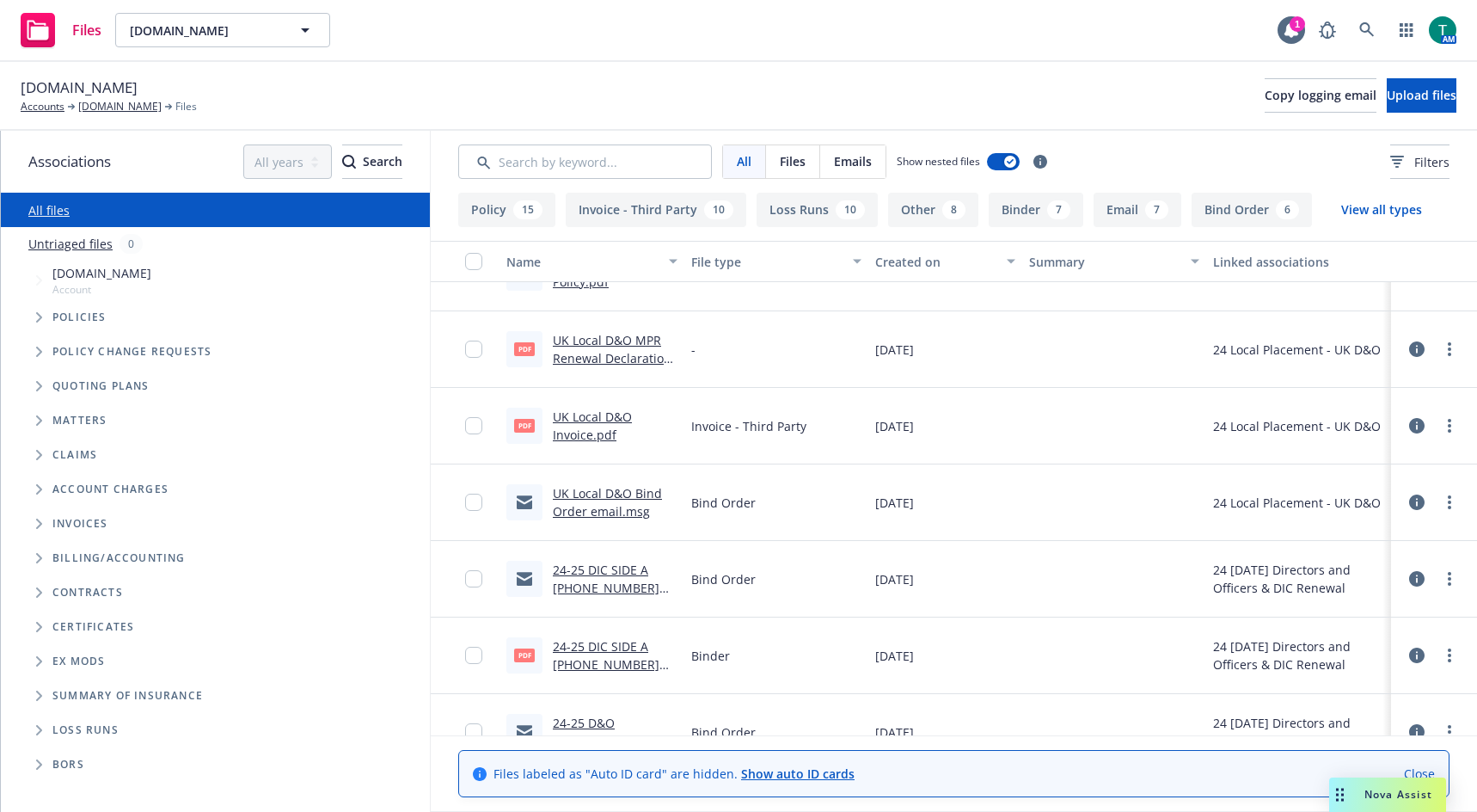
scroll to position [1891, 0]
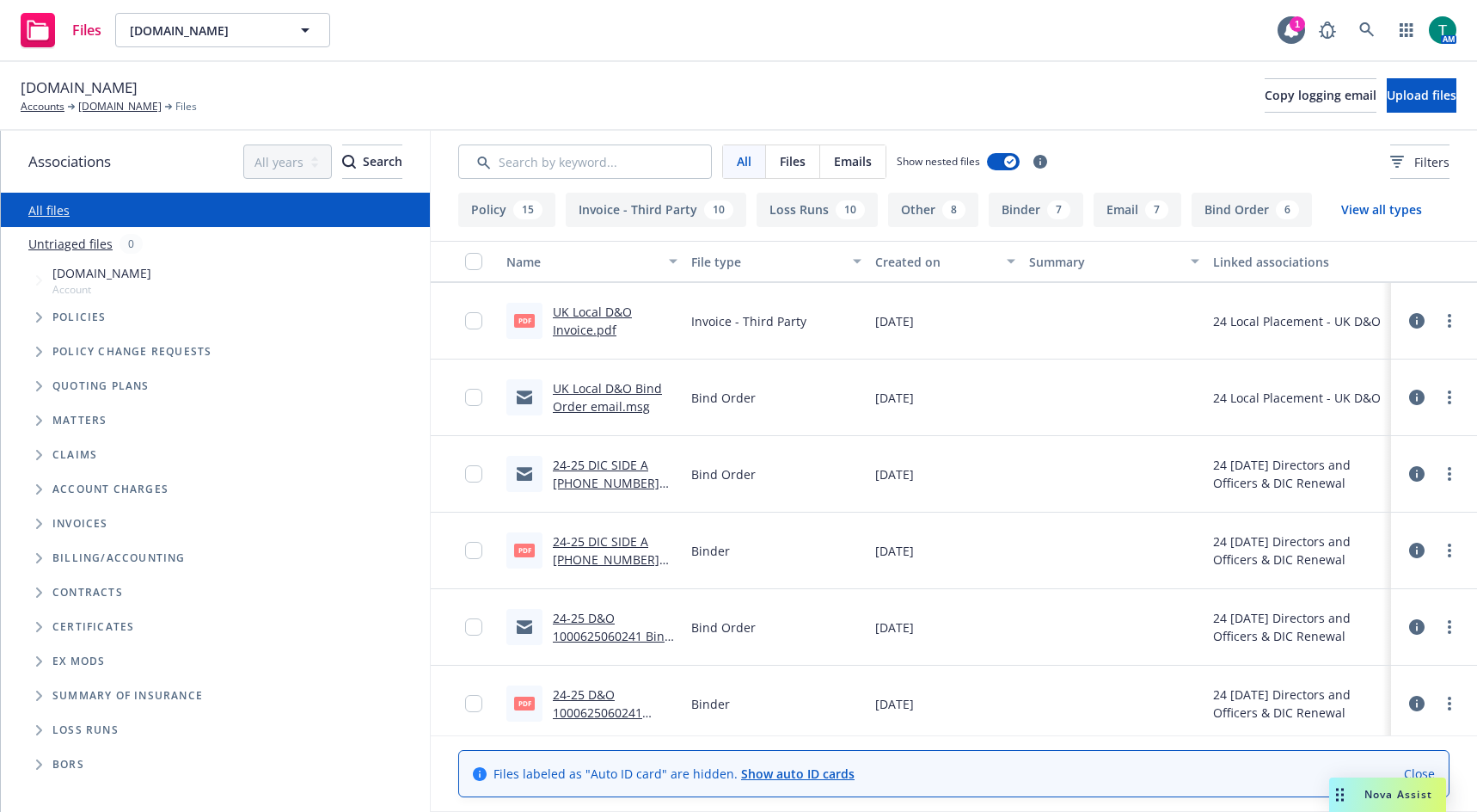
click at [590, 622] on link "24-25 D&O 1000625060241 Bind Order.msg" at bounding box center [612, 635] width 119 height 53
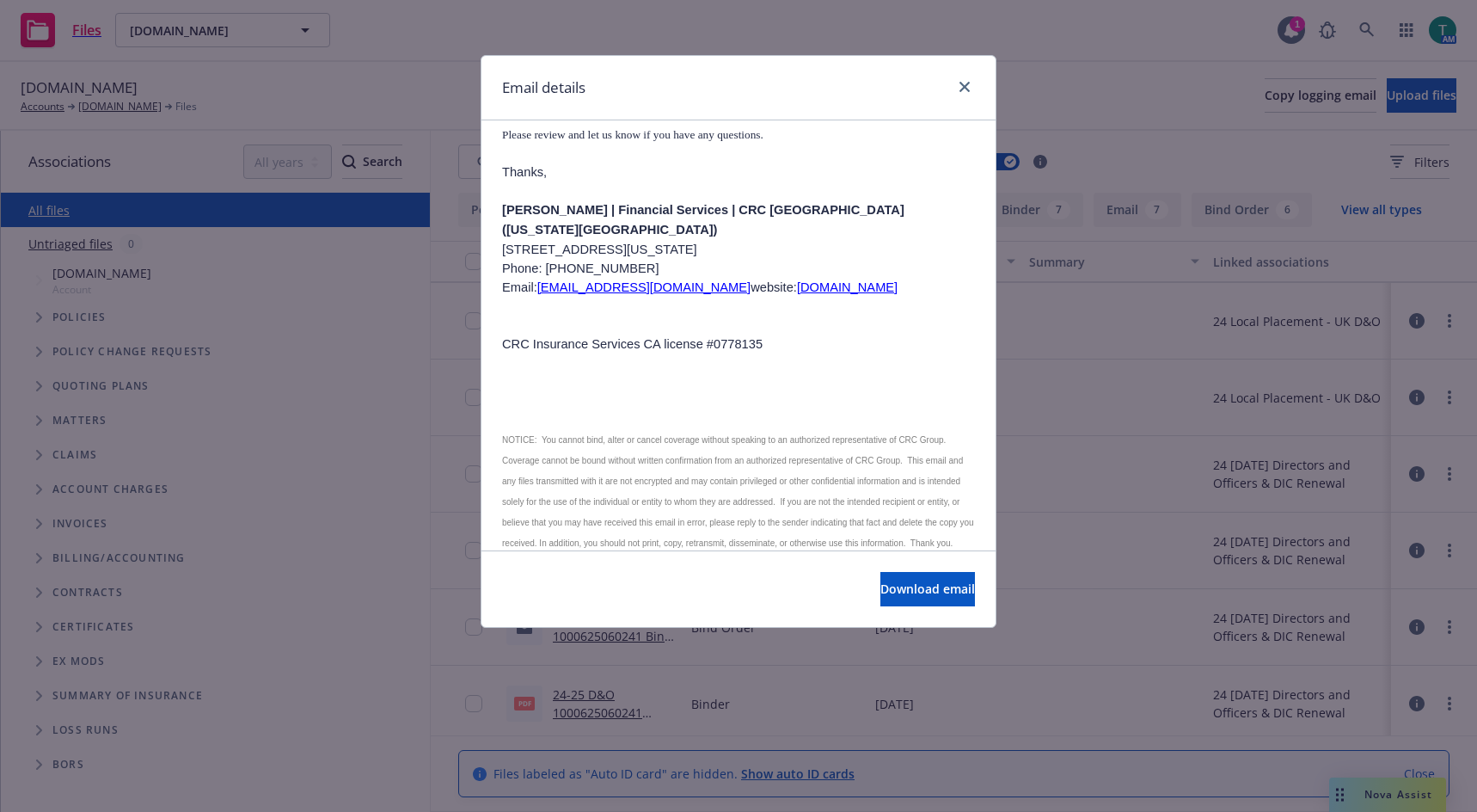
scroll to position [1027, 0]
click at [969, 87] on icon "close" at bounding box center [965, 86] width 10 height 10
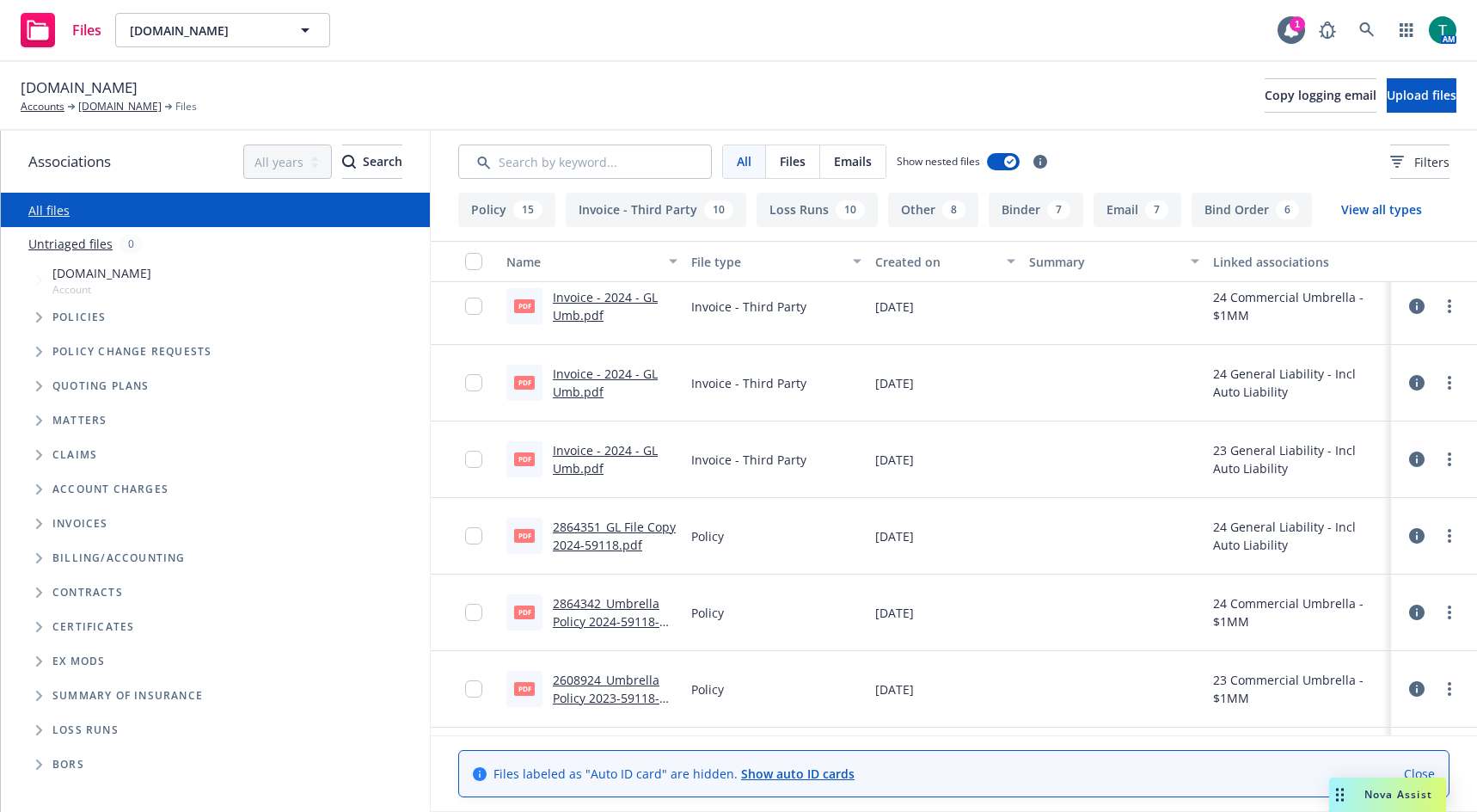
scroll to position [5985, 0]
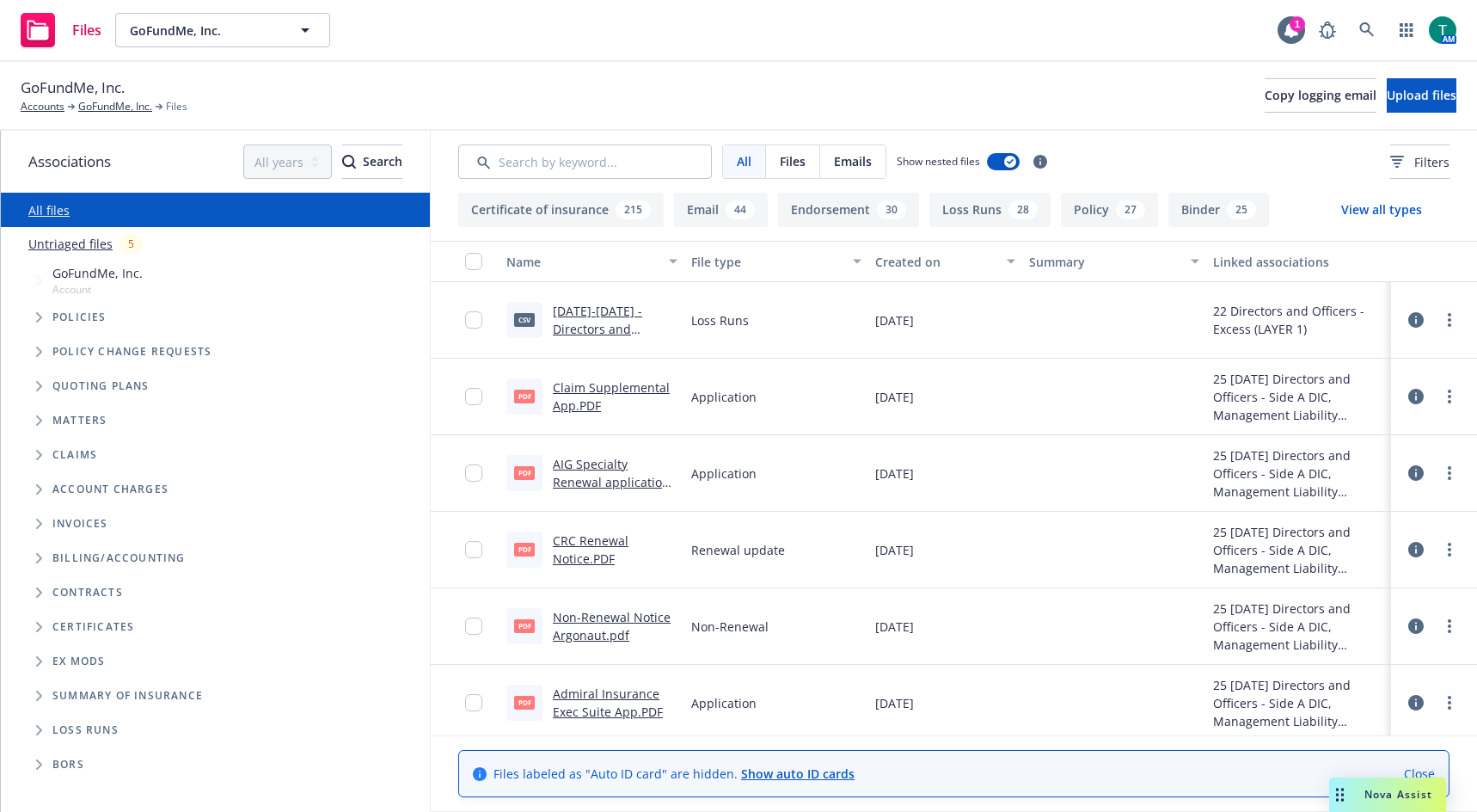
click at [37, 389] on span "Tree Example" at bounding box center [39, 387] width 28 height 28
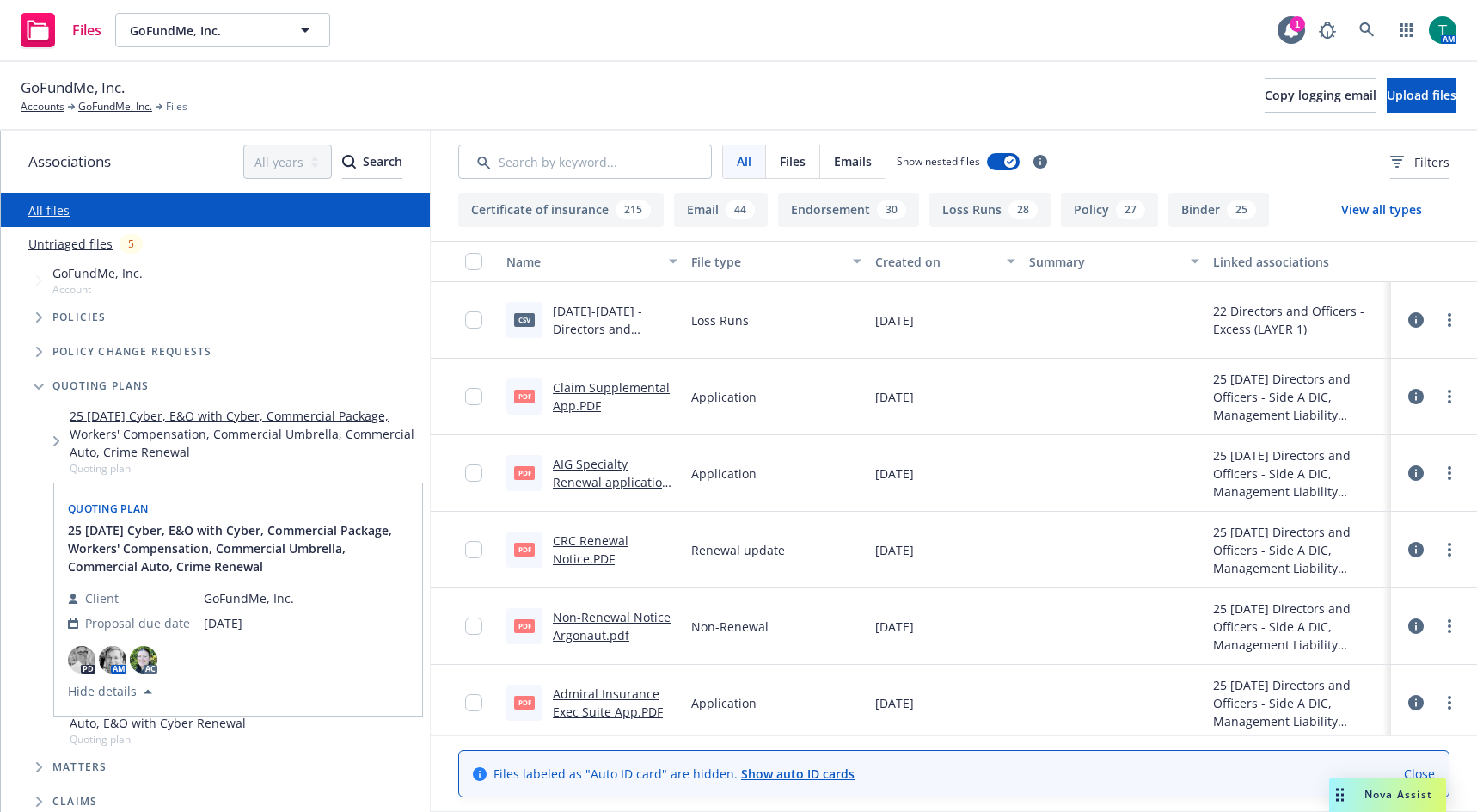
click at [227, 425] on link "25 11/01/25 Cyber, E&O with Cyber, Commercial Package, Workers' Compensation, C…" at bounding box center [246, 433] width 354 height 55
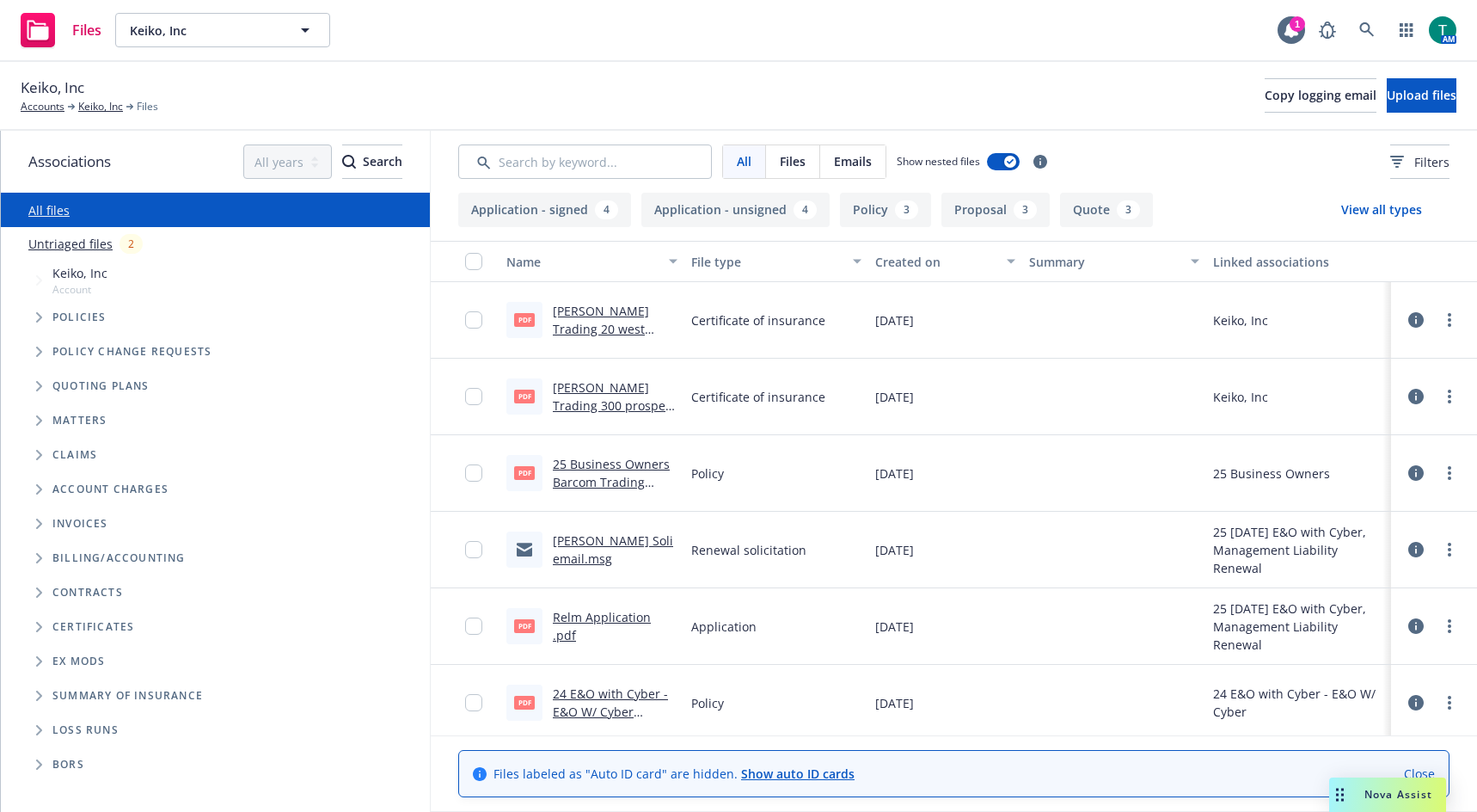
click at [37, 386] on icon "Tree Example" at bounding box center [39, 386] width 7 height 10
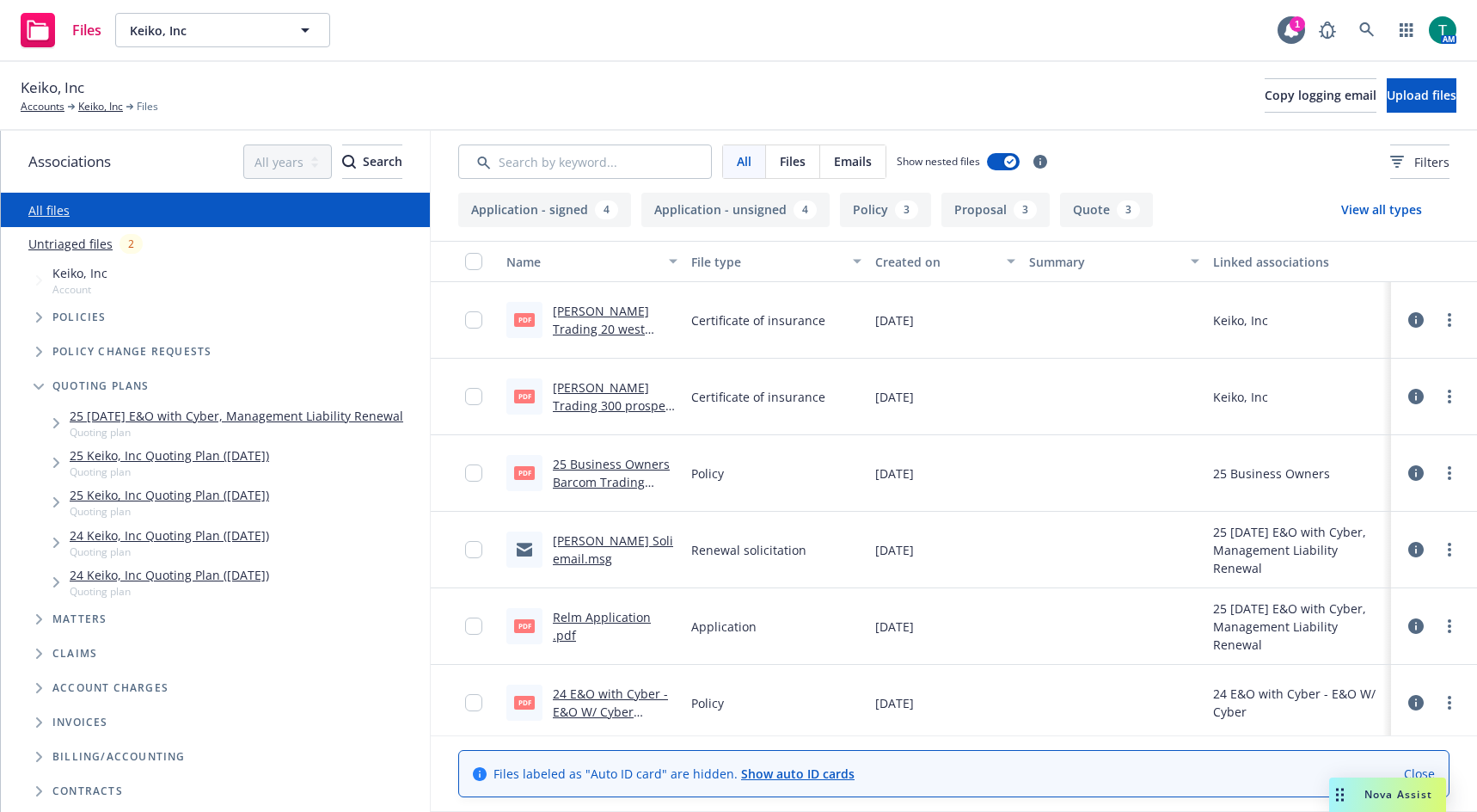
click at [233, 417] on link "25 10/16/25 E&O with Cyber, Management Liability Renewal" at bounding box center [237, 415] width 334 height 18
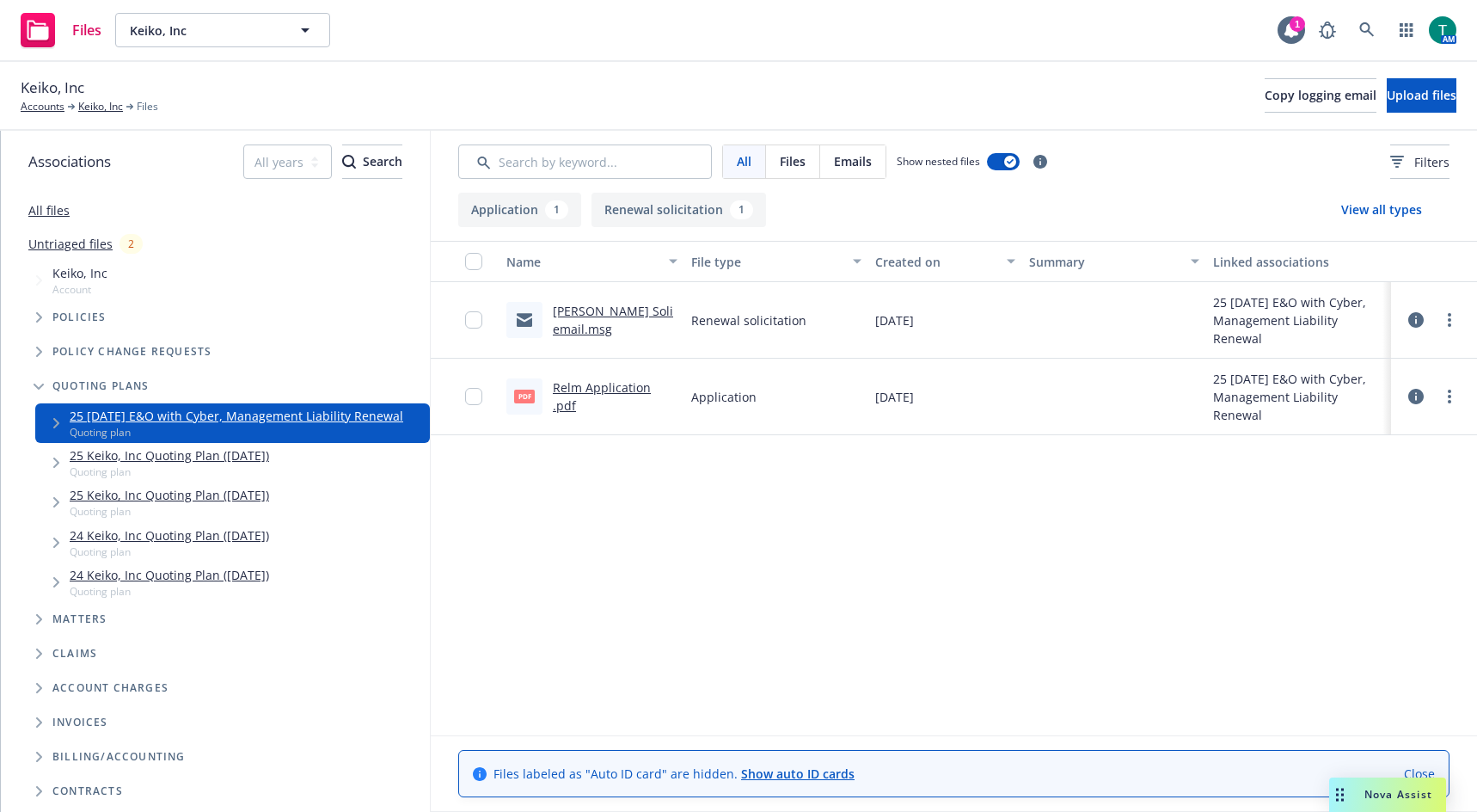
click at [589, 315] on link "Relm Renewal Soli email.msg" at bounding box center [612, 320] width 120 height 35
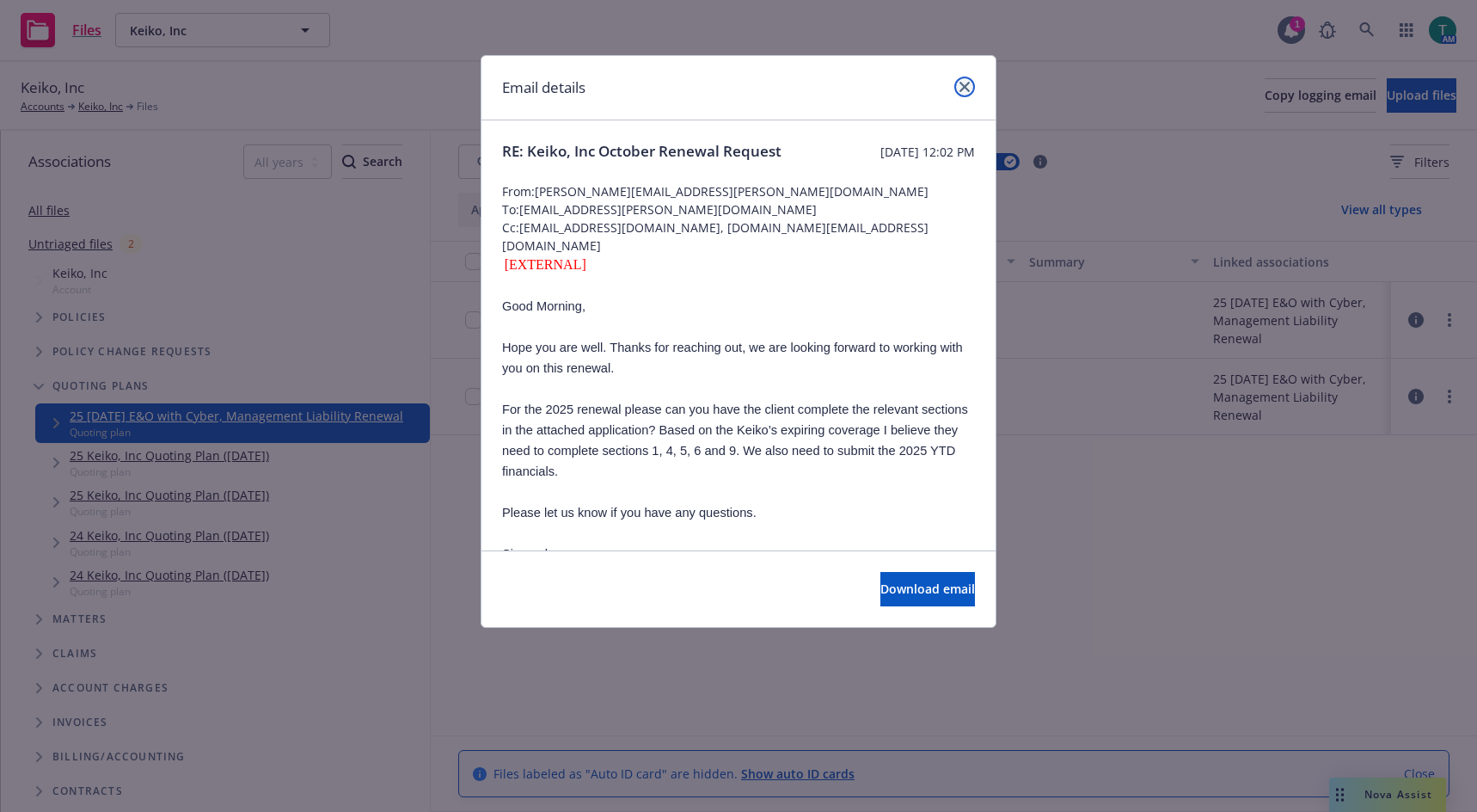
click at [965, 86] on icon "close" at bounding box center [965, 86] width 10 height 10
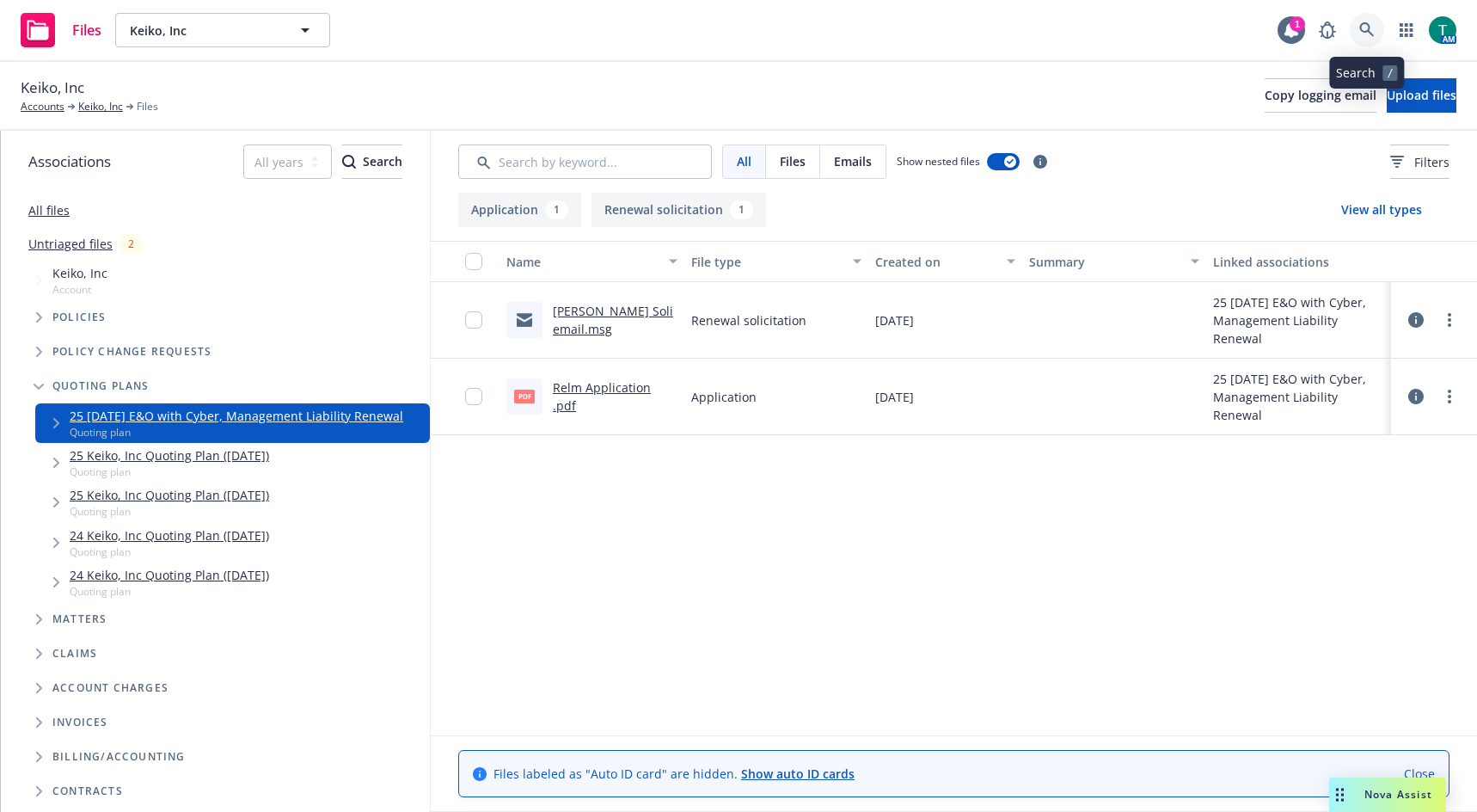
click at [1360, 29] on icon at bounding box center [1368, 30] width 16 height 16
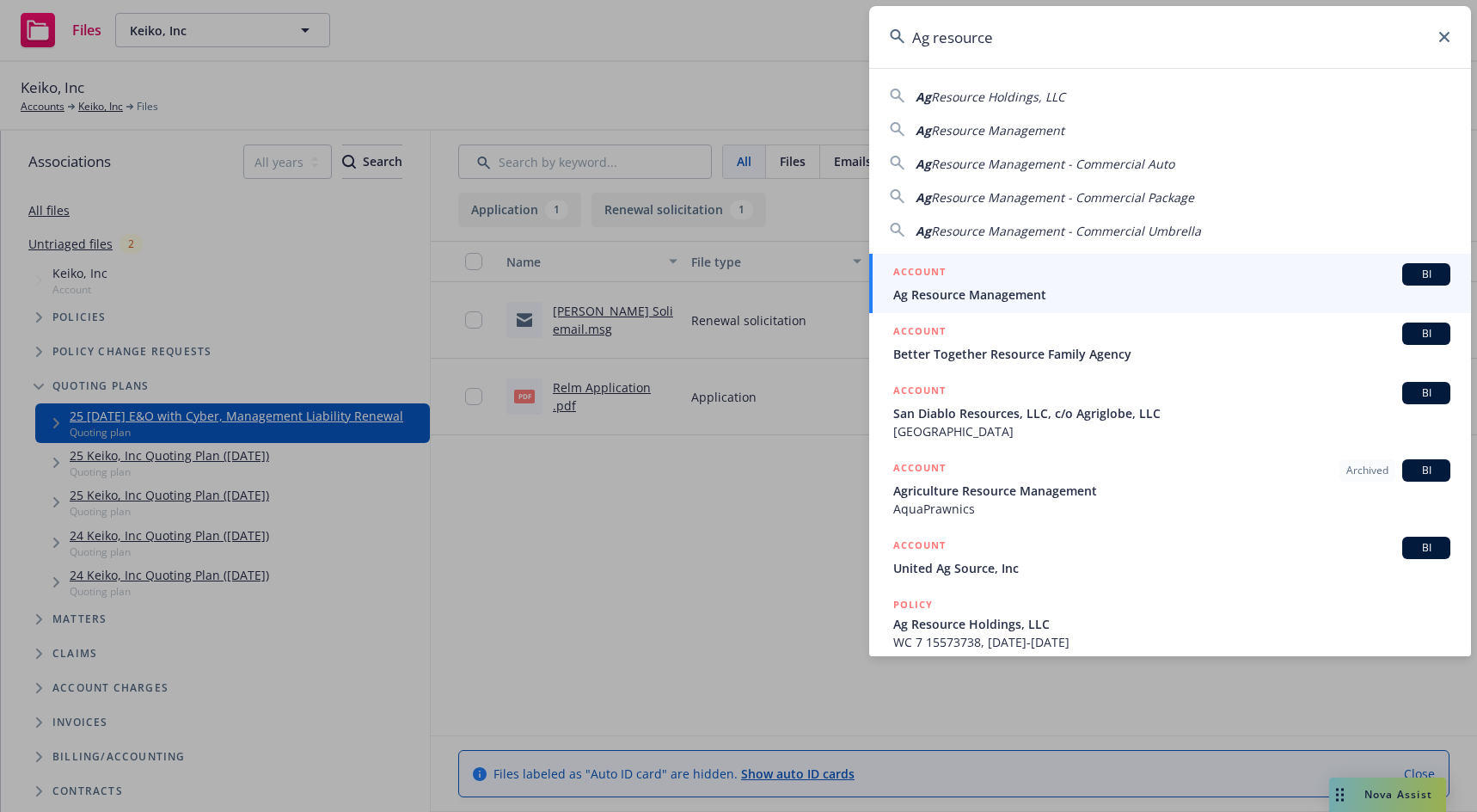
type input "Ag resource"
click at [1419, 265] on div "BI" at bounding box center [1426, 274] width 48 height 22
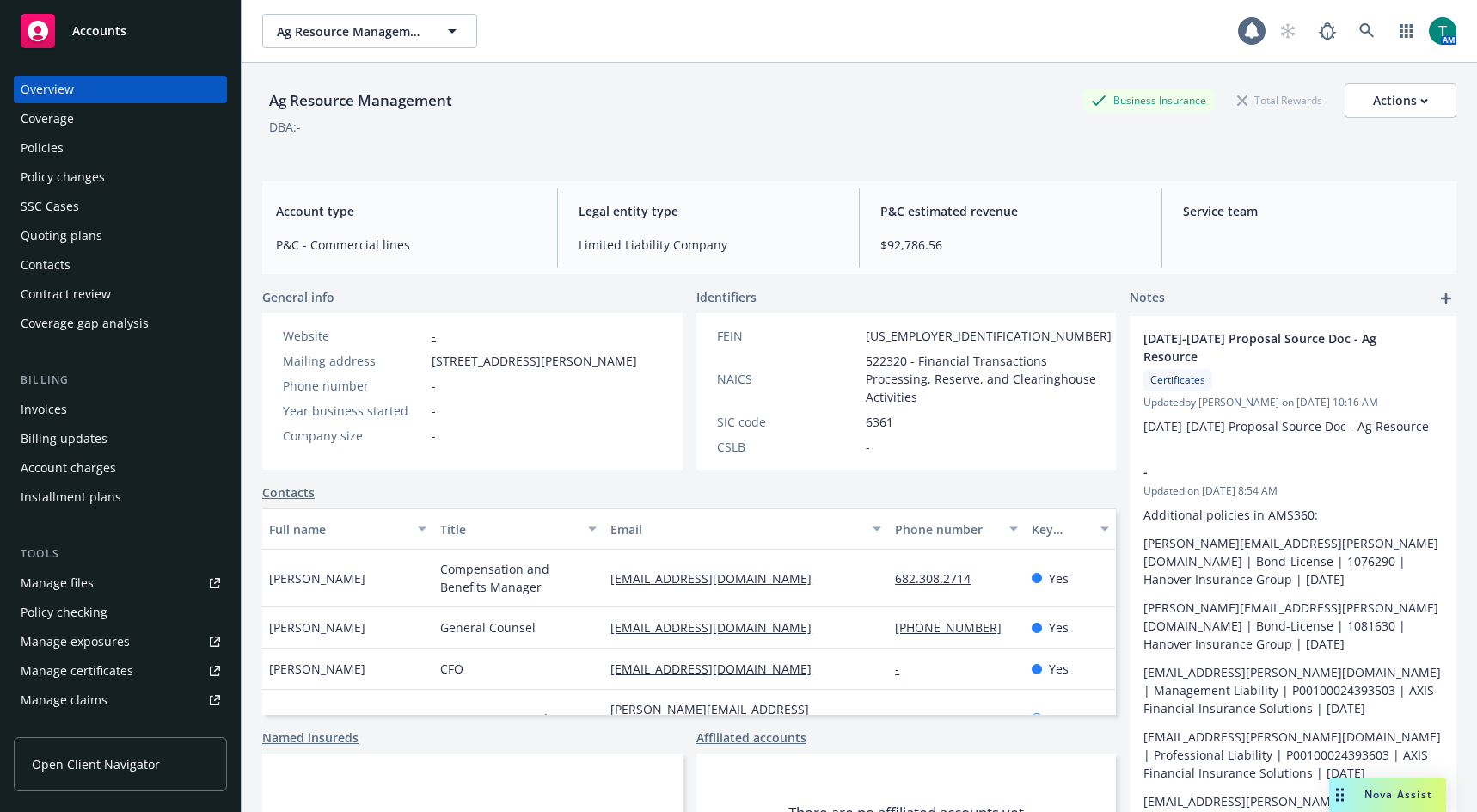
click at [105, 155] on div "Policies" at bounding box center [120, 148] width 200 height 28
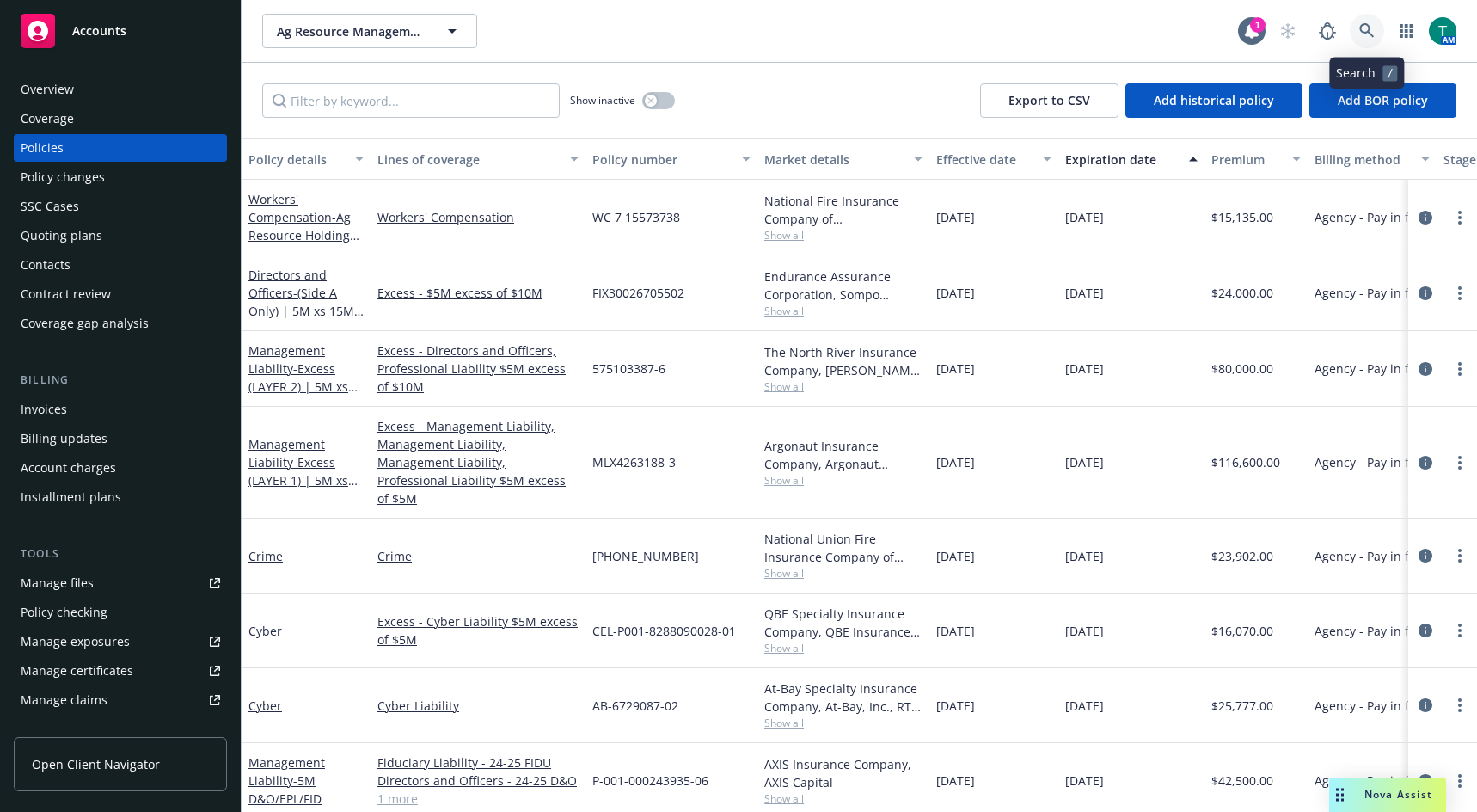
click at [1380, 31] on link at bounding box center [1367, 31] width 35 height 35
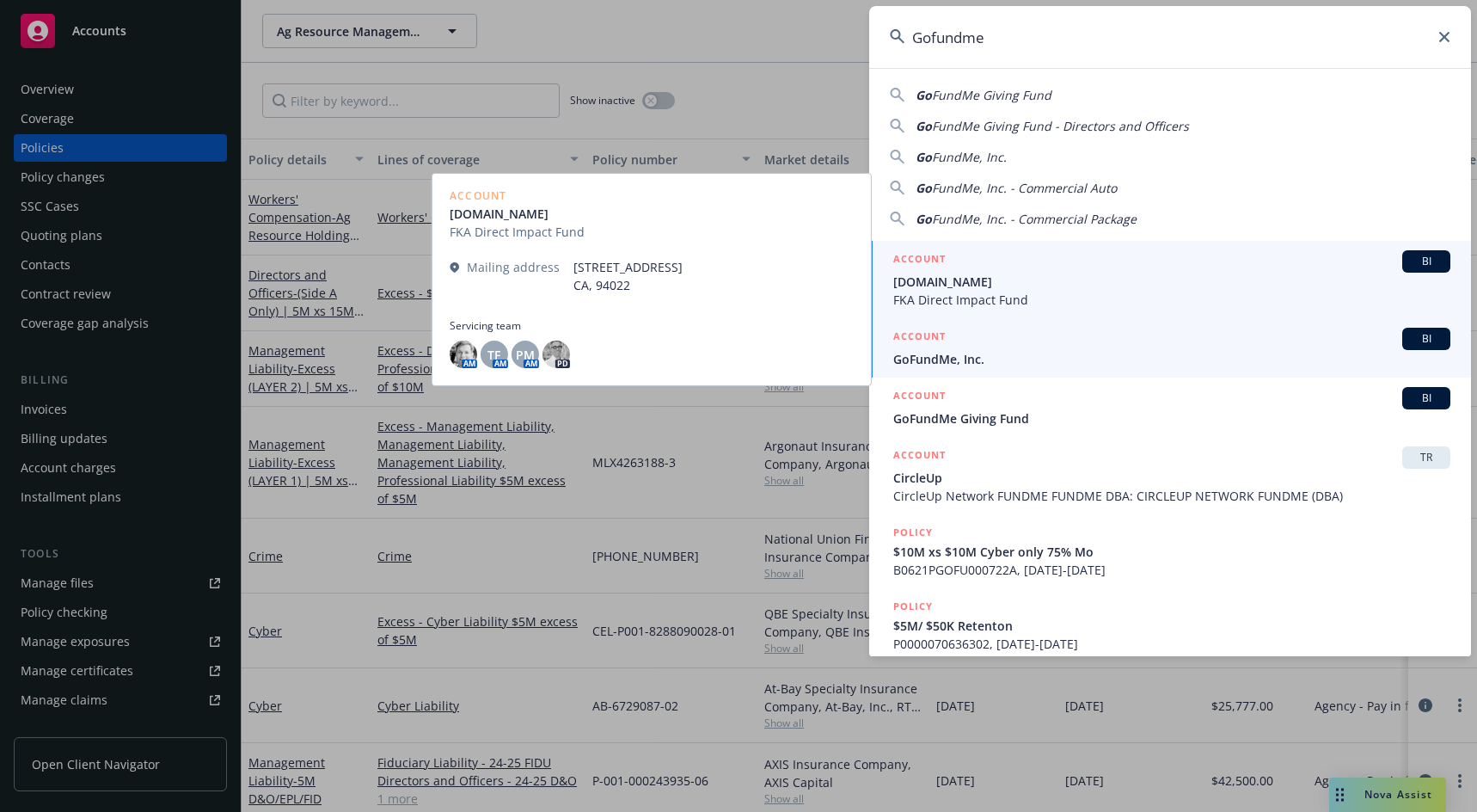
type input "Gofundme"
click at [960, 361] on span "GoFundMe, Inc." at bounding box center [1172, 359] width 558 height 18
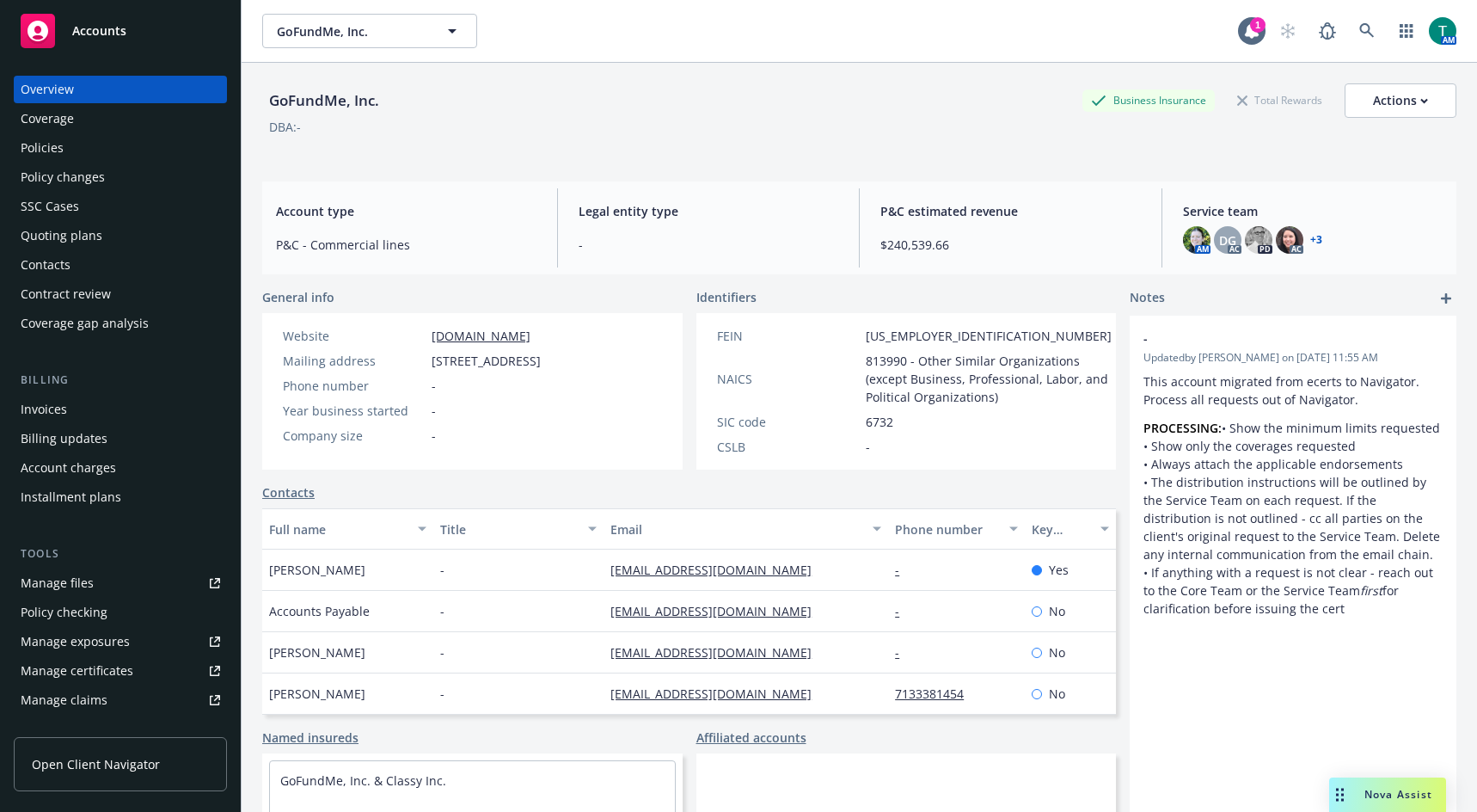
click at [74, 154] on div "Policies" at bounding box center [120, 148] width 200 height 28
